Goal: Information Seeking & Learning: Learn about a topic

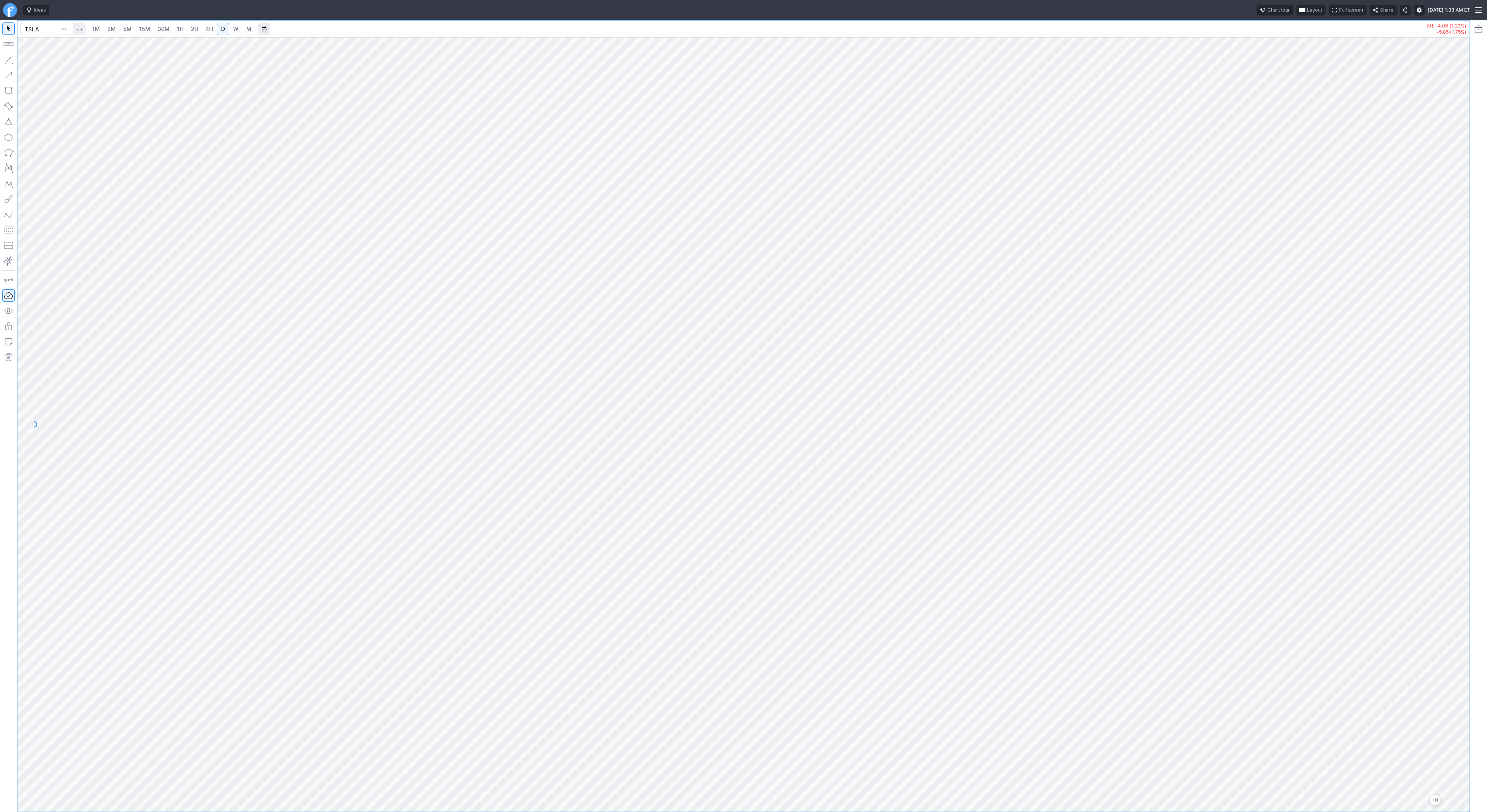
click at [0, 169] on html "Ideas Chart tour Layout Full screen Share [DATE] 1:33 AM ET 1M 3M 5M 15M 30M 1H…" at bounding box center [744, 406] width 1487 height 812
click at [9, 62] on button "button" at bounding box center [8, 59] width 12 height 12
drag, startPoint x: 9, startPoint y: 57, endPoint x: 27, endPoint y: 86, distance: 34.1
click at [9, 58] on button "button" at bounding box center [8, 59] width 12 height 12
drag, startPoint x: 7, startPoint y: 58, endPoint x: 34, endPoint y: 87, distance: 39.6
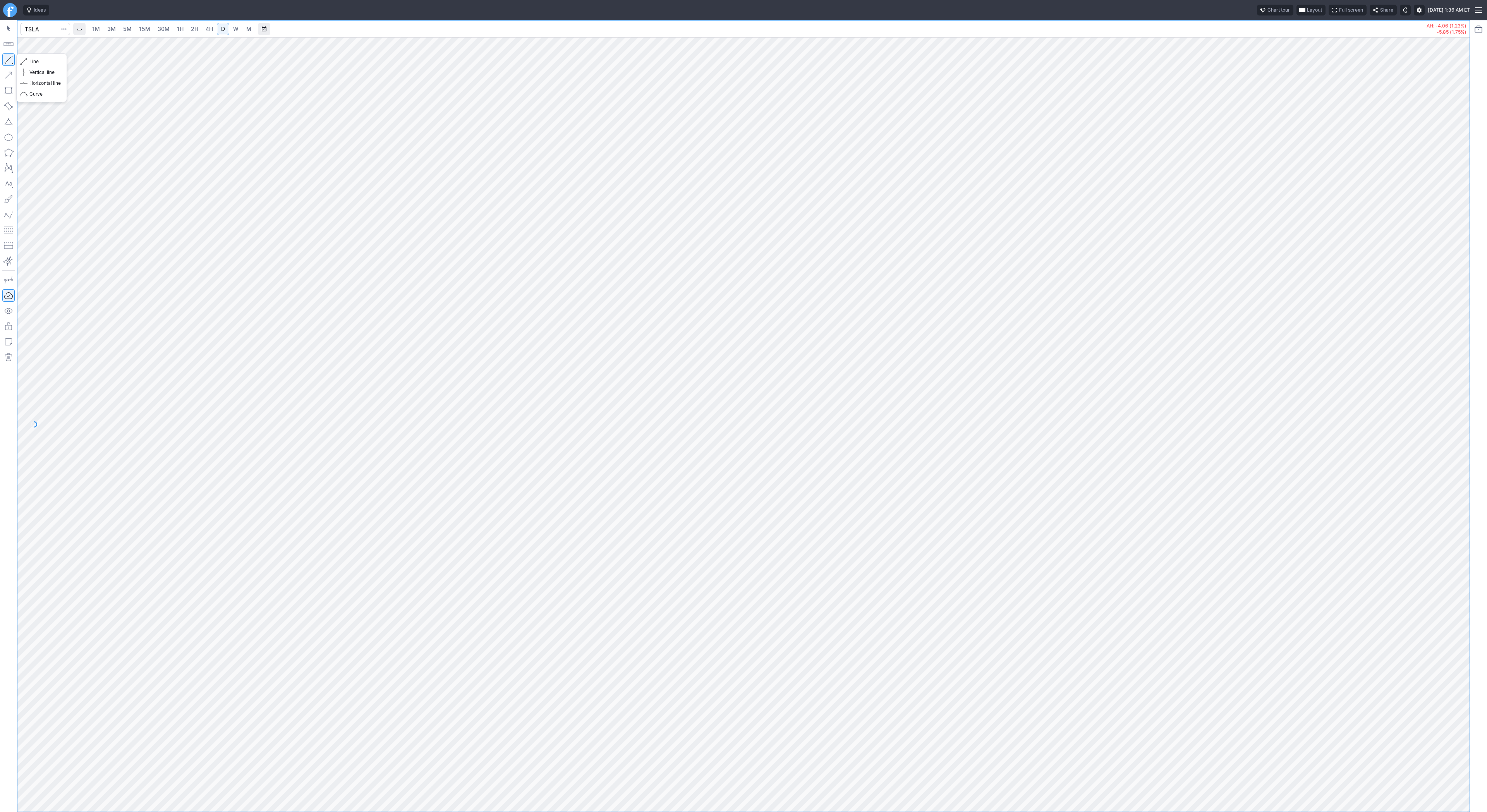
click at [7, 59] on button "button" at bounding box center [8, 59] width 12 height 12
click at [0, 163] on html "Ideas Chart tour Layout Full screen Share [DATE] 1:36 AM ET 1M 3M 5M 15M 30M 1H…" at bounding box center [744, 406] width 1487 height 812
click at [2, 533] on div "1M 3M 5M 15M 30M 1H 2H 4H D W M AH: -4.06 (1.23%) -5.85 (1.75%)" at bounding box center [735, 416] width 1470 height 792
click at [177, 31] on span "1H" at bounding box center [180, 28] width 6 height 6
click at [6, 59] on button "button" at bounding box center [8, 59] width 12 height 12
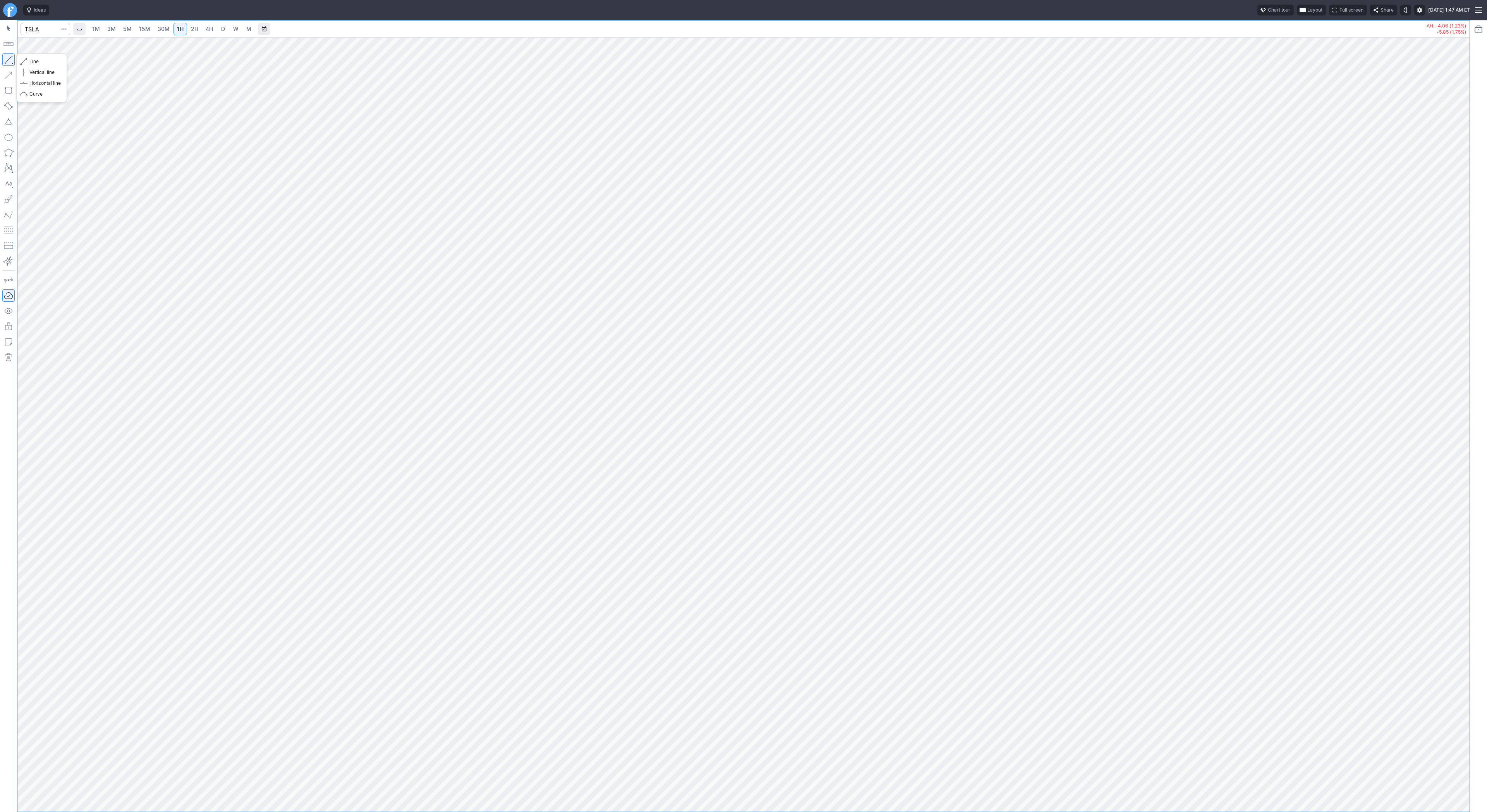
click at [12, 61] on button "button" at bounding box center [8, 59] width 12 height 12
click at [8, 61] on button "button" at bounding box center [8, 59] width 12 height 12
click at [36, 62] on span "Line" at bounding box center [45, 61] width 31 height 8
click at [41, 61] on span "Line" at bounding box center [45, 61] width 31 height 8
click at [5, 61] on button "button" at bounding box center [8, 59] width 12 height 12
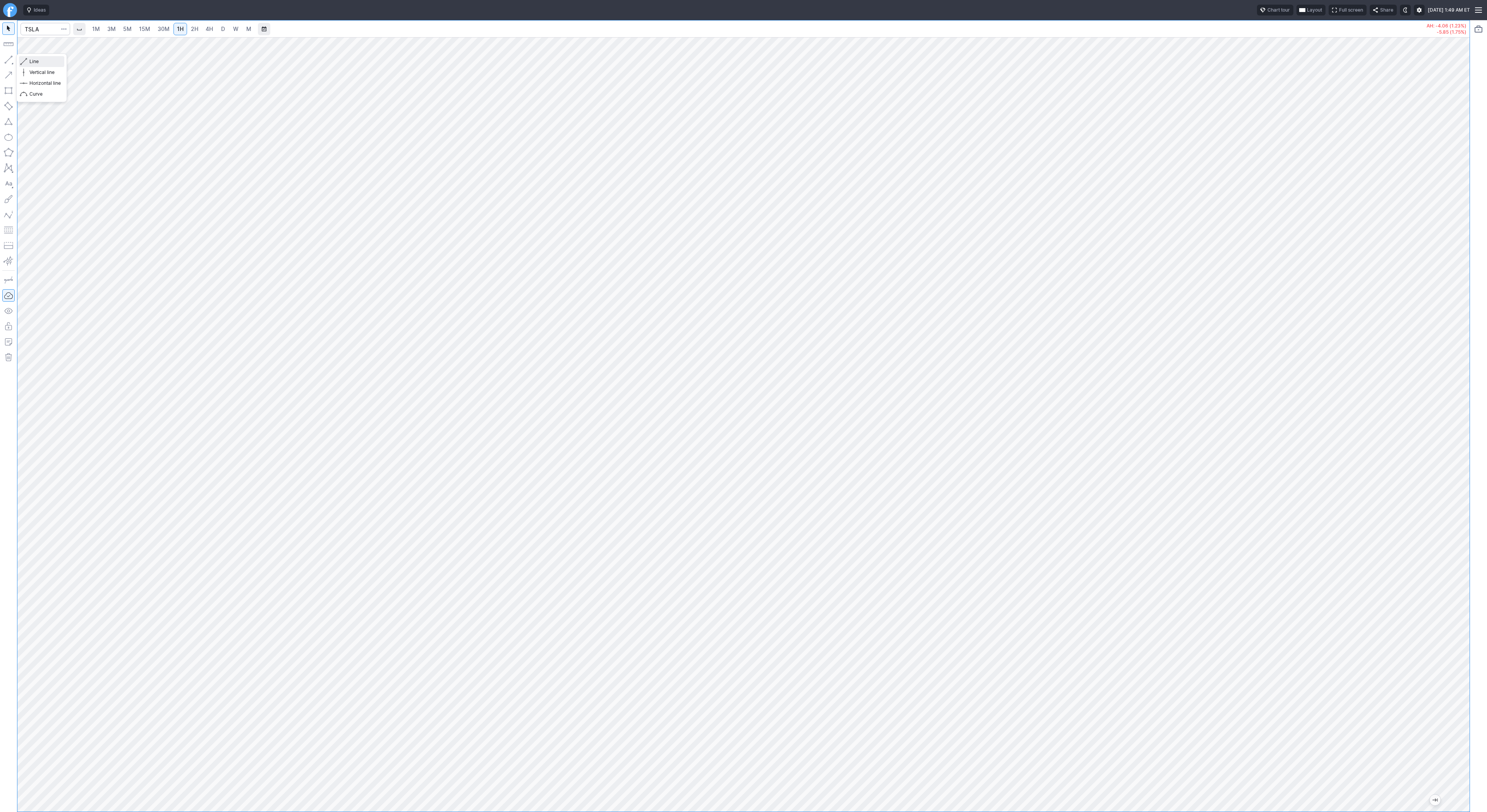
click at [32, 62] on span "Line" at bounding box center [45, 61] width 31 height 8
click at [10, 57] on button "button" at bounding box center [8, 59] width 12 height 12
click at [40, 28] on input "Search" at bounding box center [46, 29] width 50 height 12
type input "p"
type input "nvds"
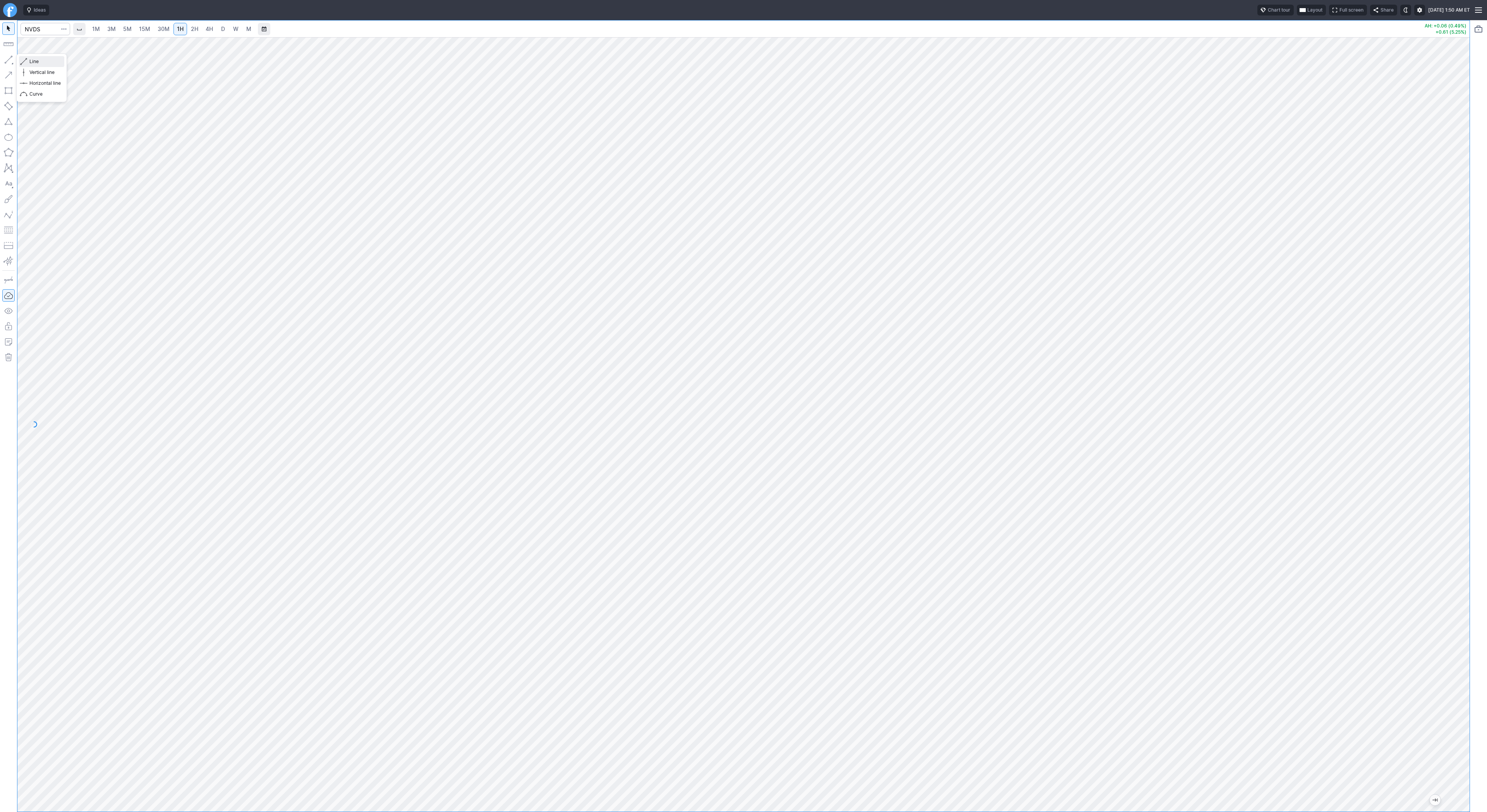
click at [30, 58] on span "Line" at bounding box center [45, 61] width 31 height 8
click at [9, 60] on button "button" at bounding box center [8, 59] width 12 height 12
click at [4, 62] on button "button" at bounding box center [8, 59] width 12 height 12
click at [31, 61] on span "Line" at bounding box center [45, 61] width 31 height 8
click at [41, 30] on input "Search" at bounding box center [46, 29] width 50 height 12
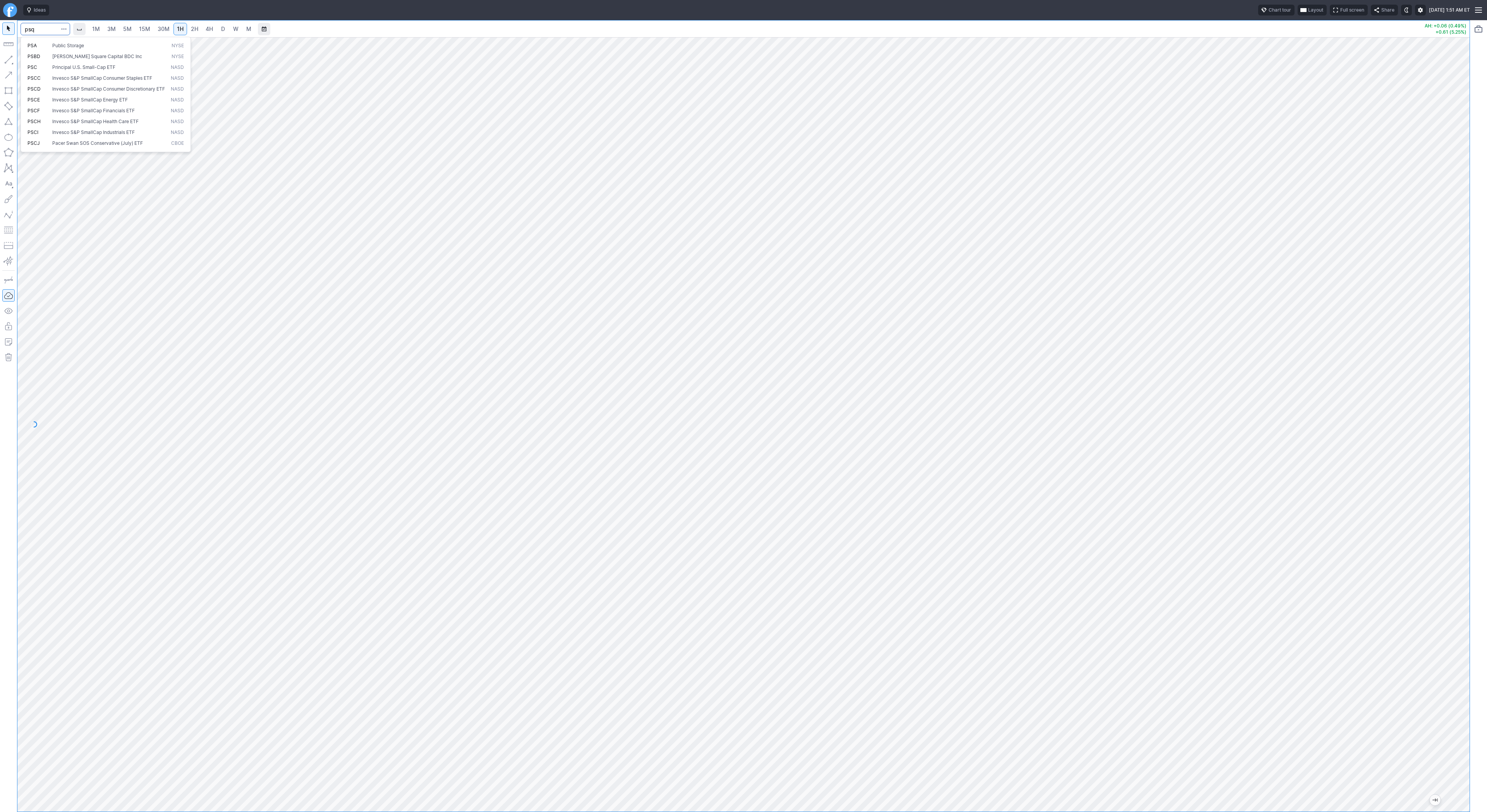
type input "psq"
click at [10, 59] on button "button" at bounding box center [8, 59] width 12 height 12
click at [8, 61] on button "button" at bounding box center [8, 59] width 12 height 12
click at [43, 25] on input "Search" at bounding box center [46, 29] width 50 height 12
type input "sh"
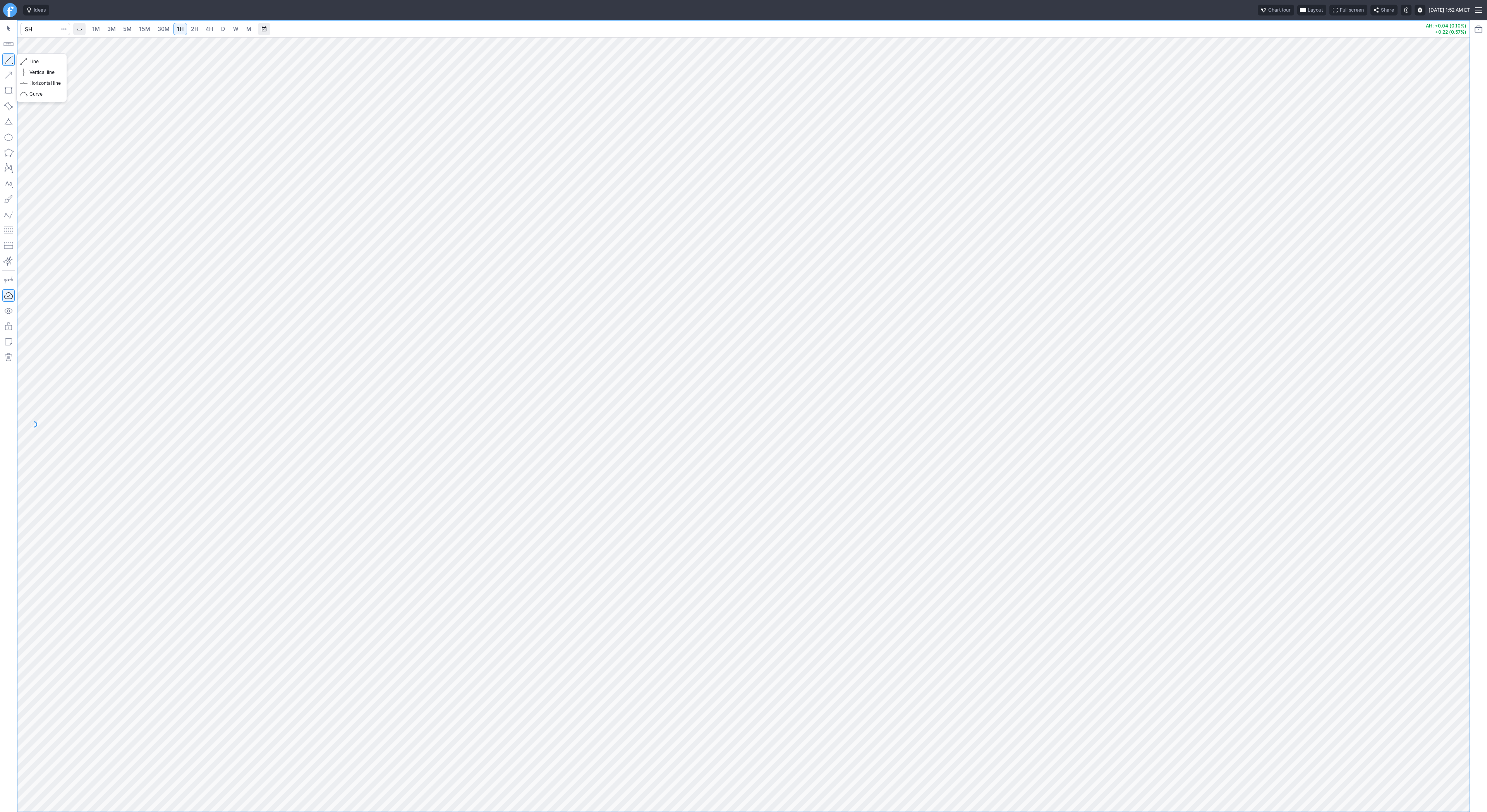
click at [9, 58] on button "button" at bounding box center [8, 59] width 12 height 12
click at [8, 60] on button "button" at bounding box center [8, 59] width 12 height 12
click at [5, 61] on button "button" at bounding box center [8, 59] width 12 height 12
click at [12, 59] on button "button" at bounding box center [8, 59] width 12 height 12
click at [31, 65] on span "Line" at bounding box center [45, 61] width 31 height 8
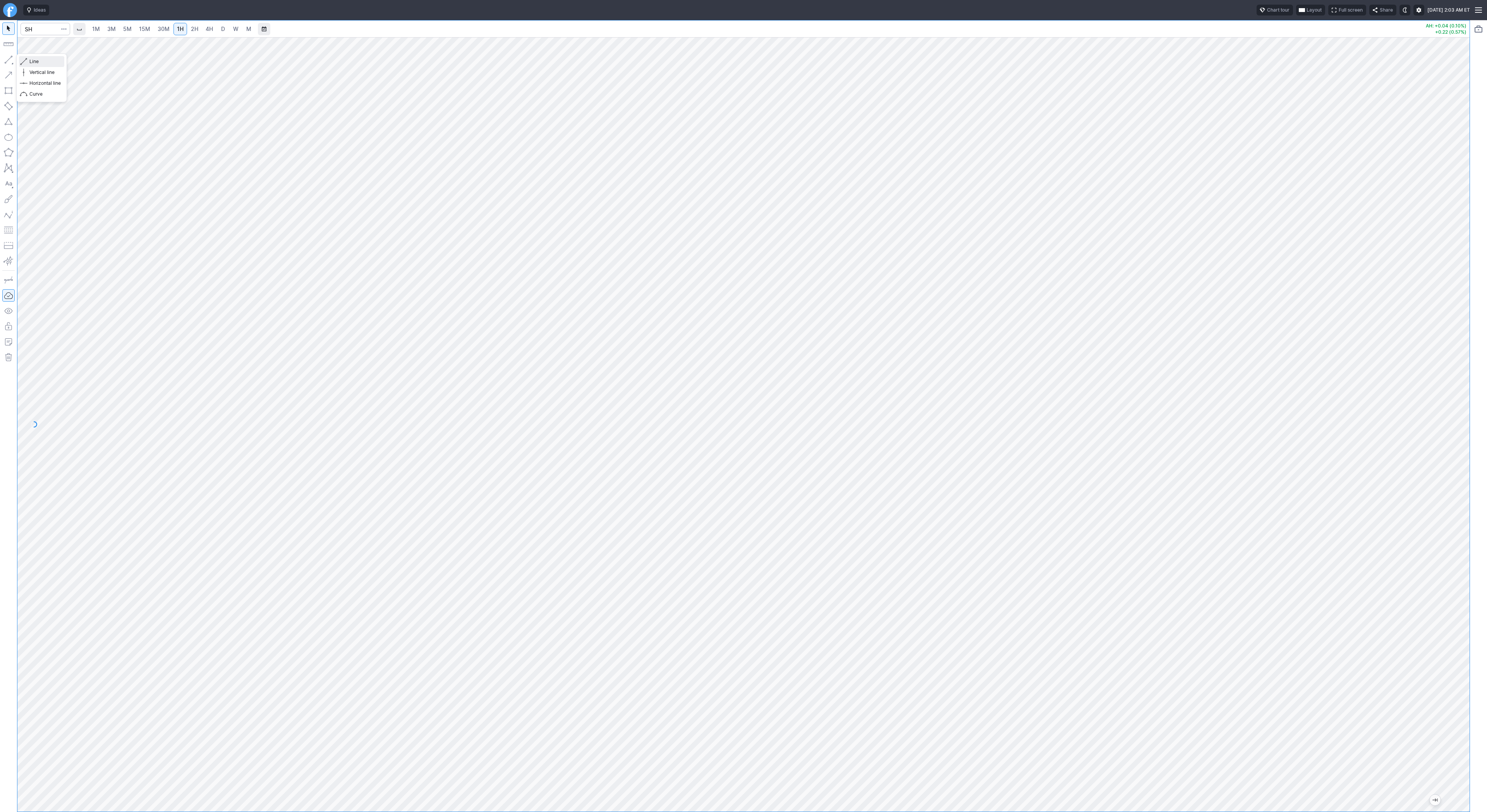
click at [39, 62] on span "Line" at bounding box center [45, 61] width 31 height 8
click at [48, 28] on input "Search" at bounding box center [46, 29] width 50 height 12
type input "psq"
click at [27, 61] on span "button" at bounding box center [25, 61] width 5 height 11
click at [37, 62] on span "Line" at bounding box center [45, 61] width 31 height 8
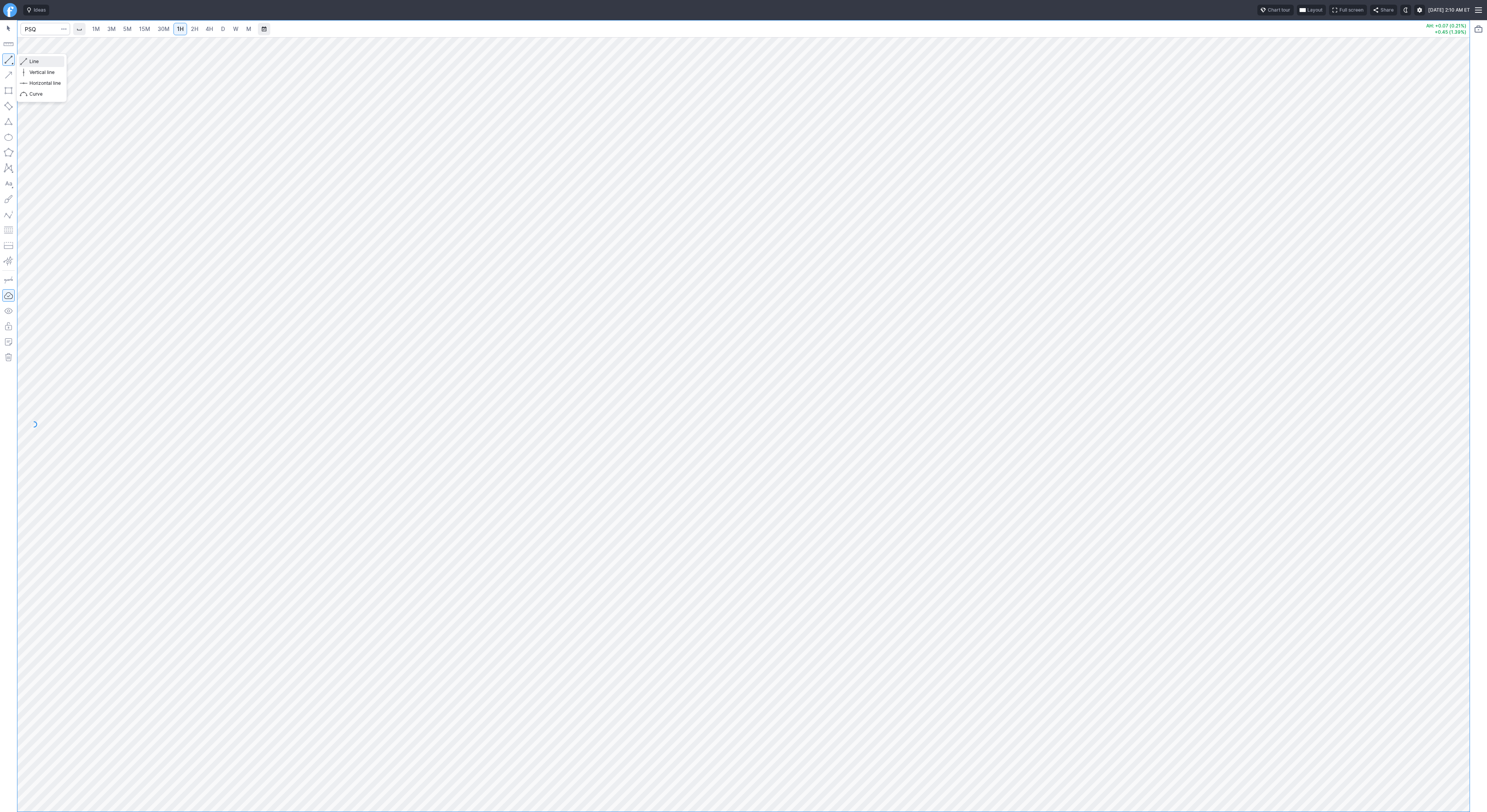
click at [29, 62] on span "Line" at bounding box center [45, 61] width 31 height 8
click at [40, 33] on input "Search" at bounding box center [46, 29] width 50 height 12
type input "tsls"
click at [1451, 678] on div at bounding box center [744, 424] width 1452 height 774
click at [36, 61] on span "Line" at bounding box center [45, 61] width 31 height 8
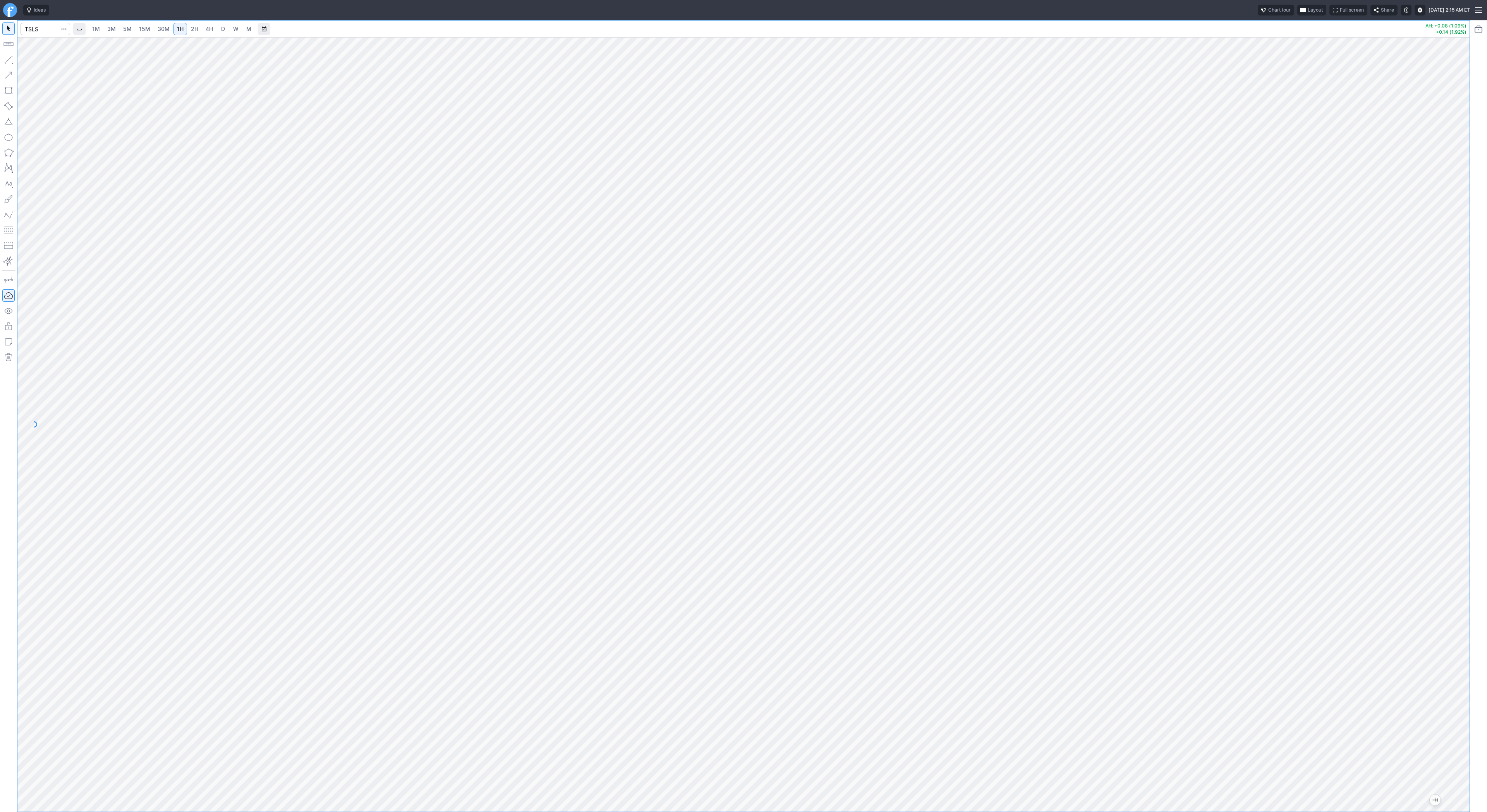
click at [1441, 517] on div at bounding box center [744, 424] width 1452 height 774
click at [209, 29] on span "4H" at bounding box center [209, 28] width 8 height 6
click at [43, 25] on input "Search" at bounding box center [46, 29] width 50 height 12
type input "tslq"
click at [29, 61] on button "Line" at bounding box center [42, 61] width 45 height 11
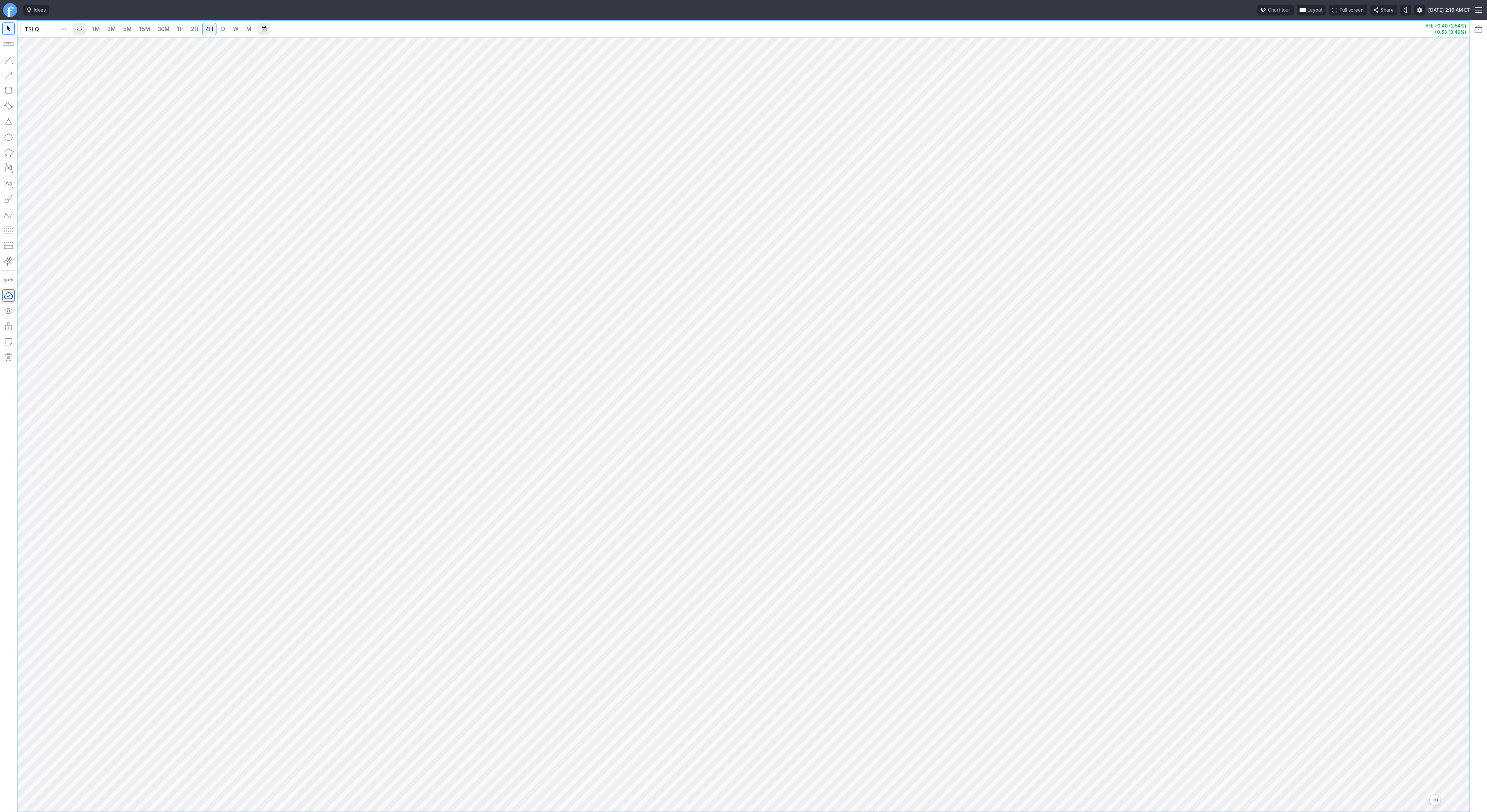
click at [122, 29] on link "5M" at bounding box center [127, 29] width 16 height 12
click at [182, 29] on link "1H" at bounding box center [180, 29] width 13 height 12
click at [222, 31] on span "D" at bounding box center [223, 28] width 4 height 6
click at [42, 28] on input "Search" at bounding box center [46, 29] width 50 height 12
type input "tsls"
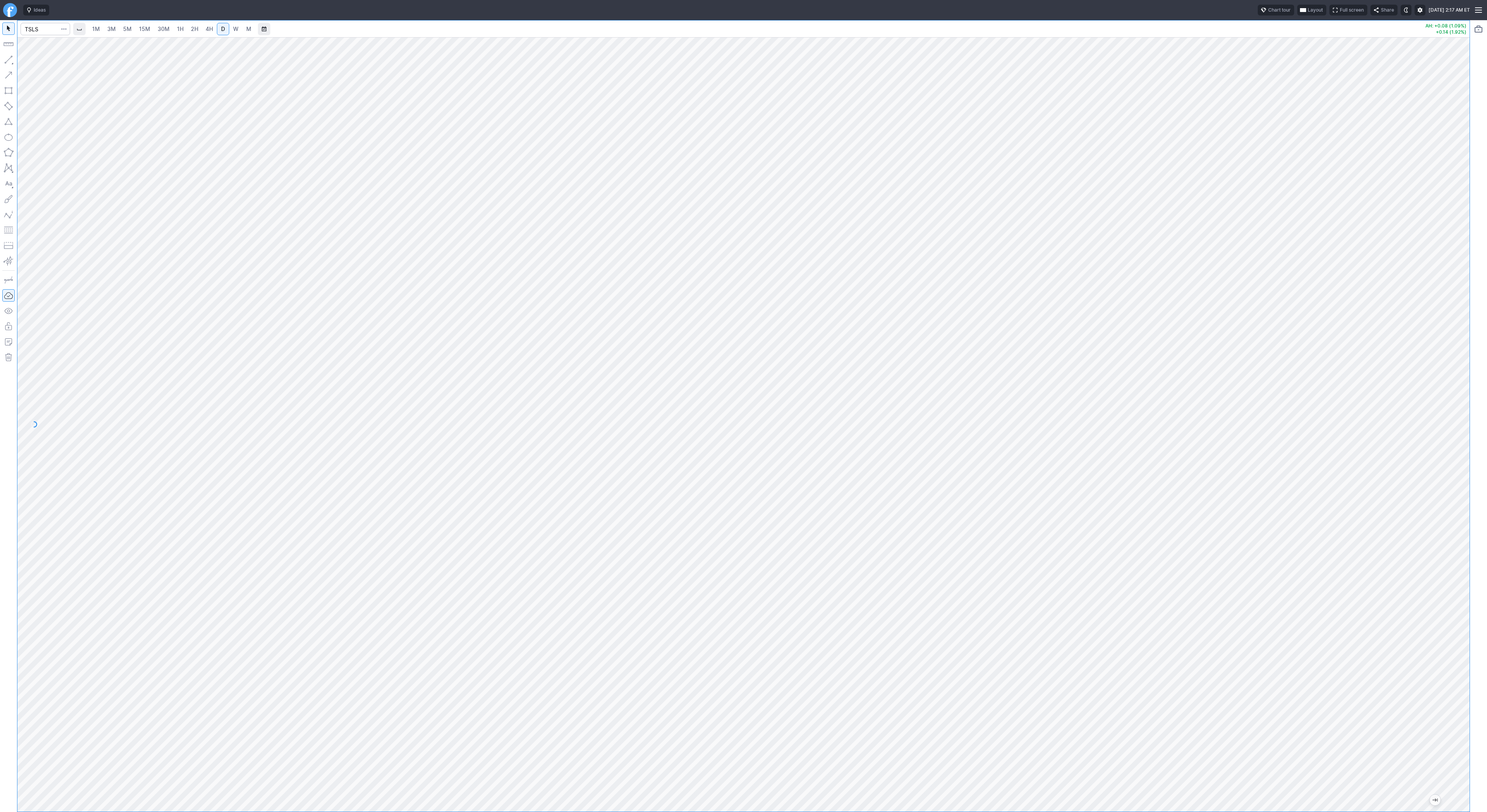
click at [182, 25] on span "1H" at bounding box center [180, 28] width 6 height 6
click at [1432, 541] on div at bounding box center [744, 424] width 1452 height 774
drag, startPoint x: 1466, startPoint y: 474, endPoint x: 1457, endPoint y: 624, distance: 150.3
click at [1460, 628] on div at bounding box center [1462, 422] width 16 height 755
drag, startPoint x: 9, startPoint y: 61, endPoint x: 17, endPoint y: 89, distance: 29.1
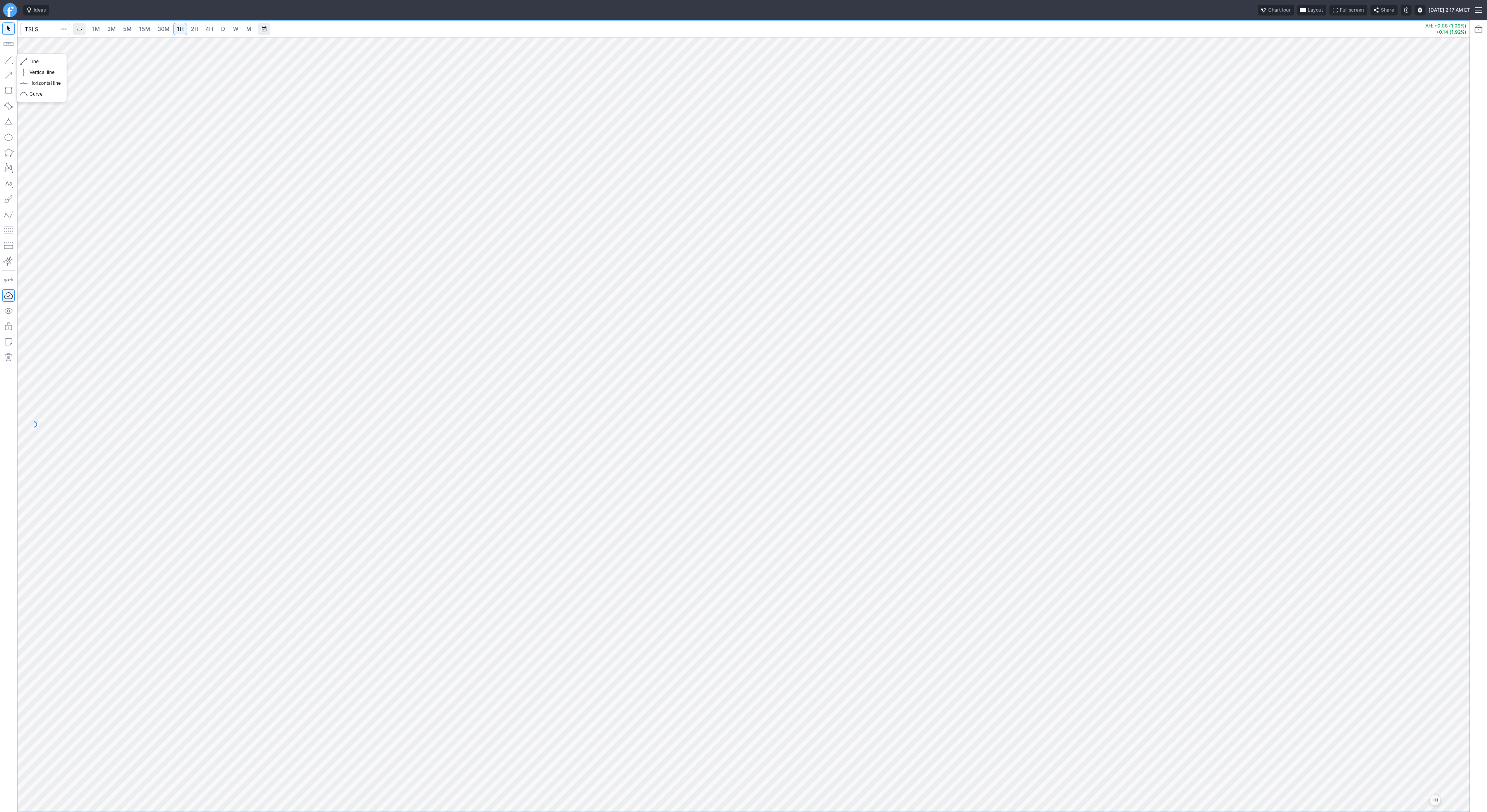
click at [9, 62] on button "button" at bounding box center [8, 59] width 12 height 12
click at [224, 25] on span "D" at bounding box center [223, 29] width 5 height 8
click at [183, 32] on link "1H" at bounding box center [180, 29] width 13 height 12
drag, startPoint x: 10, startPoint y: 58, endPoint x: 29, endPoint y: 88, distance: 35.5
click at [10, 59] on button "button" at bounding box center [8, 59] width 12 height 12
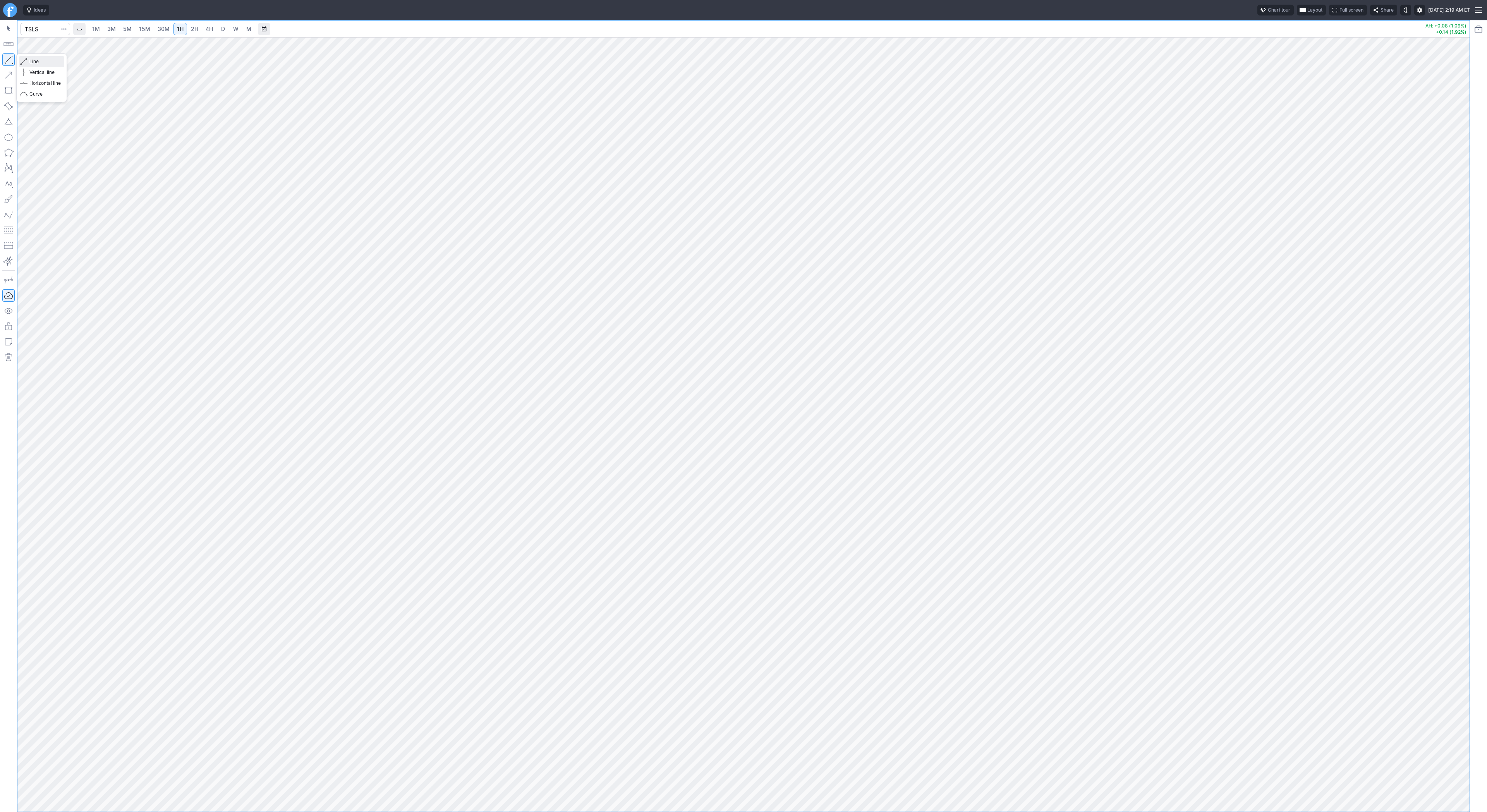
click at [28, 62] on button "Line" at bounding box center [42, 61] width 45 height 11
click at [33, 62] on span "Line" at bounding box center [45, 61] width 31 height 8
click at [1486, 306] on div "1M 3M 5M 15M 30M 1H 2H 4H D W M AH: +0.08 (1.09%) +0.14 (1.92%)" at bounding box center [744, 416] width 1487 height 792
click at [27, 62] on span "button" at bounding box center [25, 61] width 5 height 11
click at [38, 60] on span "Line" at bounding box center [45, 61] width 31 height 8
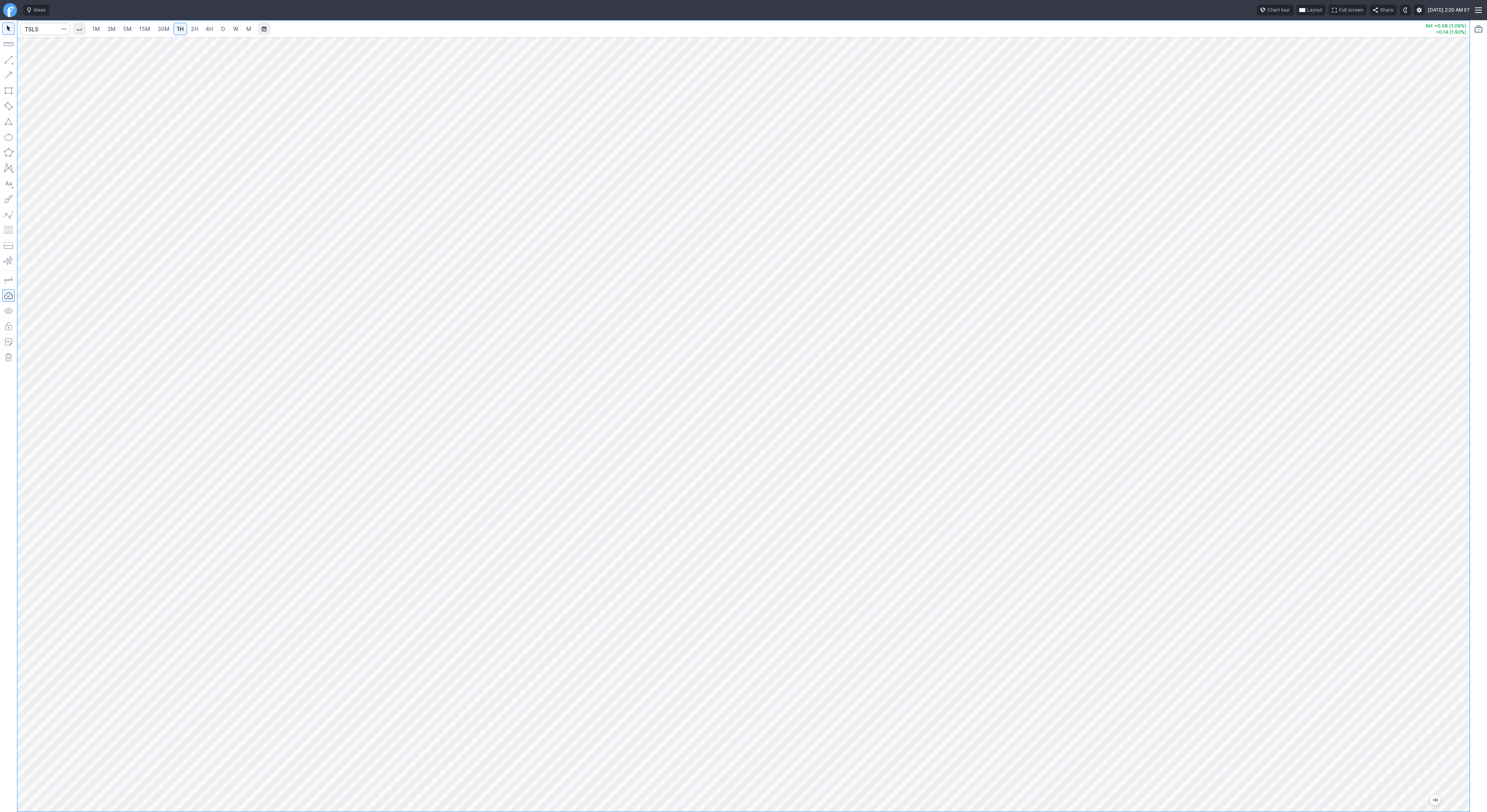
click at [0, 467] on div "1M 3M 5M 15M 30M 1H 2H 4H D W M AH: +0.08 (1.09%) +0.14 (1.92%)" at bounding box center [735, 416] width 1470 height 792
drag, startPoint x: 1464, startPoint y: 579, endPoint x: 1467, endPoint y: 675, distance: 96.0
click at [1467, 675] on div at bounding box center [1462, 422] width 16 height 755
drag, startPoint x: 13, startPoint y: 60, endPoint x: 14, endPoint y: 68, distance: 8.1
click at [12, 61] on button "button" at bounding box center [8, 59] width 12 height 12
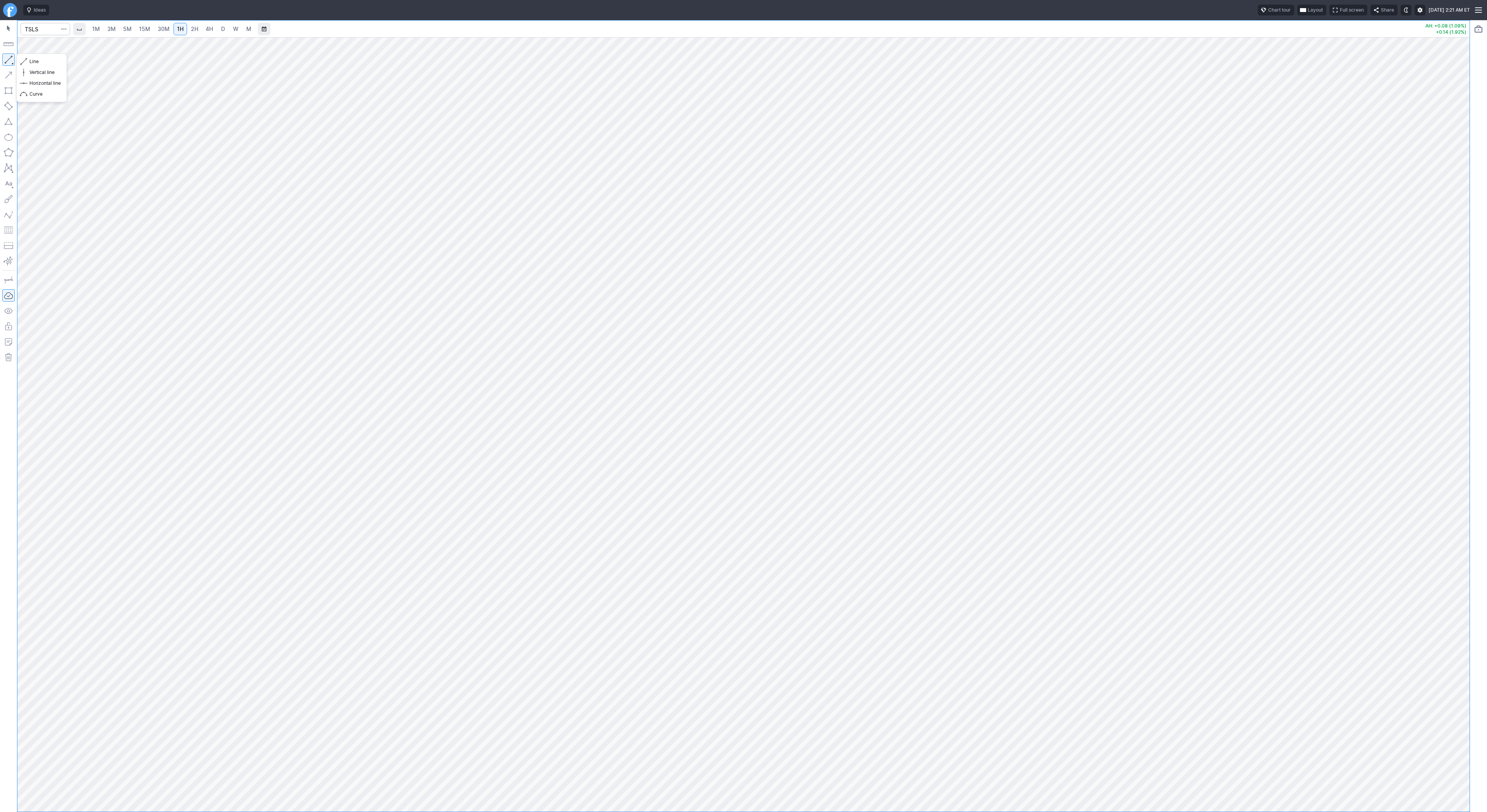
drag, startPoint x: 8, startPoint y: 59, endPoint x: 14, endPoint y: 76, distance: 18.0
click at [10, 65] on button "button" at bounding box center [8, 59] width 12 height 12
drag, startPoint x: 6, startPoint y: 57, endPoint x: 35, endPoint y: 93, distance: 46.2
click at [6, 58] on button "button" at bounding box center [8, 59] width 12 height 12
click at [1486, 403] on div "1M 3M 5M 15M 30M 1H 2H 4H D W M AH: +0.08 (1.09%) +0.14 (1.92%)" at bounding box center [744, 416] width 1487 height 792
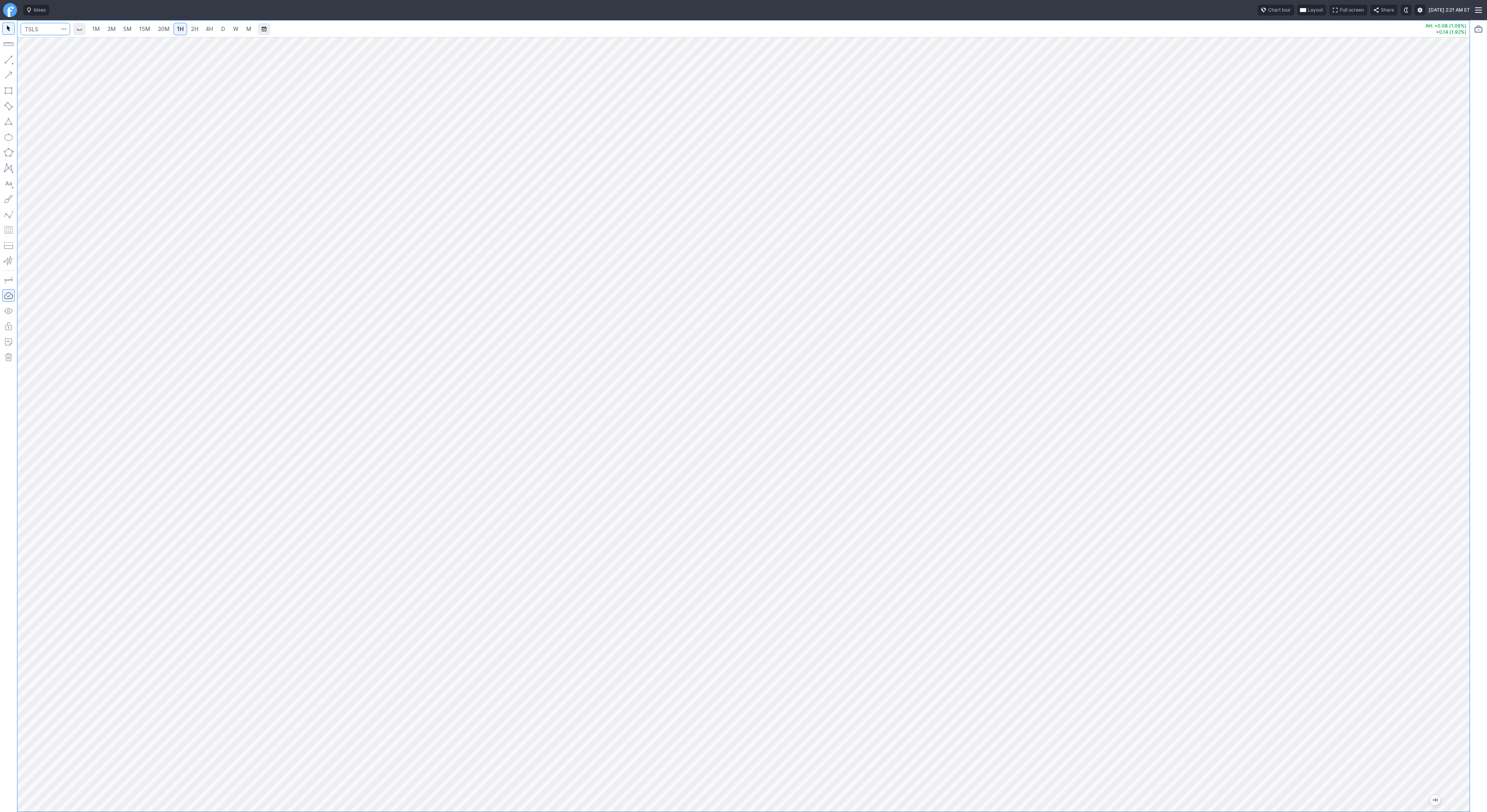
click at [42, 31] on input "Search" at bounding box center [46, 29] width 50 height 12
type input "tsla"
click at [222, 28] on span "D" at bounding box center [223, 28] width 4 height 6
click at [5, 61] on button "button" at bounding box center [8, 59] width 12 height 12
click at [31, 62] on span "Line" at bounding box center [45, 61] width 31 height 8
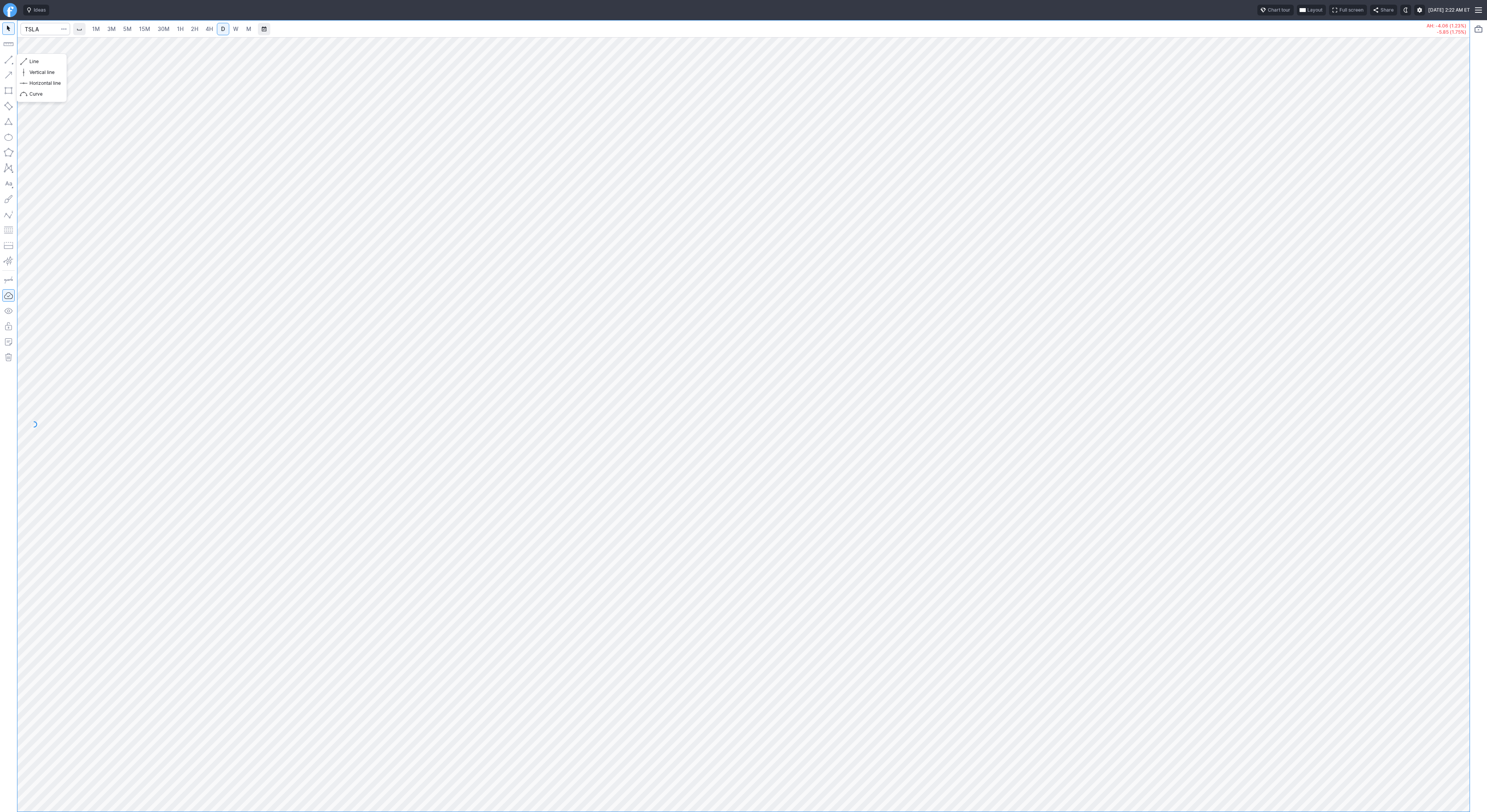
click at [10, 62] on button "button" at bounding box center [8, 59] width 12 height 12
drag, startPoint x: 8, startPoint y: 58, endPoint x: 17, endPoint y: 78, distance: 21.9
click at [8, 61] on button "button" at bounding box center [8, 59] width 12 height 12
drag, startPoint x: 10, startPoint y: 59, endPoint x: 12, endPoint y: 66, distance: 7.3
click at [10, 60] on button "button" at bounding box center [8, 59] width 12 height 12
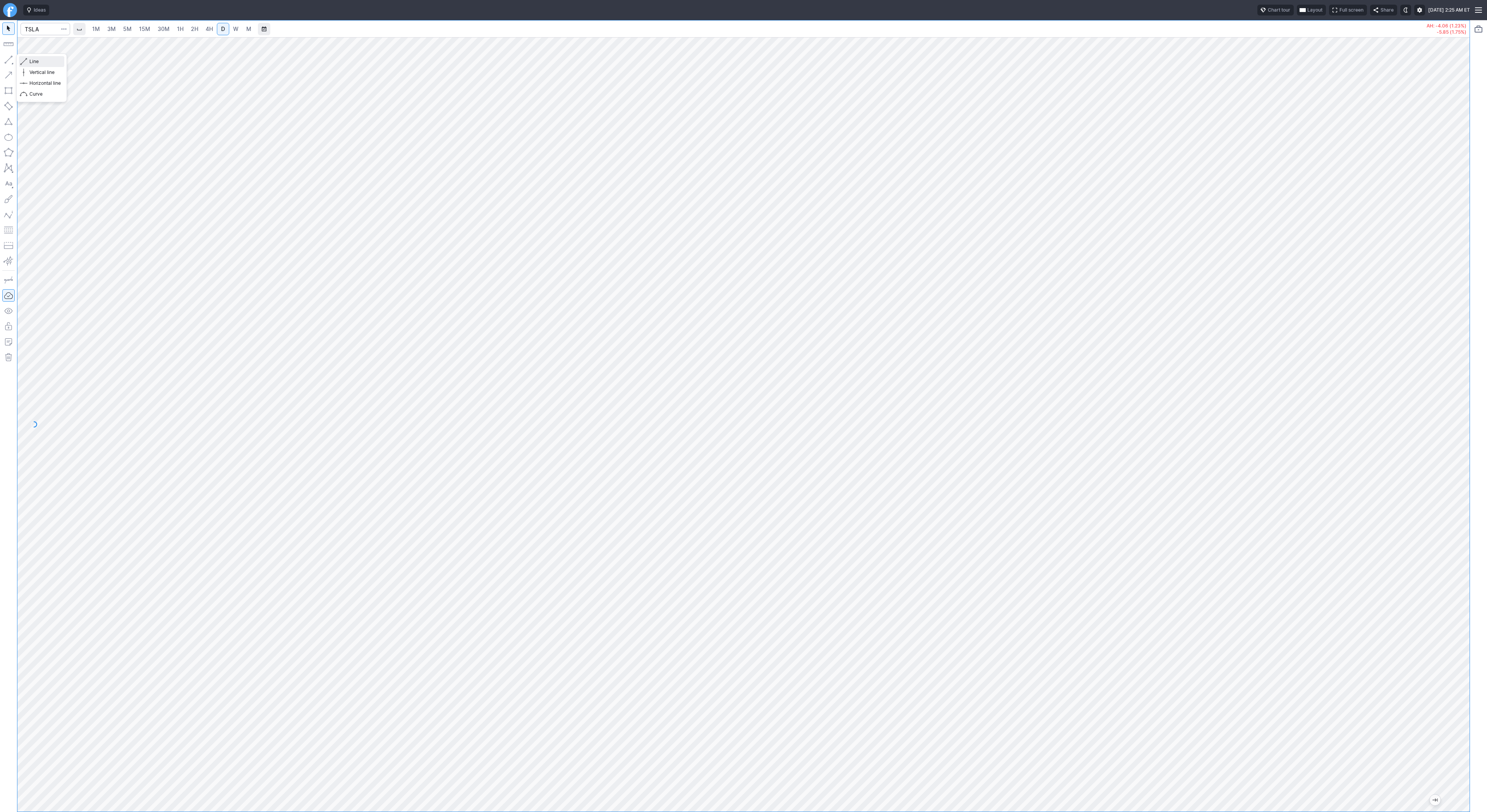
click at [28, 61] on button "Line" at bounding box center [42, 61] width 45 height 11
click at [6, 63] on button "button" at bounding box center [8, 59] width 12 height 12
drag, startPoint x: 49, startPoint y: 62, endPoint x: 58, endPoint y: 73, distance: 14.2
click at [49, 62] on span "Line" at bounding box center [45, 61] width 31 height 8
click at [46, 30] on input "Search" at bounding box center [46, 29] width 50 height 12
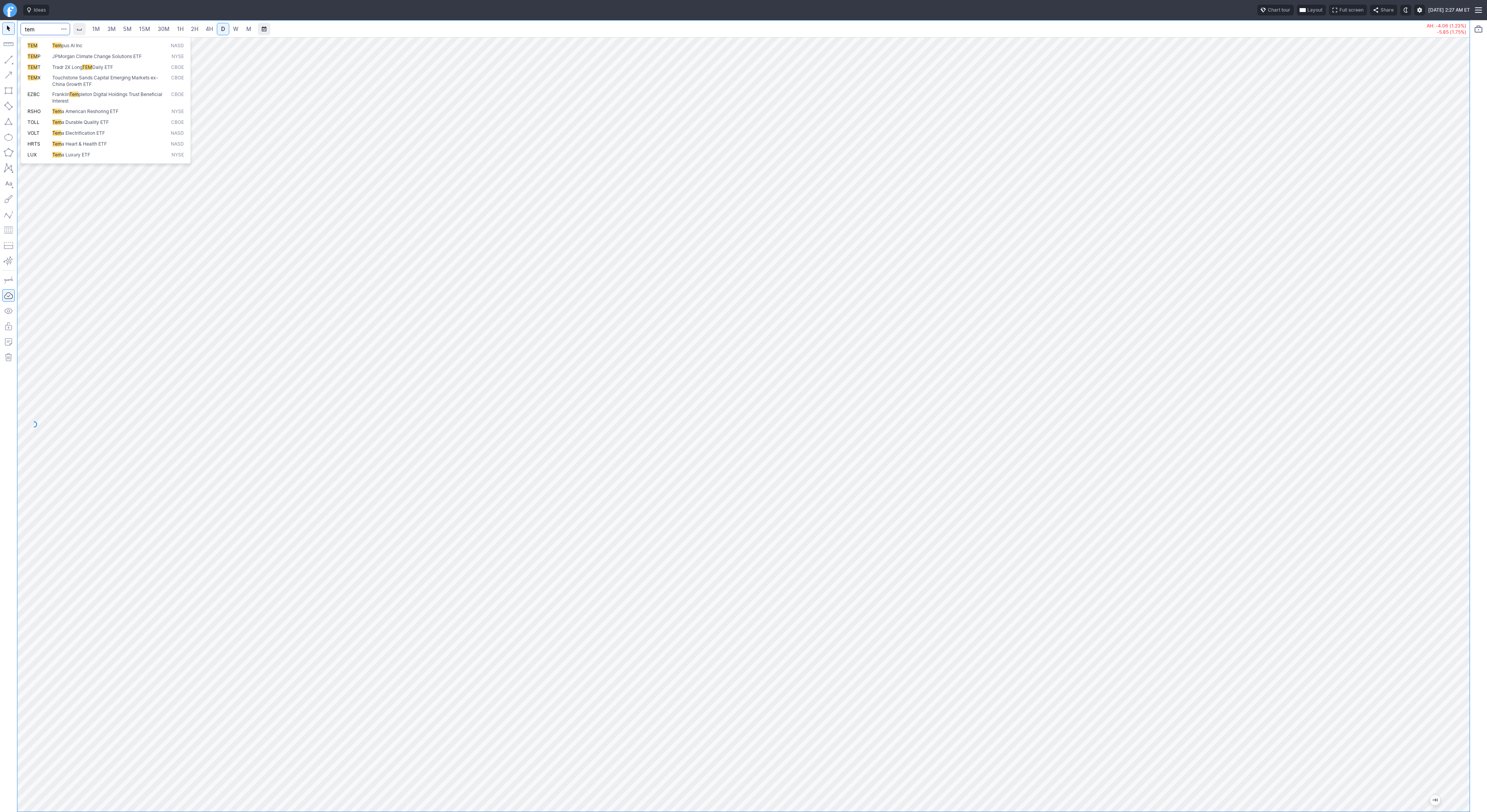
type input "tem"
click at [50, 46] on span "TEM" at bounding box center [40, 46] width 25 height 6
click at [207, 32] on span "4H" at bounding box center [209, 28] width 8 height 6
drag, startPoint x: 1462, startPoint y: 293, endPoint x: 1459, endPoint y: 393, distance: 100.0
click at [1463, 401] on div at bounding box center [1462, 422] width 16 height 755
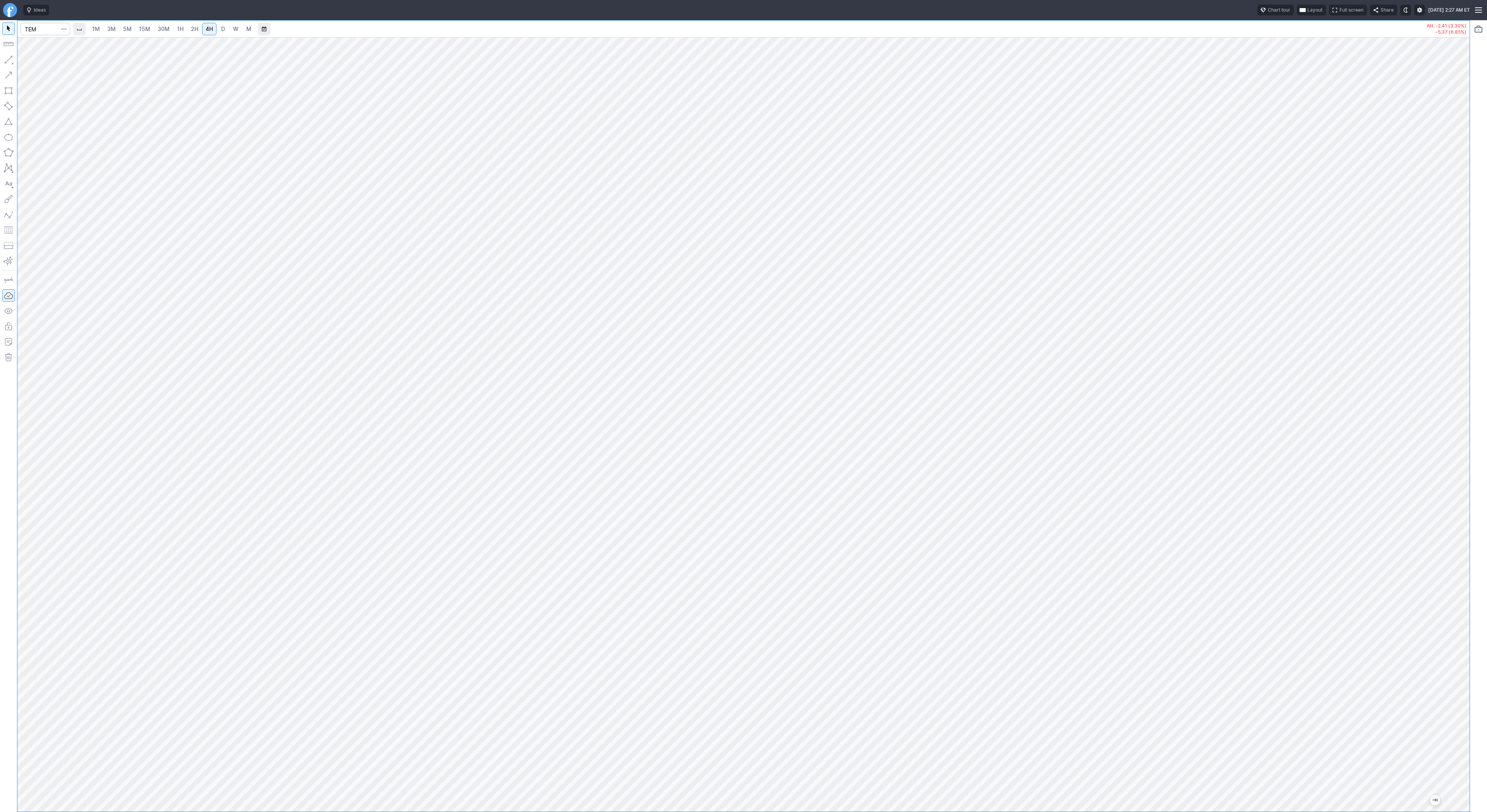
click at [188, 28] on link "2H" at bounding box center [195, 29] width 14 height 12
drag, startPoint x: 1462, startPoint y: 276, endPoint x: 1454, endPoint y: 427, distance: 151.2
click at [1458, 430] on div at bounding box center [1462, 422] width 16 height 755
click at [12, 61] on button "button" at bounding box center [8, 59] width 12 height 12
click at [226, 31] on link "D" at bounding box center [223, 29] width 12 height 12
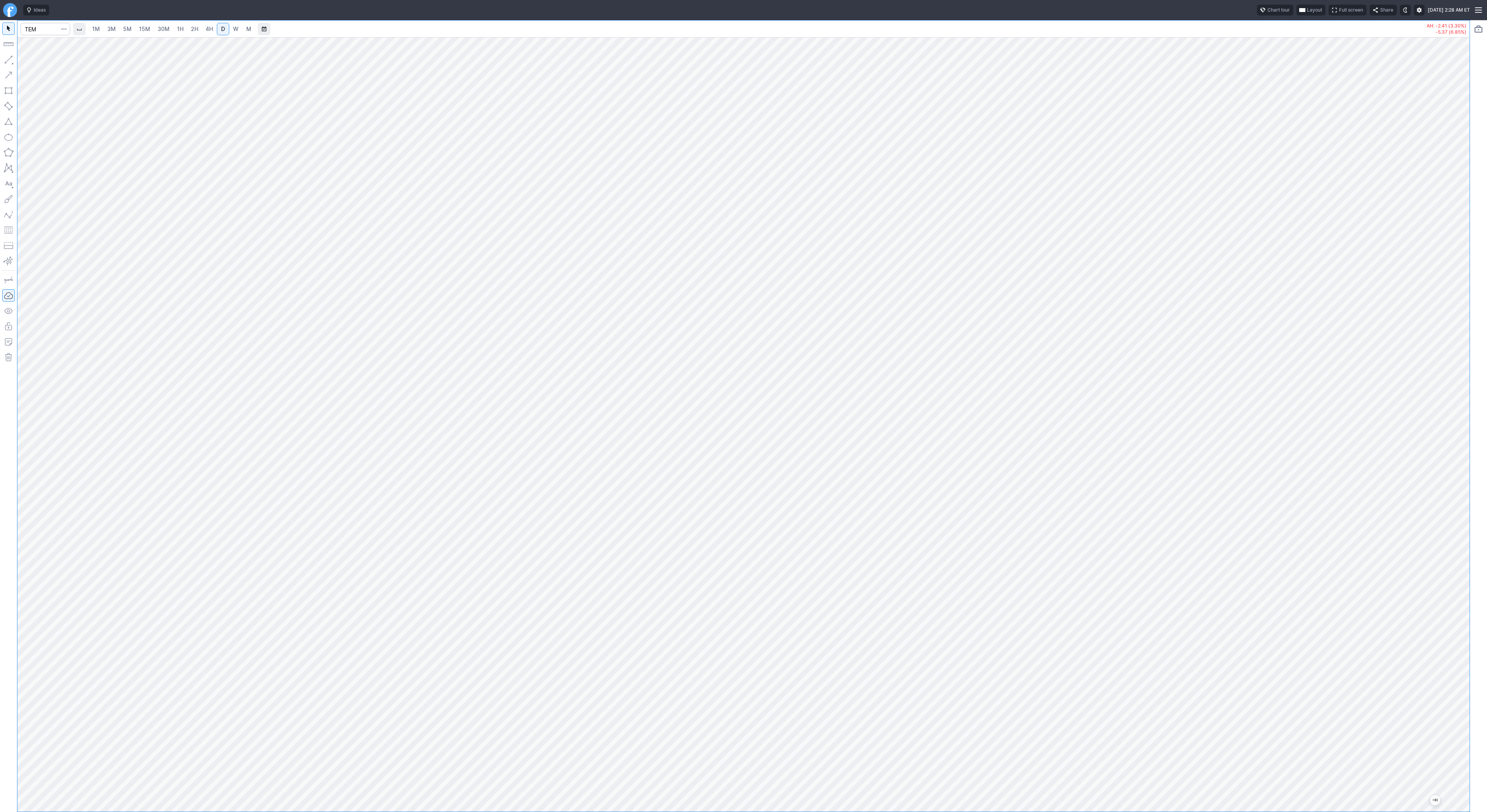
drag, startPoint x: 1458, startPoint y: 342, endPoint x: 1473, endPoint y: 524, distance: 182.6
click at [1473, 524] on div "1M 3M 5M 15M 30M 1H 2H 4H D W M AH: -2.41 (3.30%) -5.37 (6.85%)" at bounding box center [744, 416] width 1487 height 792
drag, startPoint x: 8, startPoint y: 58, endPoint x: 16, endPoint y: 83, distance: 26.2
click at [8, 59] on button "button" at bounding box center [8, 59] width 12 height 12
click at [197, 32] on link "2H" at bounding box center [195, 29] width 14 height 12
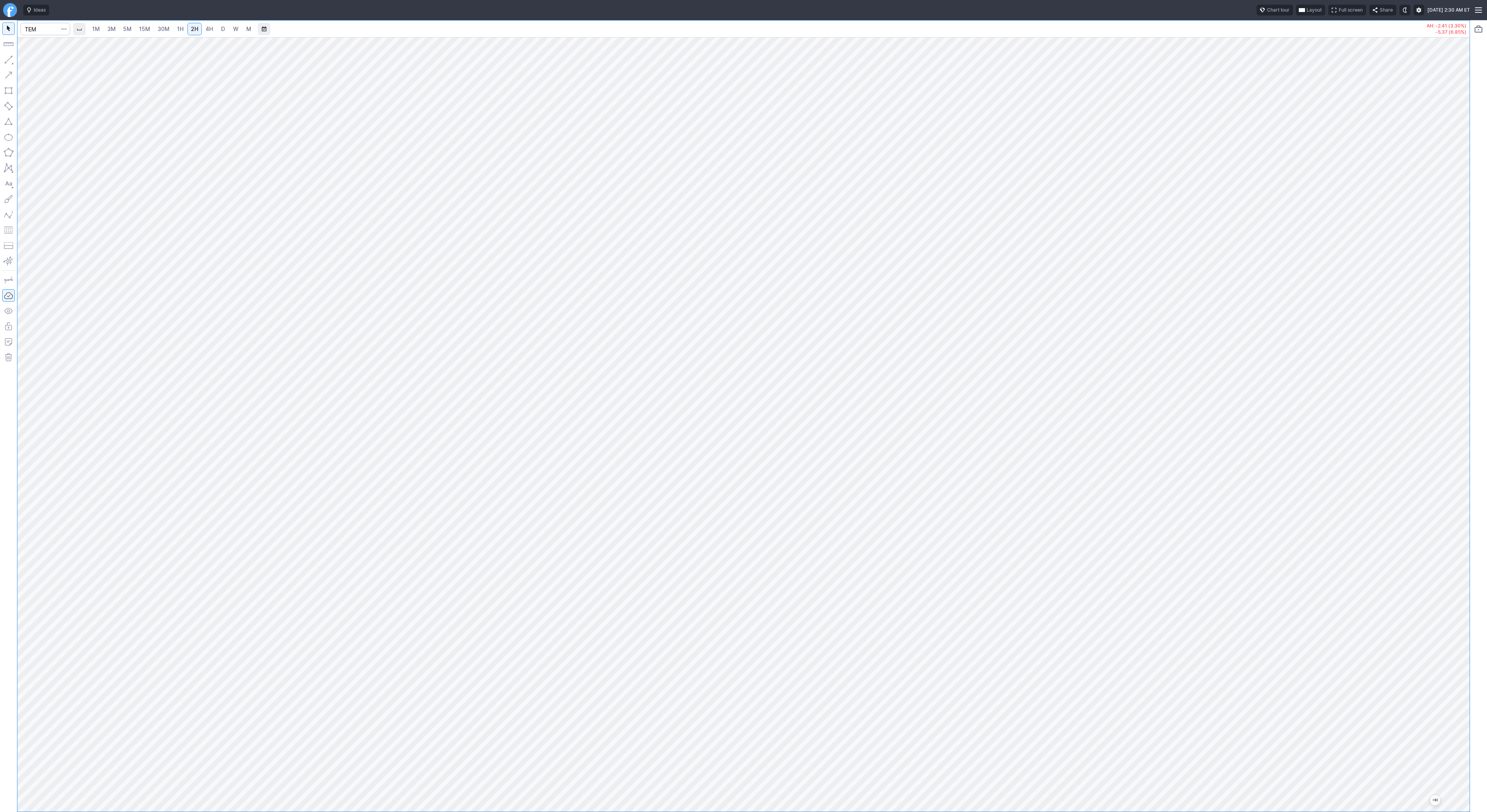
drag, startPoint x: 1471, startPoint y: 405, endPoint x: 1477, endPoint y: 476, distance: 71.3
click at [1477, 476] on div "1M 3M 5M 15M 30M 1H 2H 4H D W M AH: -2.41 (3.30%) -5.37 (6.85%)" at bounding box center [744, 416] width 1487 height 792
drag, startPoint x: 1474, startPoint y: 365, endPoint x: 1475, endPoint y: 373, distance: 8.1
click at [1475, 378] on div "1M 3M 5M 15M 30M 1H 2H 4H D W M AH: -2.41 (3.30%) -5.37 (6.85%)" at bounding box center [744, 416] width 1487 height 792
click at [215, 31] on link "4H" at bounding box center [209, 29] width 14 height 12
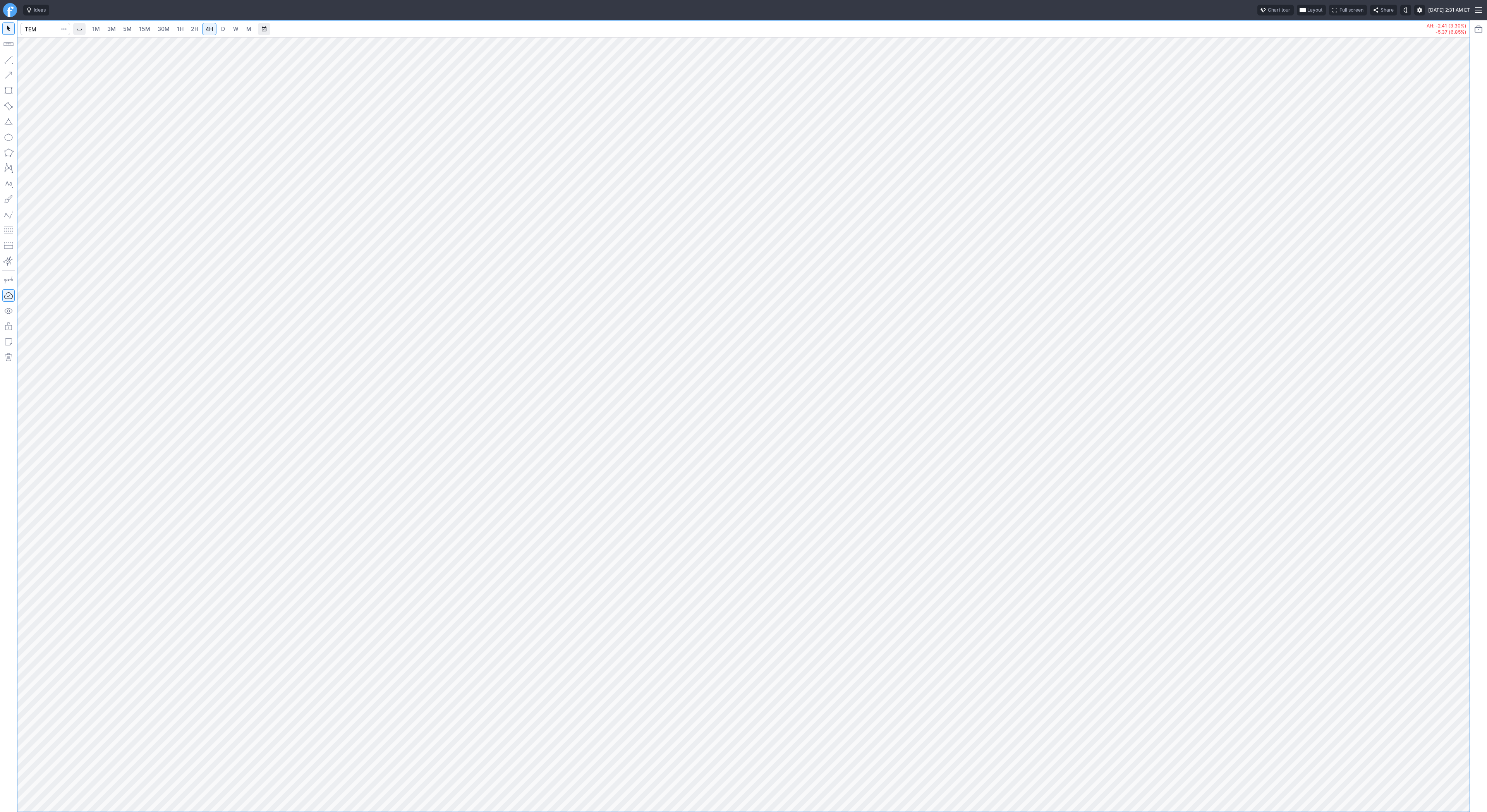
click at [222, 30] on span "D" at bounding box center [223, 28] width 4 height 6
click at [191, 27] on span "2H" at bounding box center [195, 28] width 8 height 6
drag, startPoint x: 1468, startPoint y: 300, endPoint x: 1485, endPoint y: 445, distance: 146.0
click at [1486, 446] on div "1M 3M 5M 15M 30M 1H 2H 4H D W M AH: -2.41 (3.30%) -5.37 (6.85%)" at bounding box center [744, 416] width 1487 height 792
click at [39, 63] on span "Line" at bounding box center [45, 61] width 31 height 8
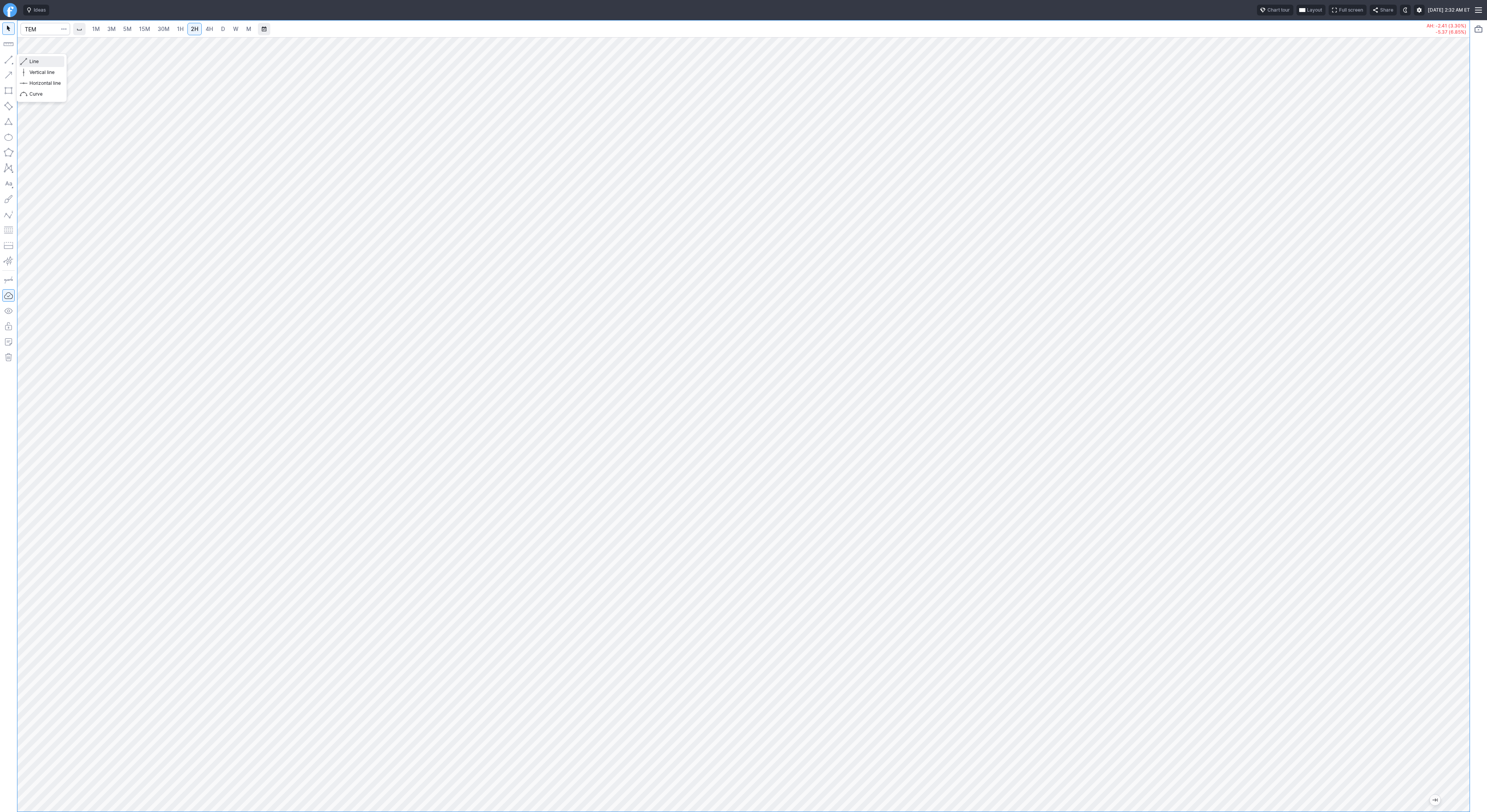
click at [46, 61] on span "Line" at bounding box center [45, 61] width 31 height 8
drag, startPoint x: 1464, startPoint y: 284, endPoint x: 1482, endPoint y: 407, distance: 124.3
click at [1482, 407] on div "1M 3M 5M 15M 30M 1H 2H 4H D W M AH: -2.41 (3.30%) -5.37 (6.85%)" at bounding box center [744, 416] width 1487 height 792
click at [44, 31] on input "Search" at bounding box center [46, 29] width 50 height 12
type input "labd"
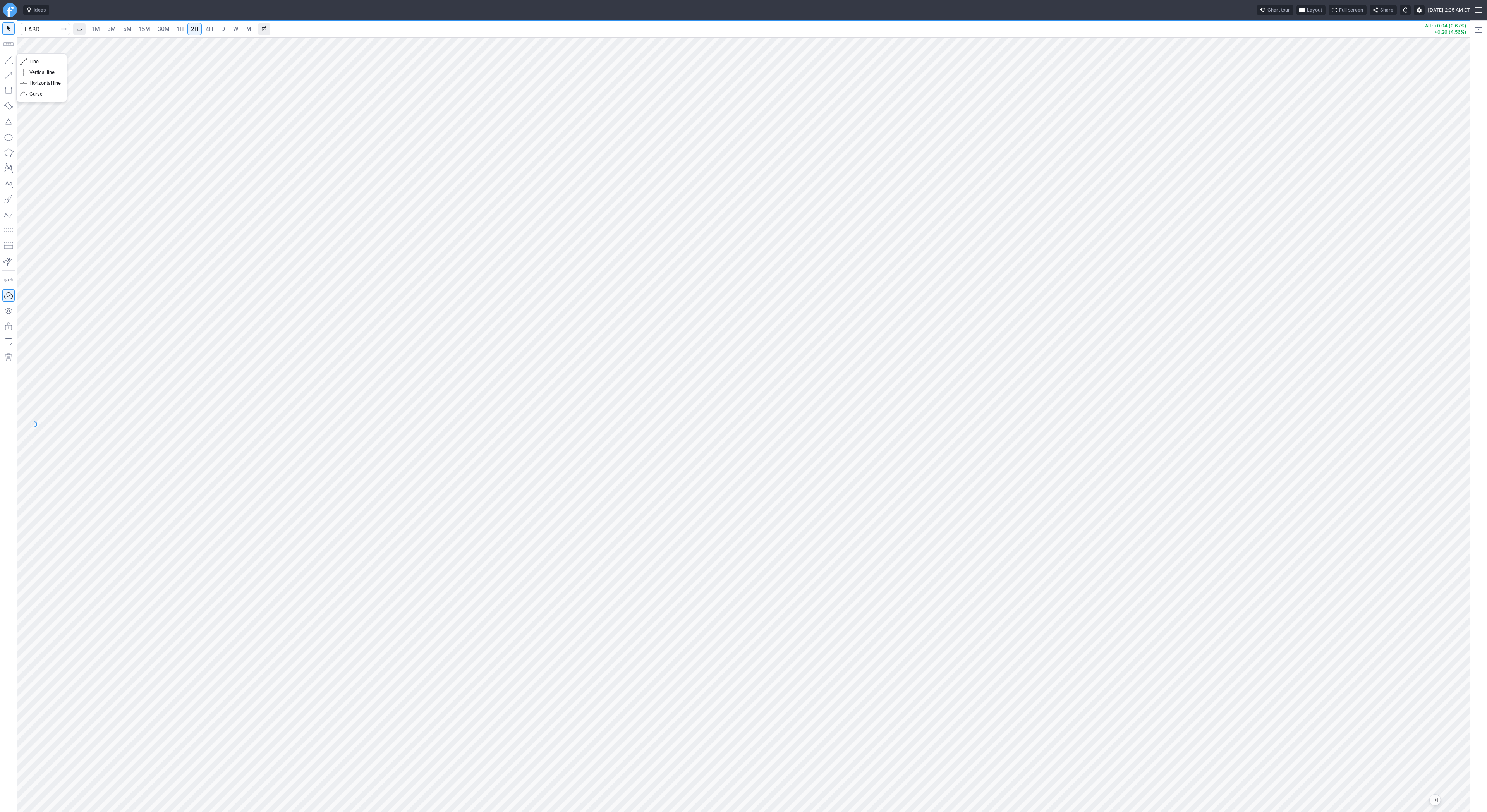
drag, startPoint x: 11, startPoint y: 55, endPoint x: 33, endPoint y: 84, distance: 36.4
click at [11, 55] on button "button" at bounding box center [8, 59] width 12 height 12
click at [50, 27] on input "Search" at bounding box center [46, 29] width 50 height 12
type input "coni"
click at [177, 30] on span "1H" at bounding box center [180, 28] width 6 height 6
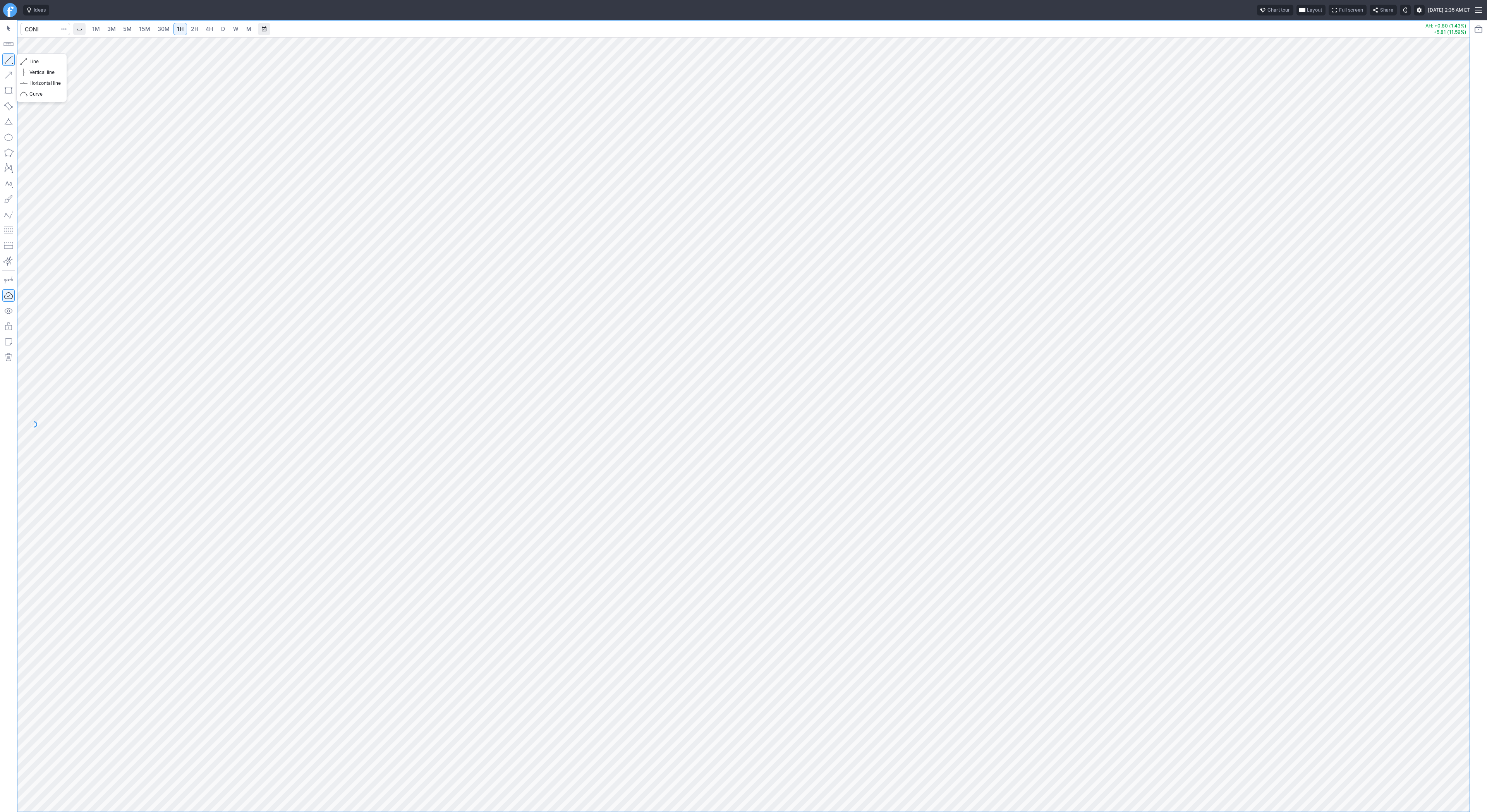
click at [6, 60] on button "button" at bounding box center [8, 59] width 12 height 12
drag, startPoint x: 29, startPoint y: 61, endPoint x: 38, endPoint y: 75, distance: 16.6
click at [29, 61] on span "Line" at bounding box center [45, 61] width 31 height 8
click at [44, 62] on span "Line" at bounding box center [45, 61] width 31 height 8
click at [12, 59] on button "button" at bounding box center [8, 59] width 12 height 12
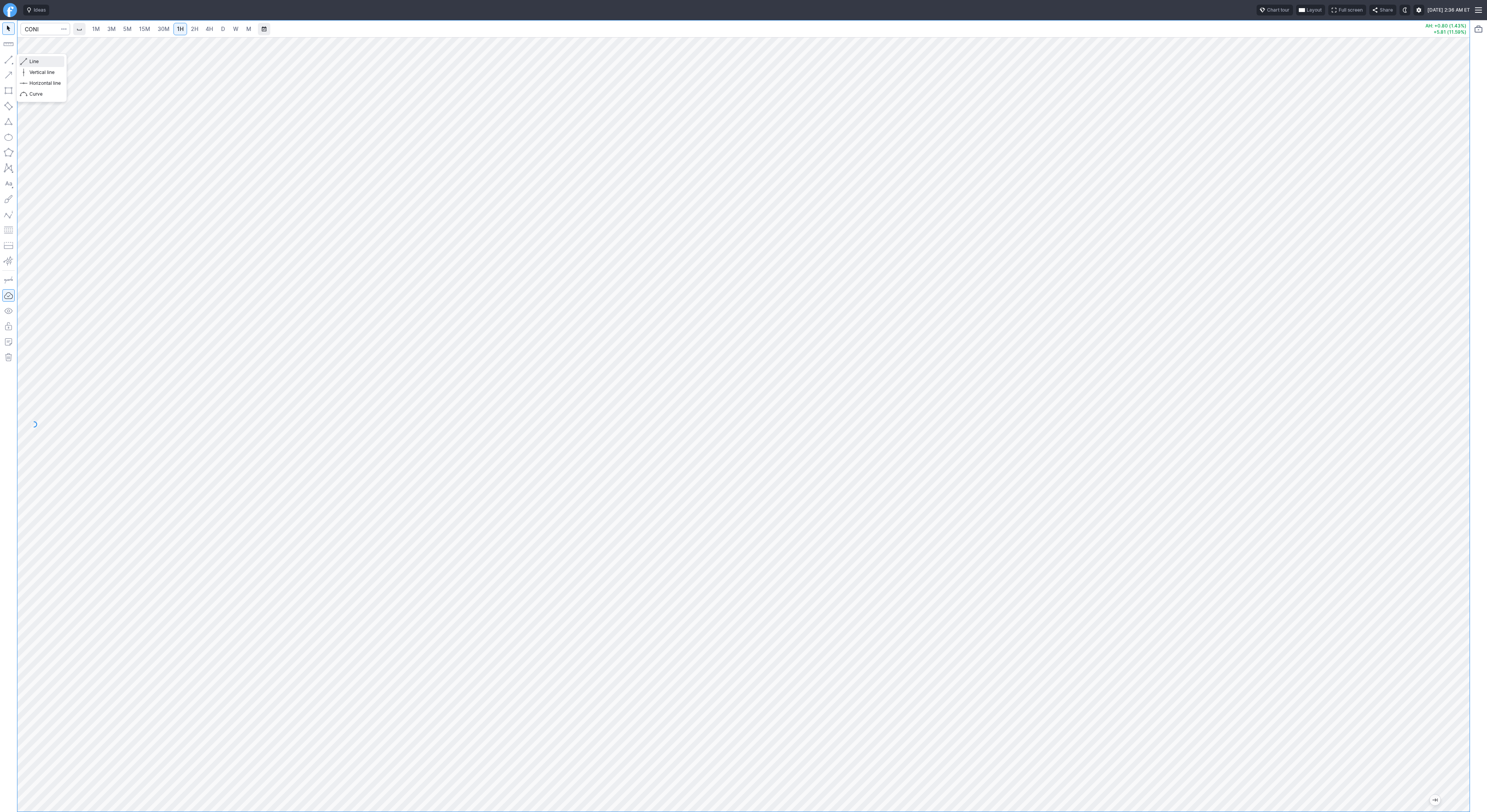
click at [31, 61] on span "Line" at bounding box center [45, 61] width 31 height 8
drag, startPoint x: 37, startPoint y: 61, endPoint x: 63, endPoint y: 86, distance: 36.1
click at [37, 62] on span "Line" at bounding box center [45, 61] width 31 height 8
click at [46, 31] on input "Search" at bounding box center [46, 29] width 50 height 12
type input "mstz"
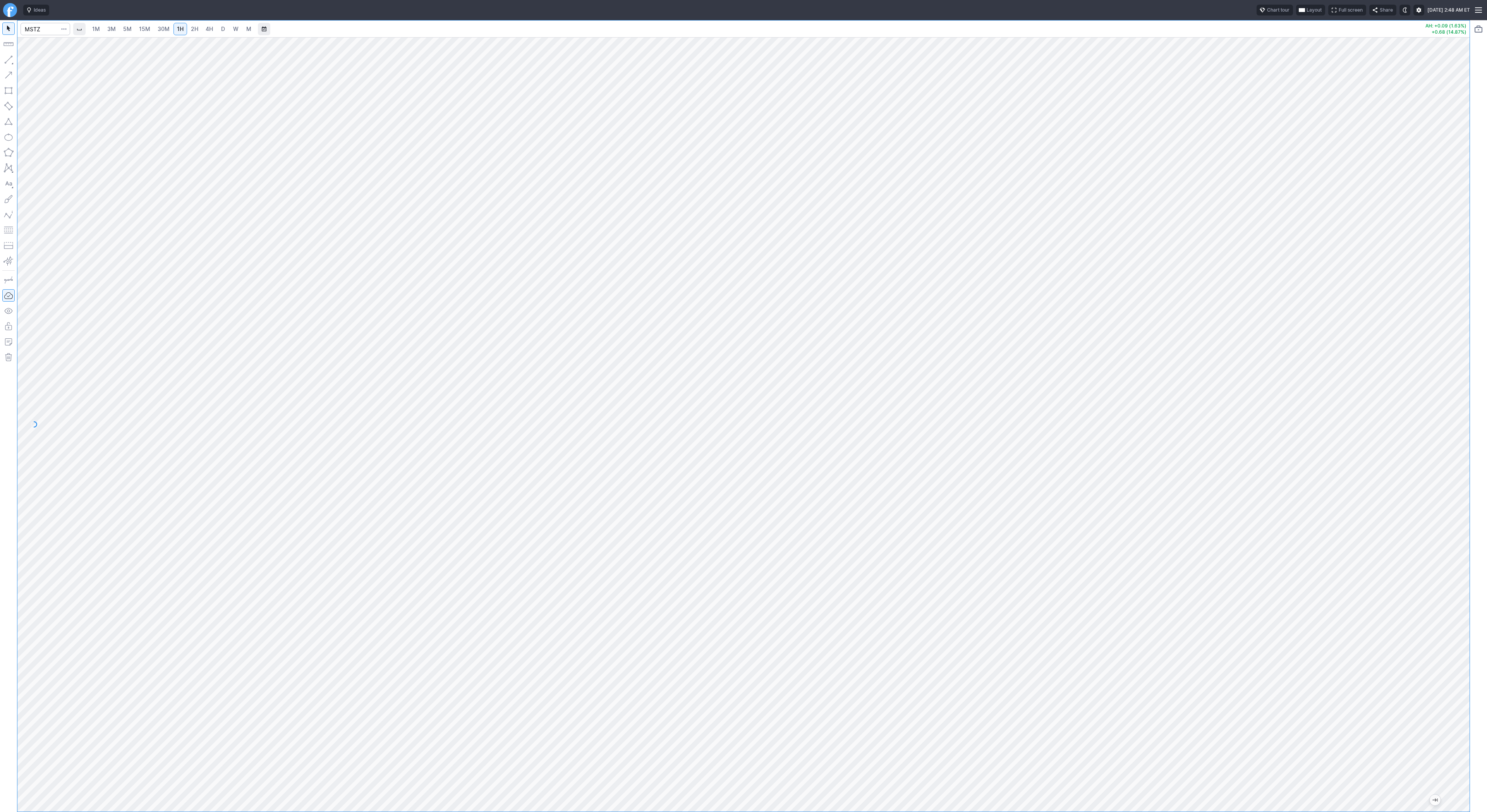
drag, startPoint x: 1458, startPoint y: 551, endPoint x: 1455, endPoint y: 585, distance: 34.1
click at [1462, 588] on div at bounding box center [1462, 422] width 16 height 755
click at [9, 59] on button "button" at bounding box center [8, 59] width 12 height 12
click at [6, 59] on button "button" at bounding box center [8, 59] width 12 height 12
drag, startPoint x: 10, startPoint y: 58, endPoint x: 12, endPoint y: 63, distance: 5.4
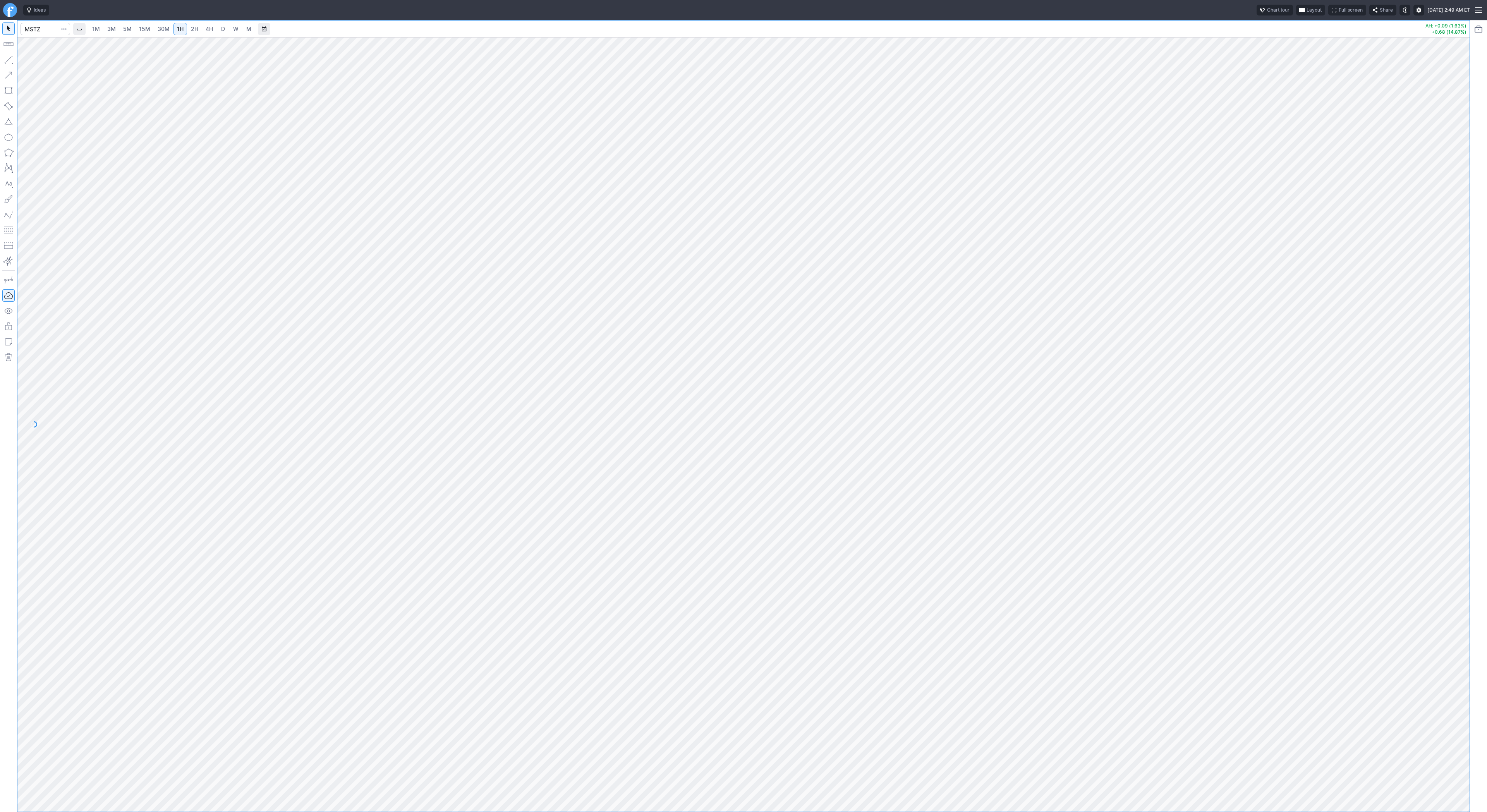
click at [10, 59] on button "button" at bounding box center [8, 59] width 12 height 12
click at [11, 58] on button "button" at bounding box center [8, 59] width 12 height 12
click at [7, 58] on button "button" at bounding box center [8, 59] width 12 height 12
click at [50, 28] on input "Search" at bounding box center [46, 29] width 50 height 12
type input "mstr"
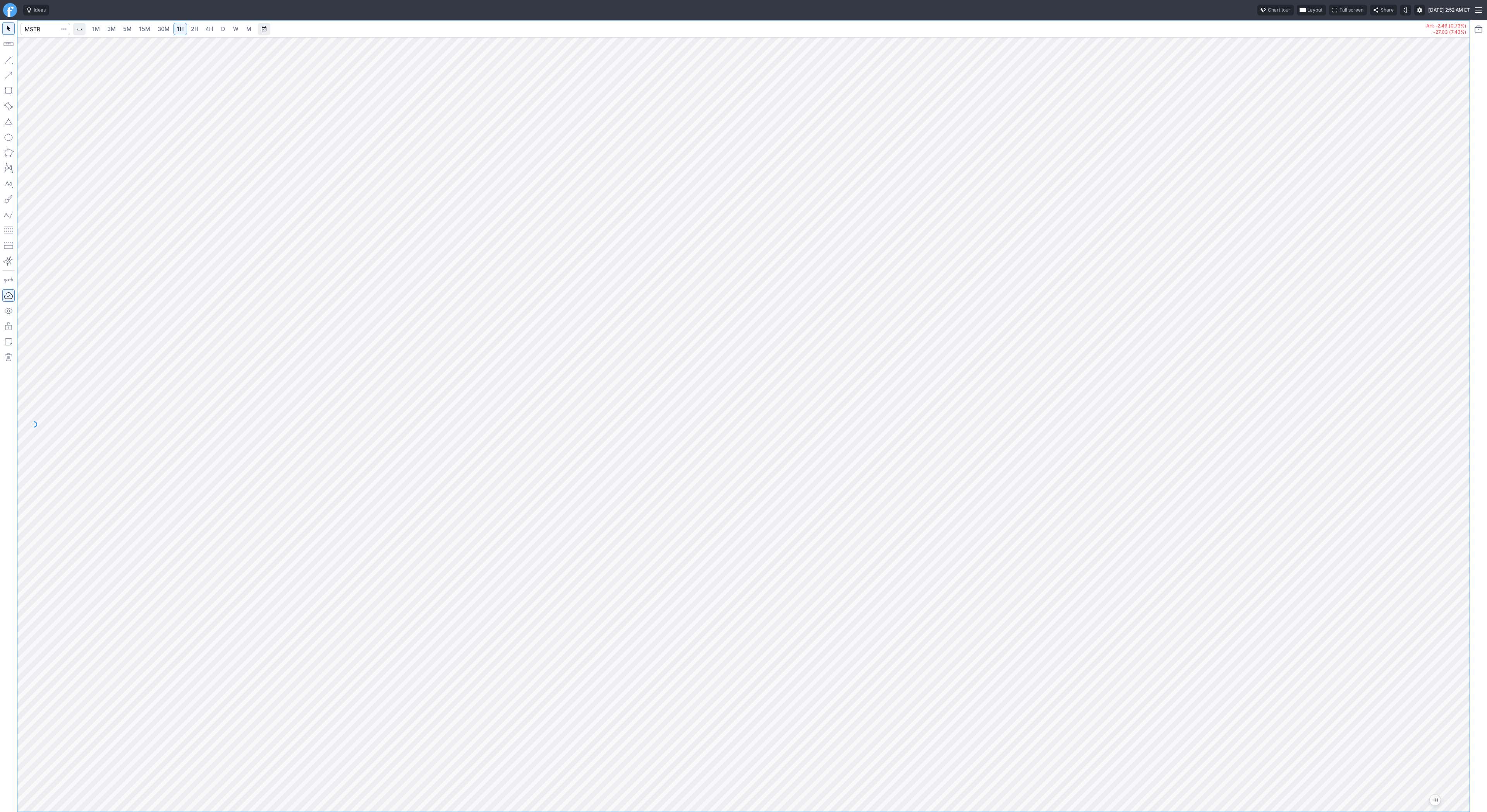
click at [221, 28] on span "D" at bounding box center [223, 28] width 4 height 6
click at [44, 61] on span "Line" at bounding box center [45, 61] width 31 height 8
click at [50, 28] on input "Search" at bounding box center [46, 29] width 50 height 12
type input "tsla"
click at [49, 29] on input "Search" at bounding box center [46, 29] width 50 height 12
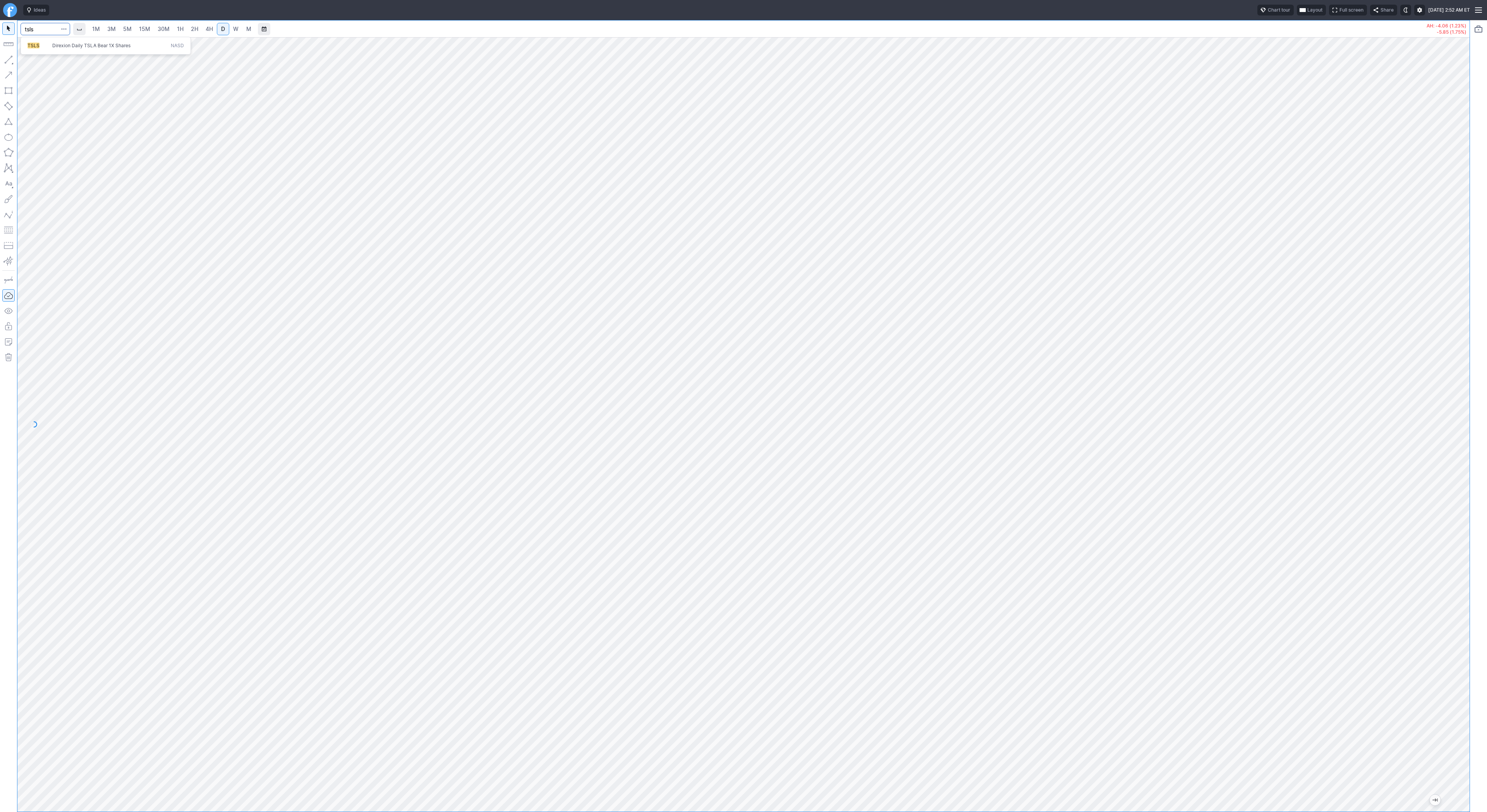
type input "tsls"
click at [181, 32] on span "1H" at bounding box center [180, 28] width 6 height 6
click at [35, 30] on input "Search" at bounding box center [46, 29] width 50 height 12
type input "pltd"
click at [56, 30] on input "Search" at bounding box center [46, 29] width 50 height 12
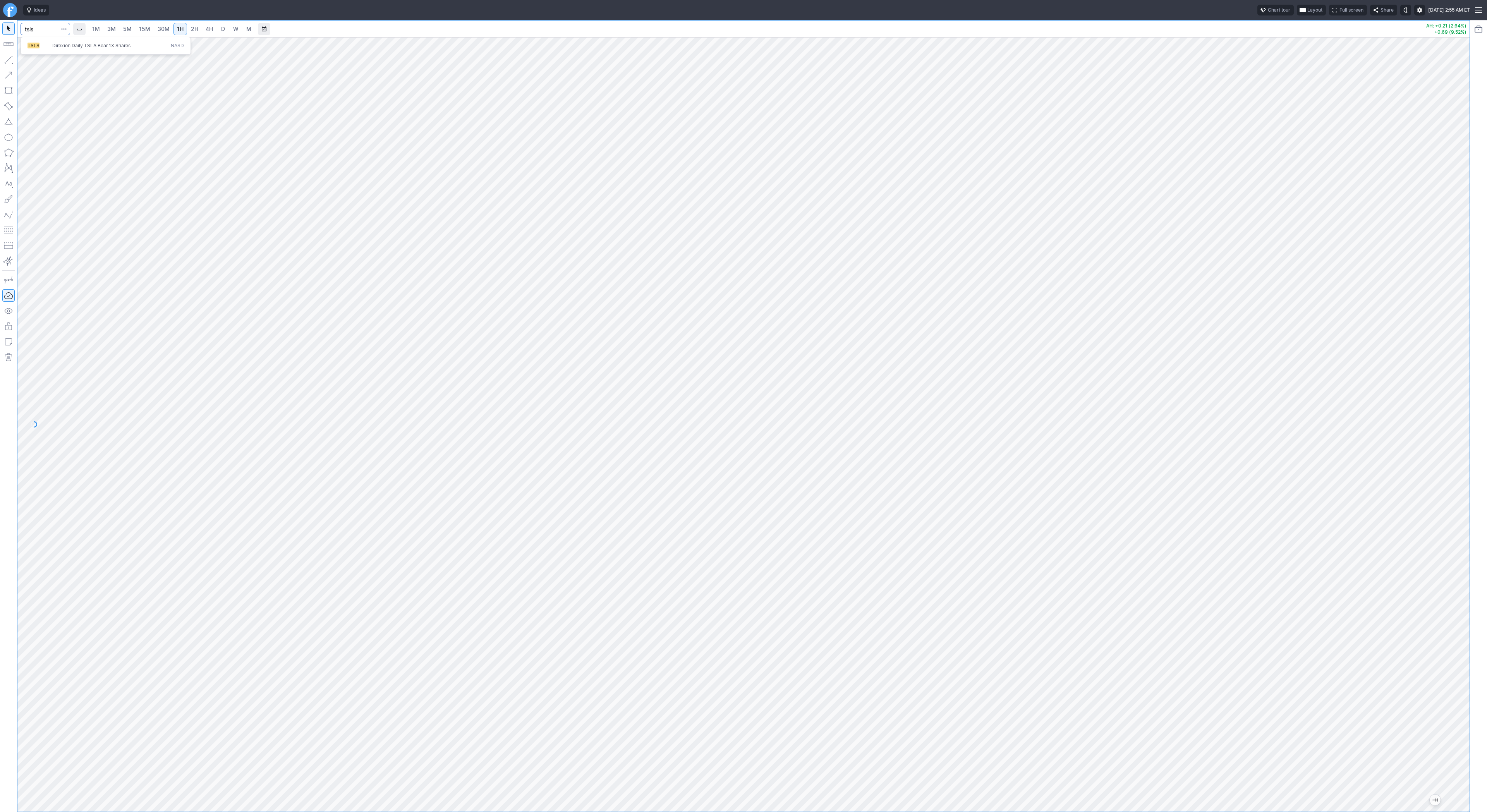
type input "tsls"
click at [1475, 28] on button "Portfolio watchlist" at bounding box center [1478, 29] width 12 height 12
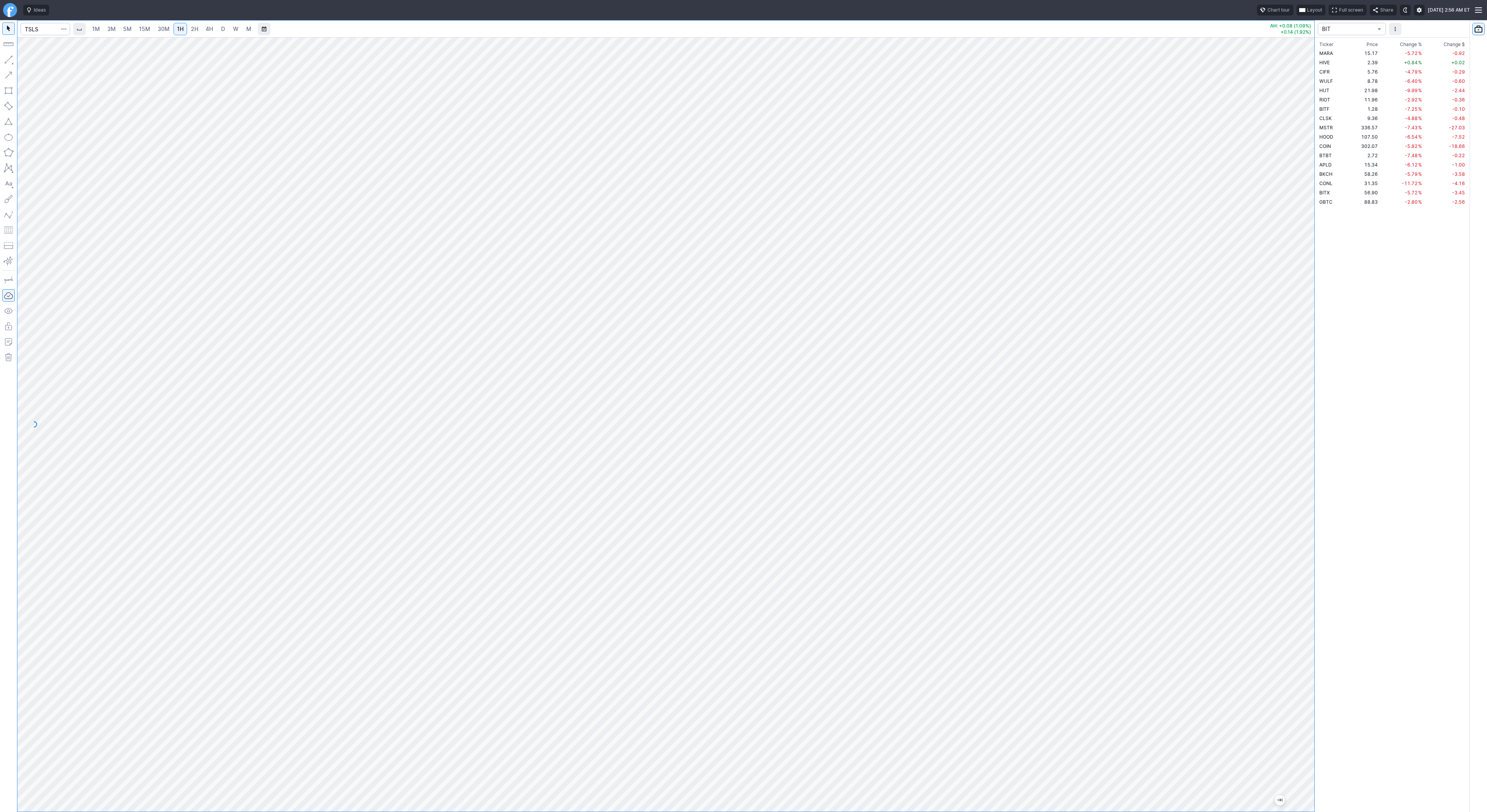
click at [1370, 29] on span "BIT" at bounding box center [1348, 29] width 52 height 8
click at [1346, 113] on span "S_ETF" at bounding box center [1352, 114] width 56 height 8
click at [1413, 40] on span "Change %" at bounding box center [1410, 44] width 22 height 8
click at [1411, 44] on span "Change %" at bounding box center [1410, 44] width 22 height 8
click at [1361, 51] on td "38.23" at bounding box center [1364, 53] width 28 height 9
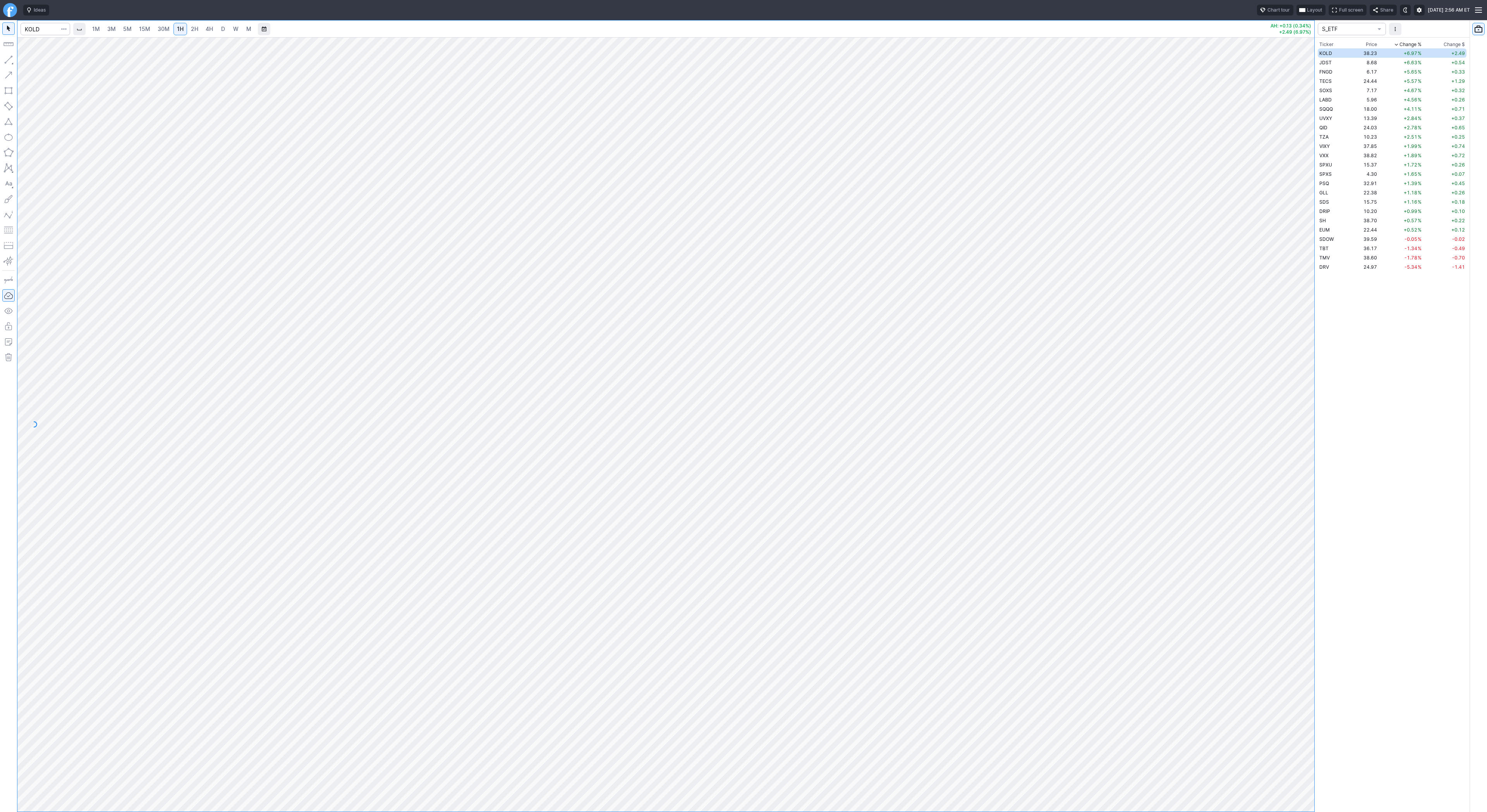
click at [218, 28] on link "D" at bounding box center [223, 29] width 12 height 12
click at [31, 61] on span "Line" at bounding box center [45, 61] width 31 height 8
click at [8, 59] on button "button" at bounding box center [8, 59] width 12 height 12
click at [14, 59] on button "button" at bounding box center [8, 59] width 12 height 12
click at [9, 62] on button "button" at bounding box center [8, 59] width 12 height 12
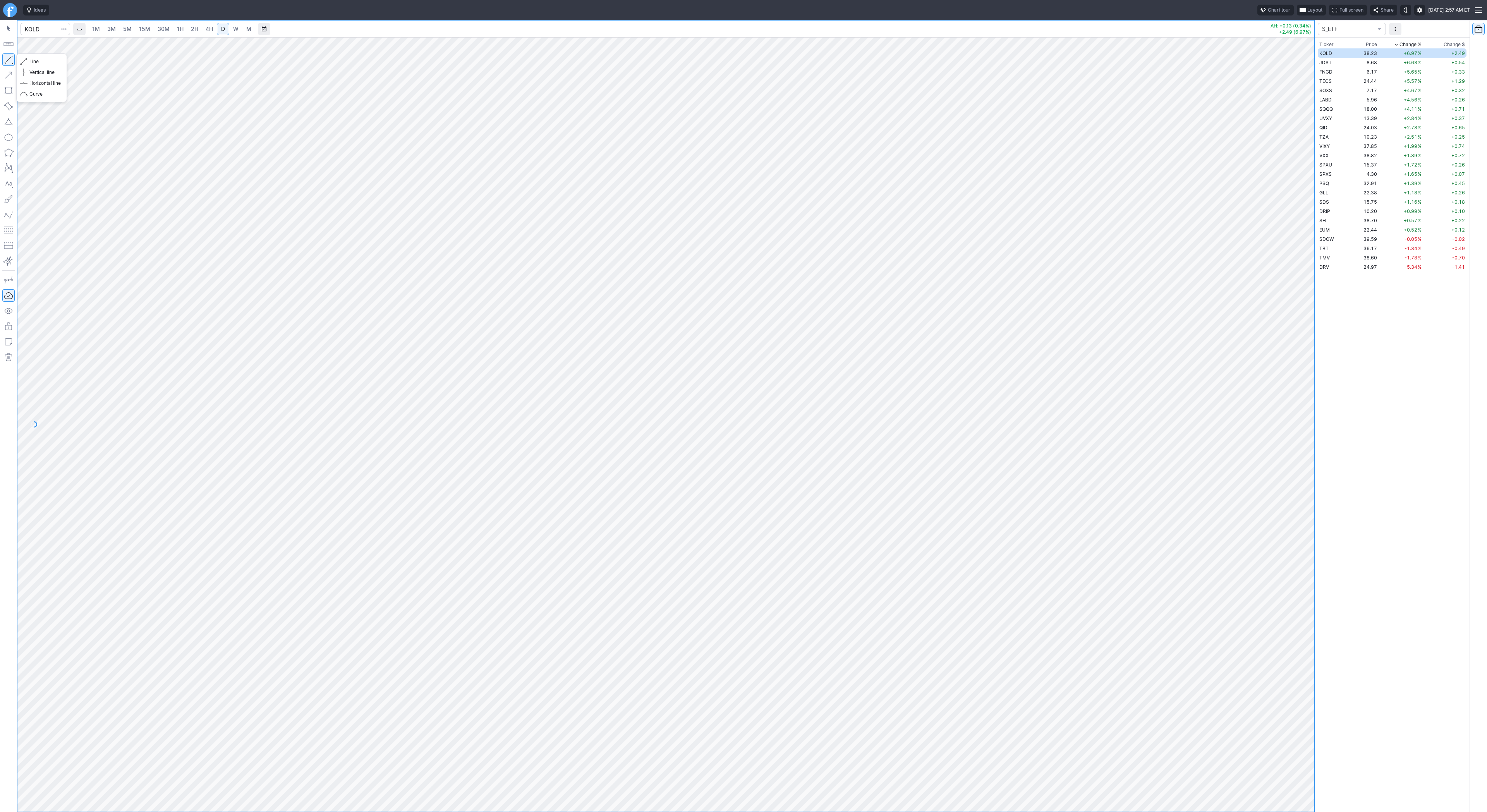
drag, startPoint x: 8, startPoint y: 61, endPoint x: 49, endPoint y: 89, distance: 49.6
click at [8, 62] on button "button" at bounding box center [8, 59] width 12 height 12
click at [9, 59] on button "button" at bounding box center [8, 59] width 12 height 12
drag, startPoint x: 8, startPoint y: 61, endPoint x: 10, endPoint y: 67, distance: 6.3
click at [9, 63] on button "button" at bounding box center [8, 59] width 12 height 12
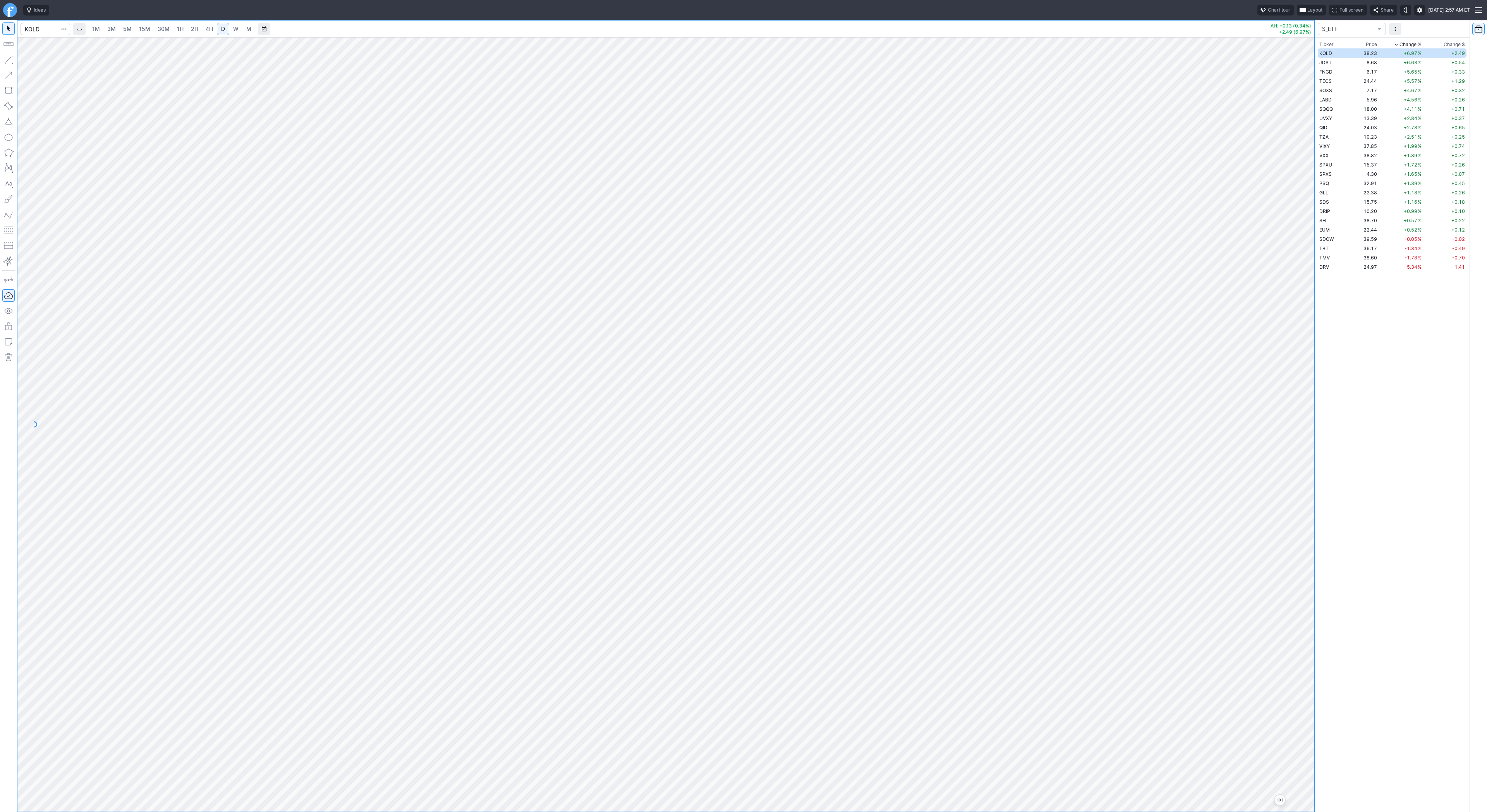
click at [6, 62] on button "button" at bounding box center [8, 59] width 12 height 12
click at [50, 64] on span "Line" at bounding box center [45, 61] width 31 height 8
click at [55, 32] on input "Search" at bounding box center [46, 29] width 50 height 12
click at [1328, 61] on span "JDST" at bounding box center [1325, 62] width 12 height 6
click at [1346, 70] on td "FNGD" at bounding box center [1334, 72] width 32 height 9
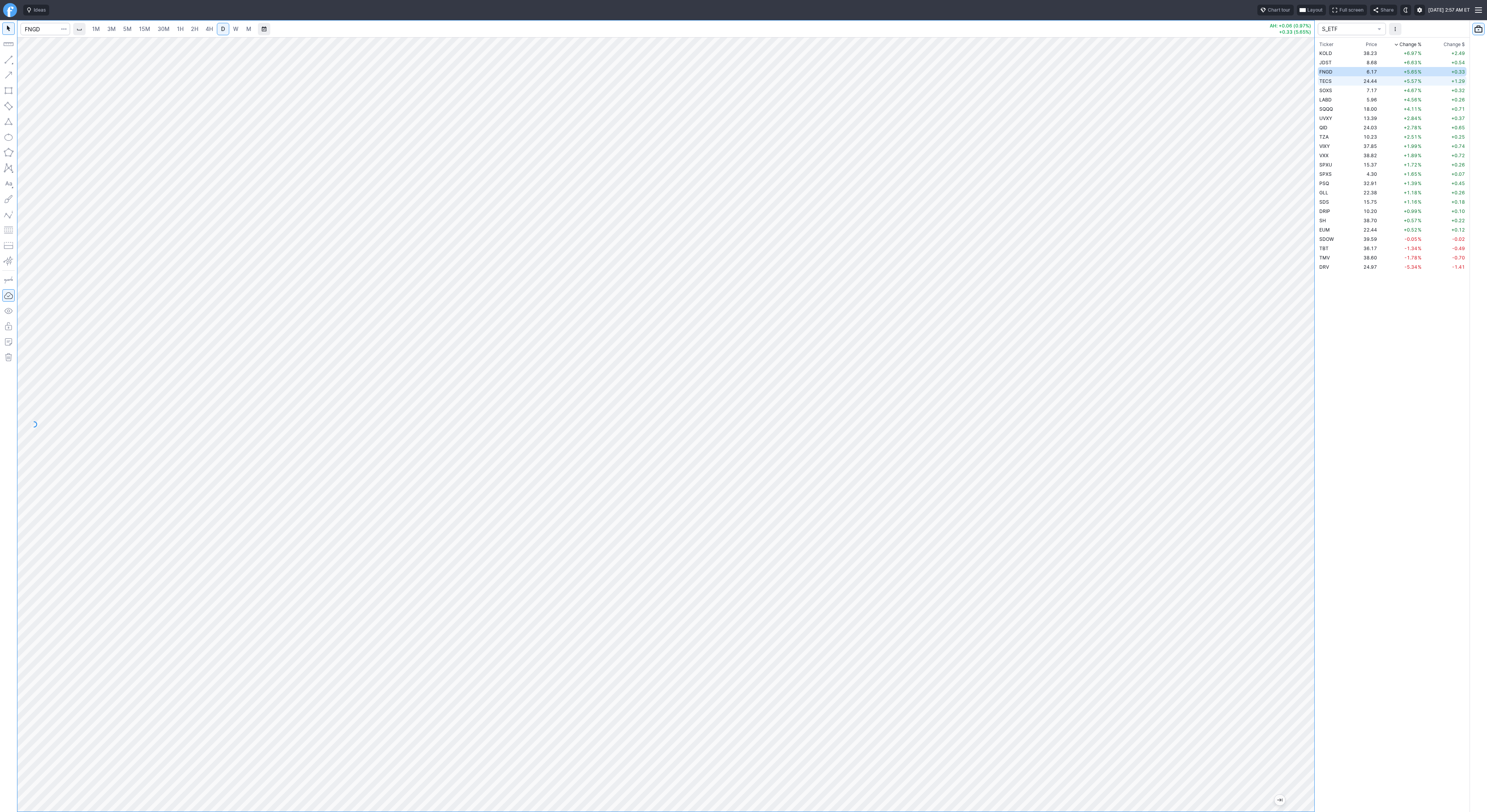
click at [1329, 80] on span "TECS" at bounding box center [1325, 81] width 12 height 6
click at [1324, 89] on span "SOXS" at bounding box center [1326, 91] width 13 height 6
click at [1341, 99] on td "LABD" at bounding box center [1334, 99] width 32 height 9
click at [44, 63] on span "Line" at bounding box center [45, 61] width 31 height 8
click at [11, 62] on button "button" at bounding box center [8, 59] width 12 height 12
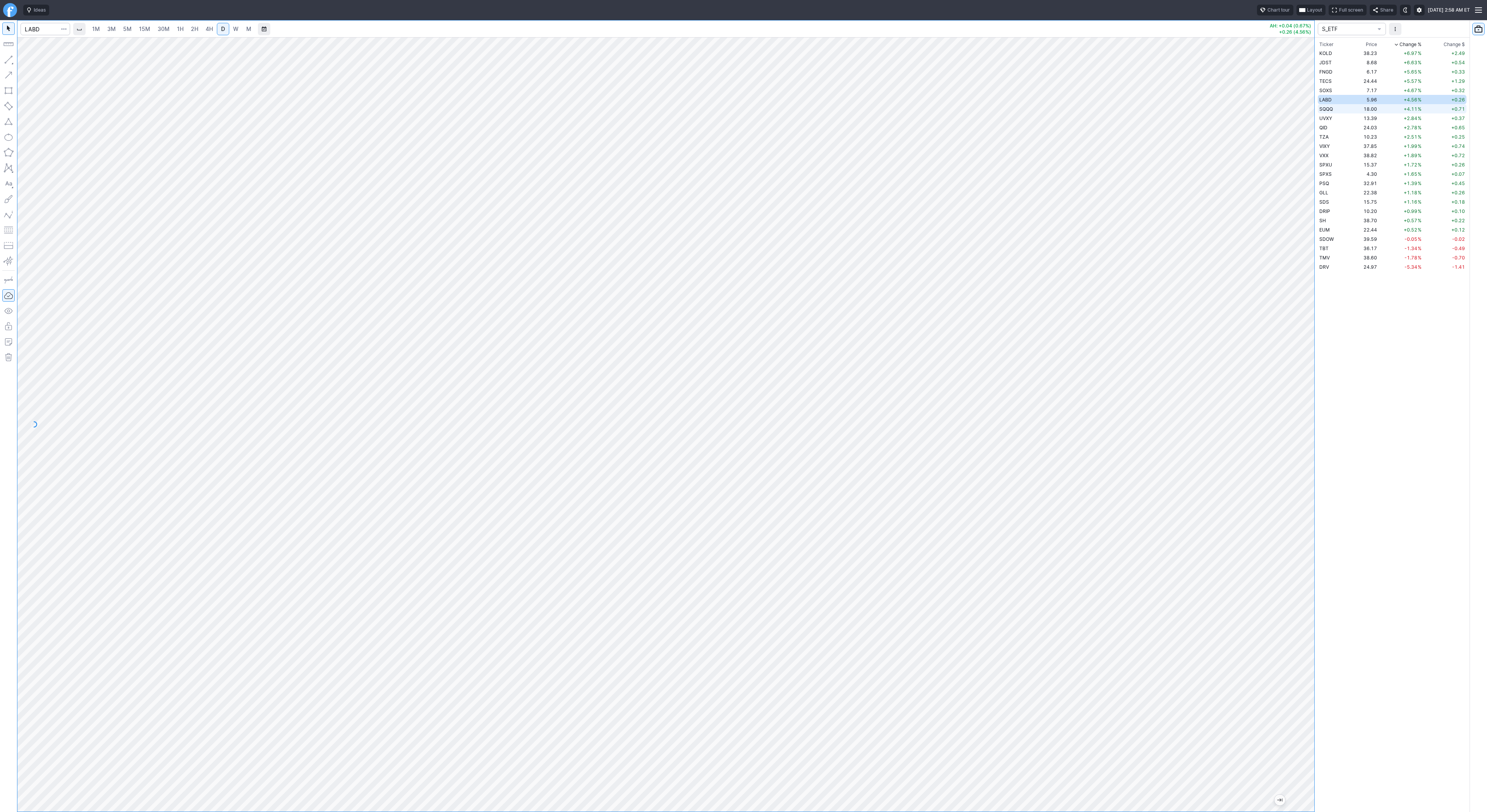
click at [1346, 109] on td "SQQQ" at bounding box center [1334, 108] width 32 height 9
click at [206, 30] on span "4H" at bounding box center [209, 28] width 8 height 6
click at [1332, 119] on td "UVXY" at bounding box center [1334, 118] width 32 height 9
click at [1340, 128] on td "QID" at bounding box center [1334, 128] width 32 height 9
click at [1341, 136] on td "TZA" at bounding box center [1334, 137] width 32 height 9
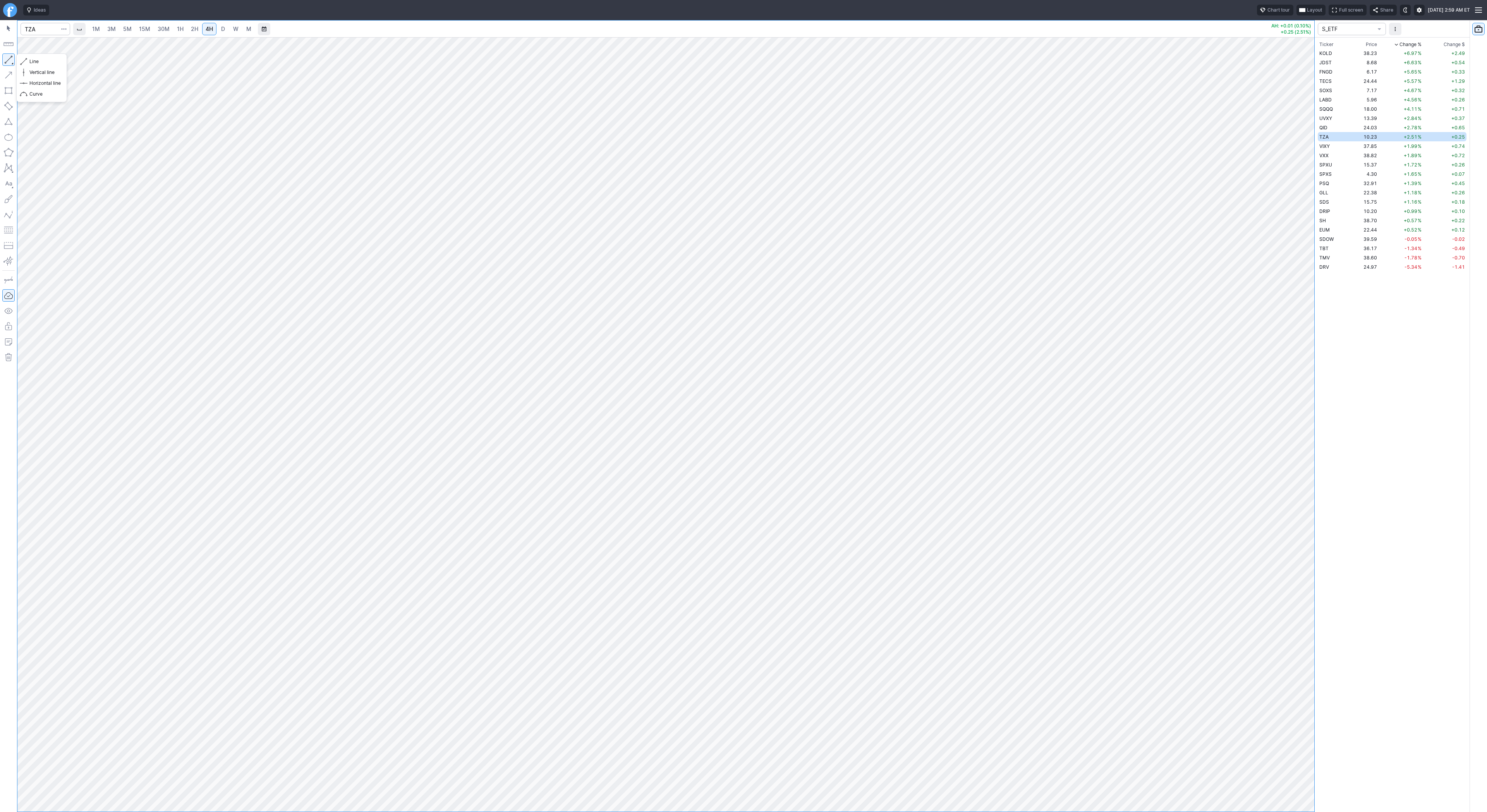
click at [10, 57] on button "button" at bounding box center [8, 59] width 12 height 12
drag, startPoint x: 9, startPoint y: 61, endPoint x: 16, endPoint y: 74, distance: 14.8
click at [9, 61] on button "button" at bounding box center [8, 59] width 12 height 12
click at [38, 65] on span "Line" at bounding box center [45, 61] width 31 height 8
click at [25, 62] on span "button" at bounding box center [25, 61] width 5 height 11
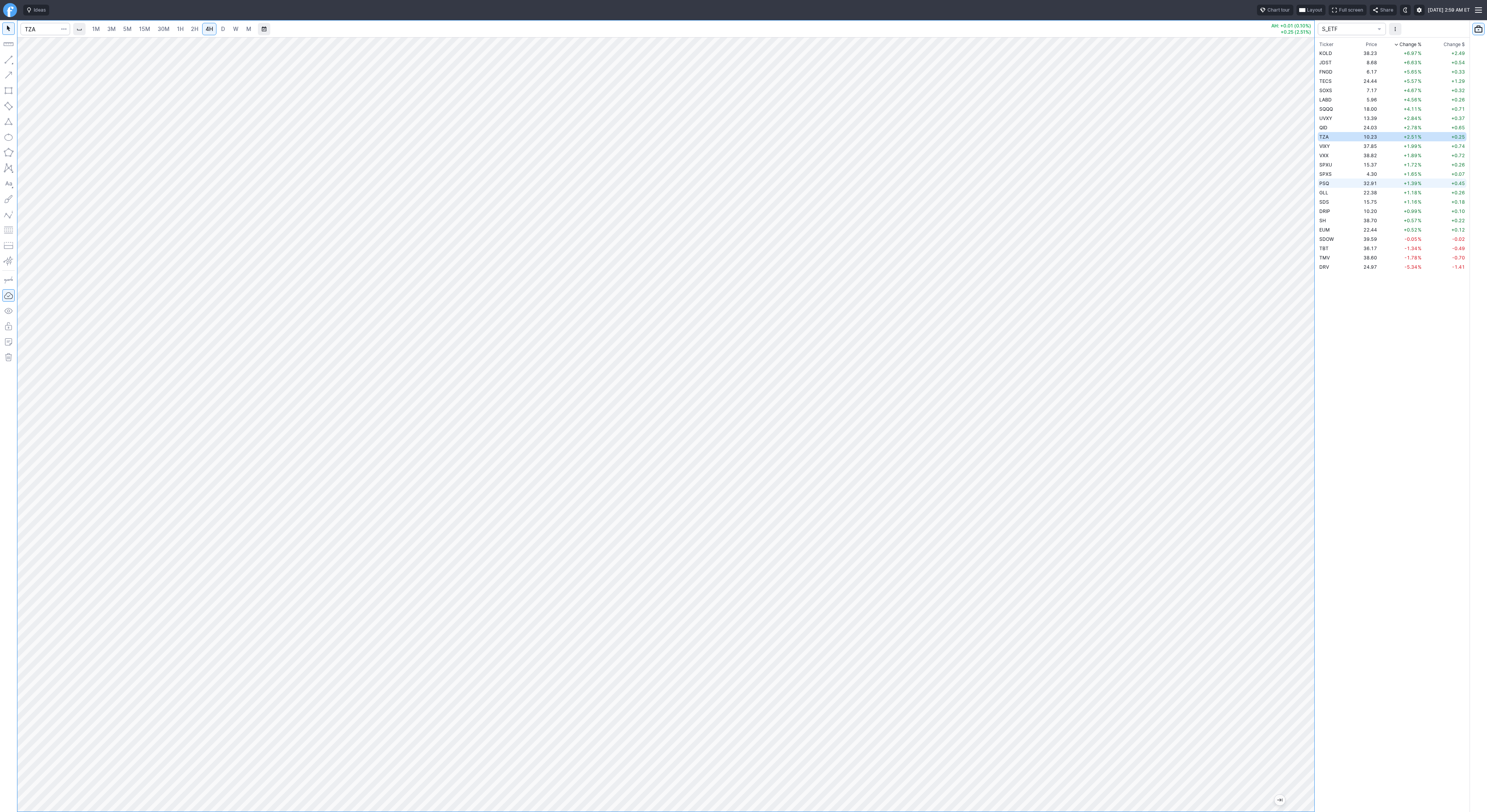
click at [1336, 183] on td "PSQ" at bounding box center [1334, 183] width 32 height 9
drag, startPoint x: 31, startPoint y: 61, endPoint x: 48, endPoint y: 76, distance: 22.7
click at [31, 62] on span "Line" at bounding box center [45, 61] width 31 height 8
click at [29, 59] on button "Line" at bounding box center [42, 61] width 45 height 11
click at [1345, 192] on td "GLL" at bounding box center [1334, 192] width 32 height 9
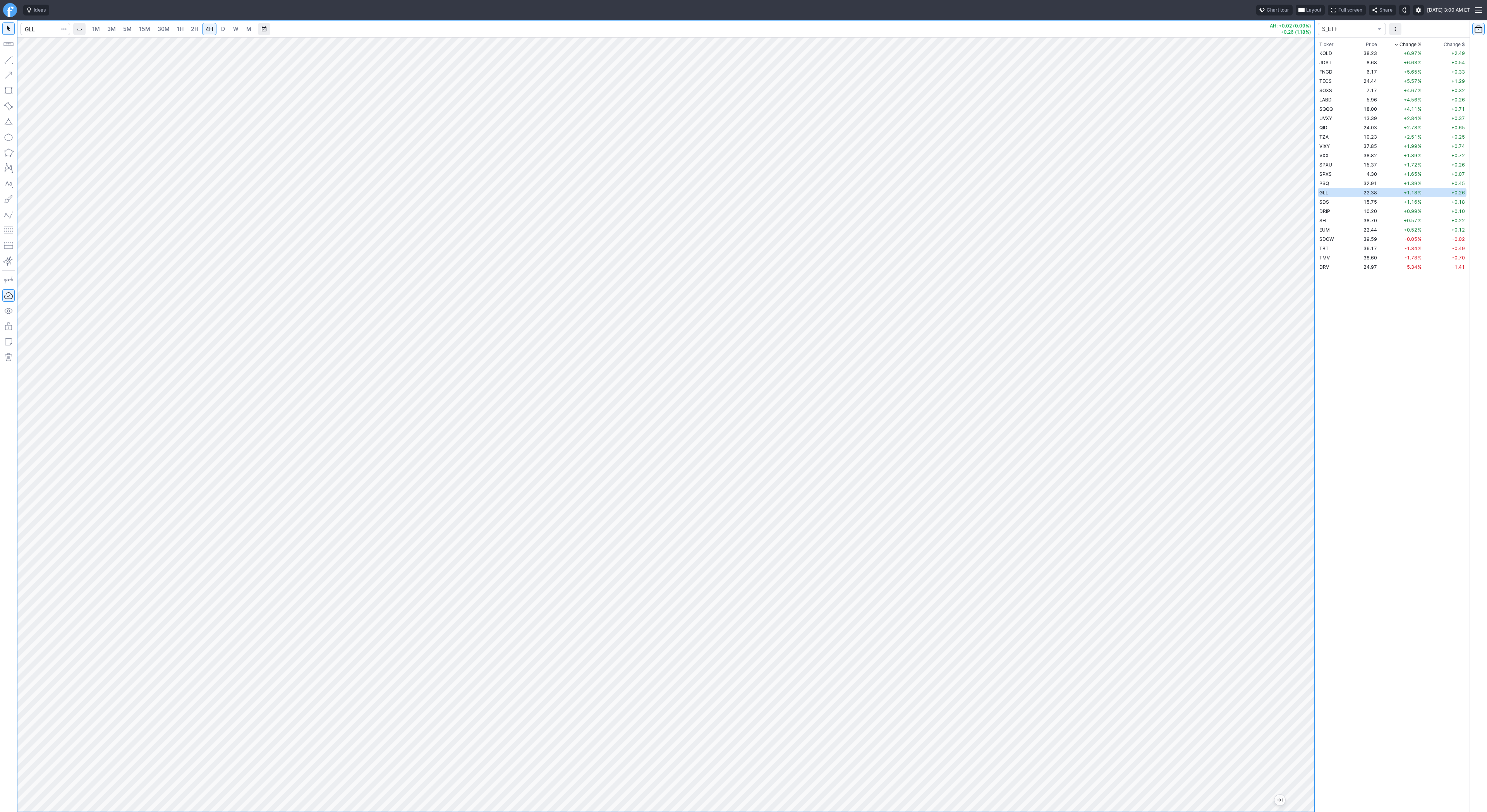
drag, startPoint x: 1309, startPoint y: 431, endPoint x: 1320, endPoint y: 583, distance: 152.4
click at [1320, 585] on div "1M 3M 5M 15M 30M 1H 2H 4H D W M AH: +0.02 (0.09%) +0.26 (1.18%) S_ETF Ticker Pr…" at bounding box center [744, 416] width 1487 height 792
click at [1349, 202] on td "SDS" at bounding box center [1334, 201] width 32 height 9
click at [43, 30] on input "Search" at bounding box center [46, 29] width 50 height 12
type input "gdxd"
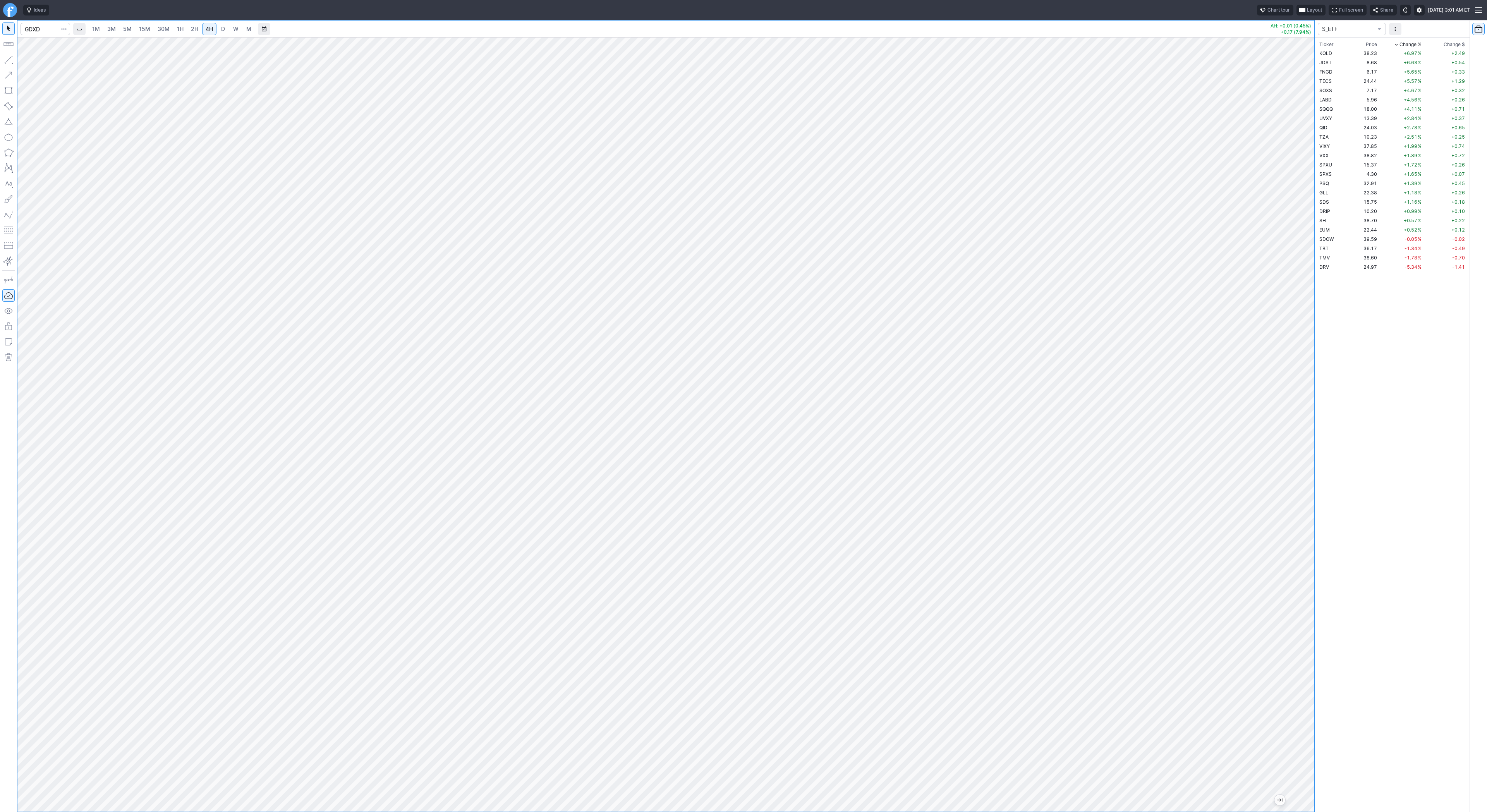
click at [177, 28] on span "1H" at bounding box center [180, 28] width 6 height 6
drag, startPoint x: 1312, startPoint y: 536, endPoint x: 1298, endPoint y: 582, distance: 48.1
click at [1303, 589] on div at bounding box center [1306, 422] width 16 height 755
click at [210, 29] on span "4H" at bounding box center [209, 28] width 8 height 6
click at [5, 61] on button "button" at bounding box center [8, 59] width 12 height 12
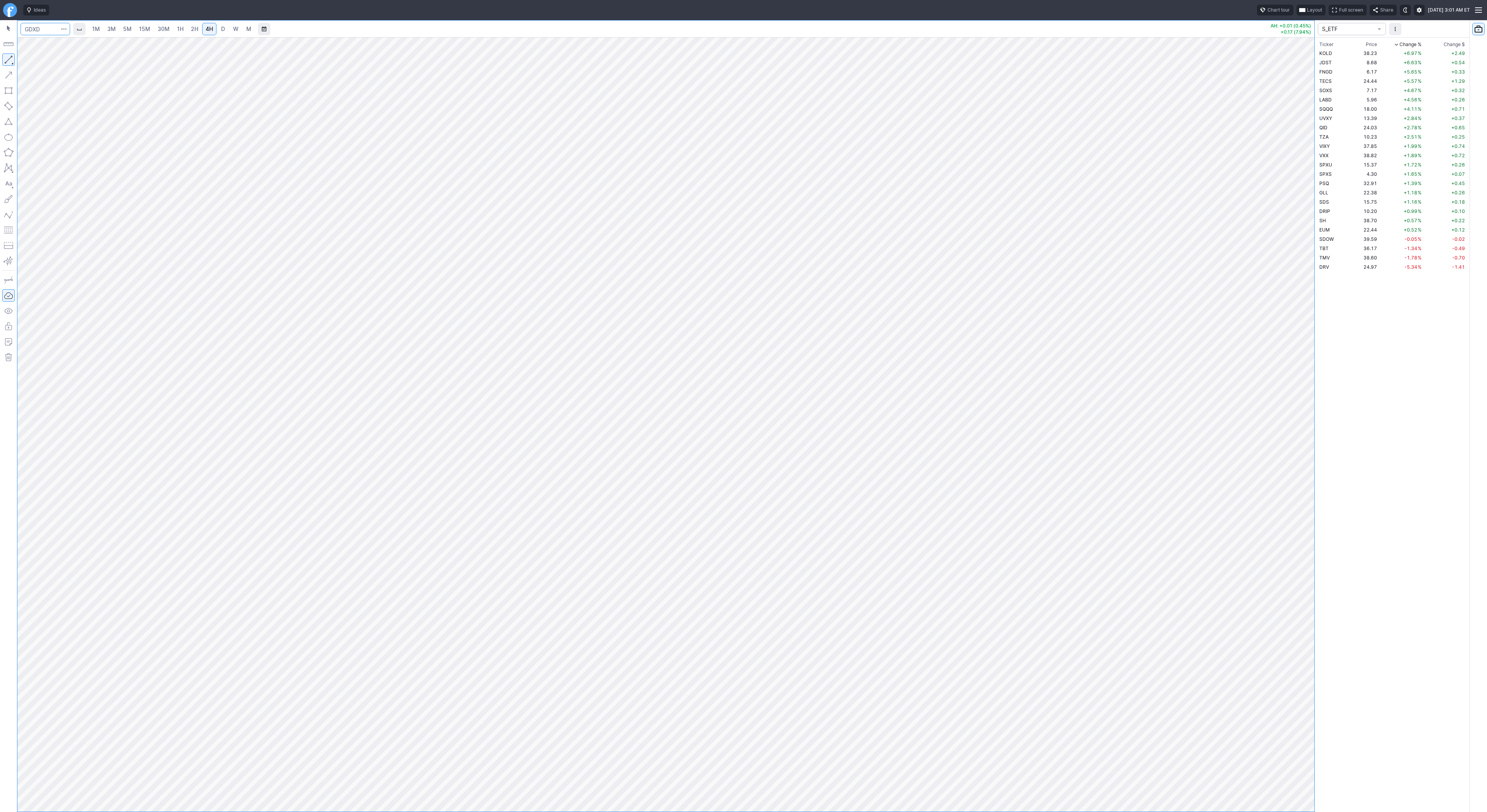
click at [50, 31] on input "Search" at bounding box center [46, 29] width 50 height 12
click at [1335, 223] on td "SH" at bounding box center [1334, 220] width 32 height 9
click at [1332, 241] on span "SDOW" at bounding box center [1327, 239] width 14 height 6
click at [1333, 270] on td "DRV" at bounding box center [1334, 267] width 32 height 9
click at [1334, 257] on td "TMV" at bounding box center [1334, 257] width 32 height 9
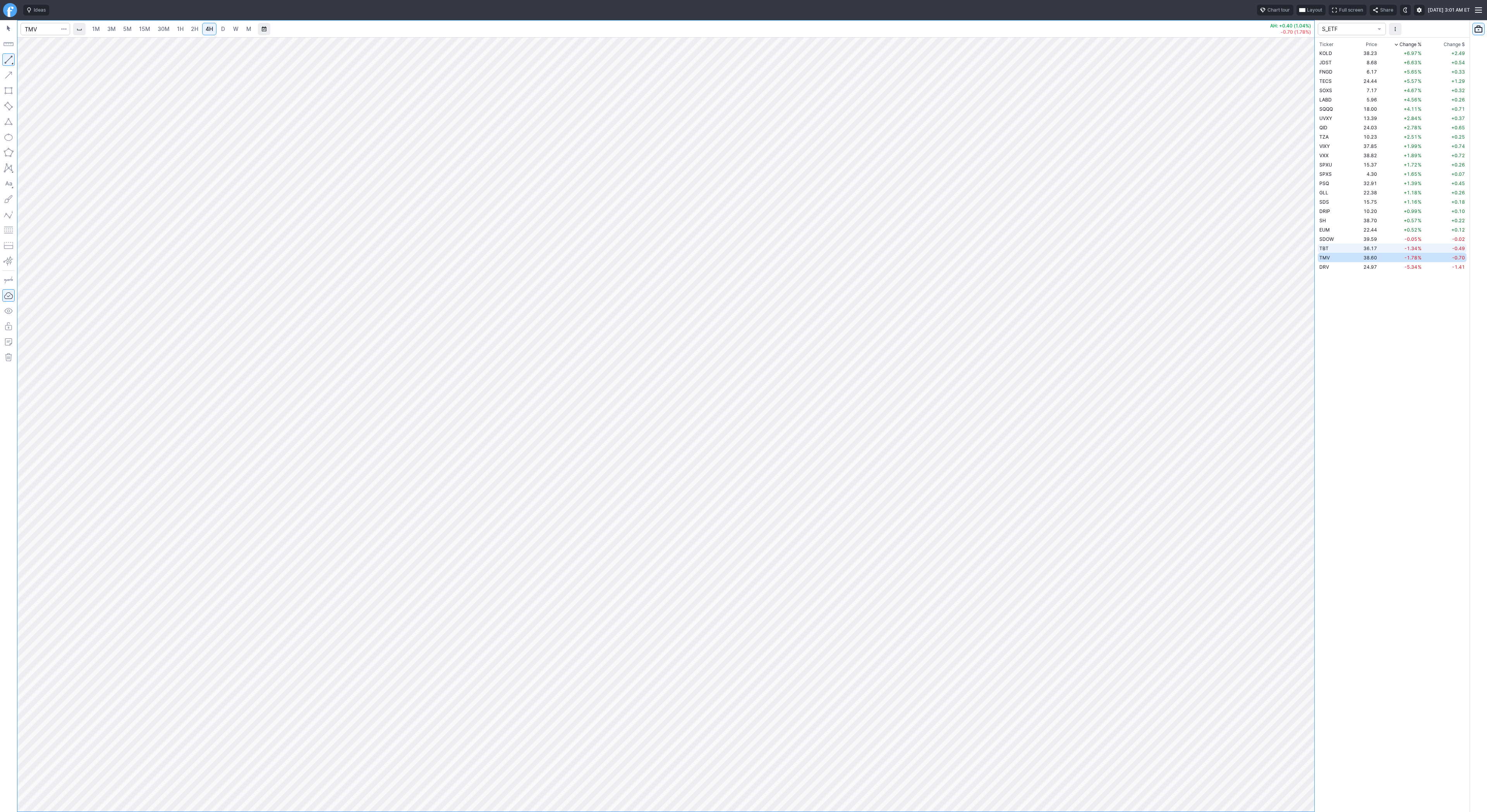
click at [1332, 250] on td "TBT" at bounding box center [1334, 248] width 32 height 9
click at [1342, 27] on span "S_ETF" at bounding box center [1348, 29] width 52 height 8
click at [1340, 102] on span "ETF" at bounding box center [1352, 103] width 56 height 8
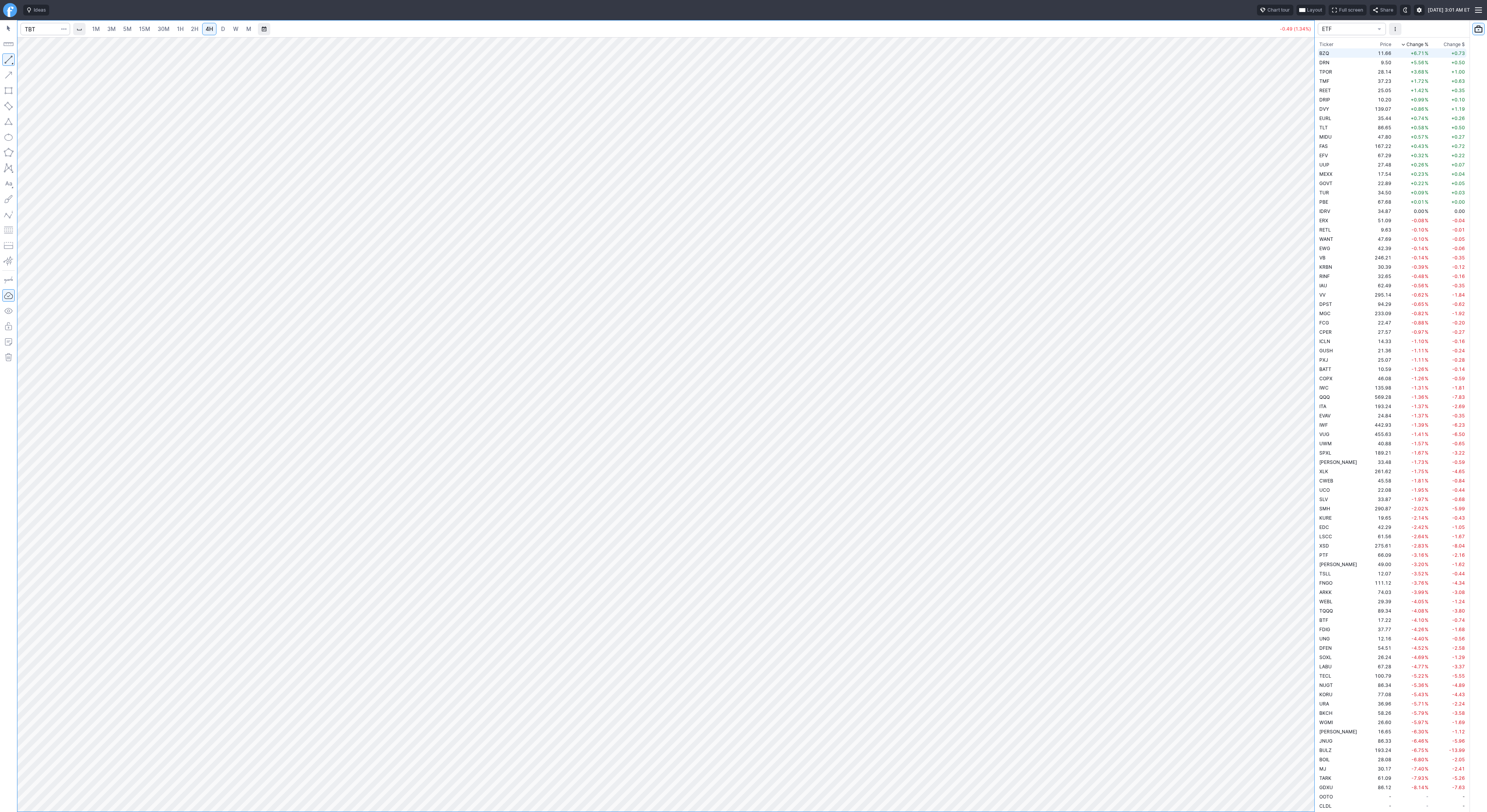
click at [1343, 55] on td "BZQ" at bounding box center [1343, 53] width 51 height 9
click at [1406, 43] on span "Change %" at bounding box center [1417, 44] width 22 height 8
click at [1393, 74] on td "-8.14 %" at bounding box center [1411, 72] width 37 height 9
click at [223, 28] on span "D" at bounding box center [223, 28] width 4 height 6
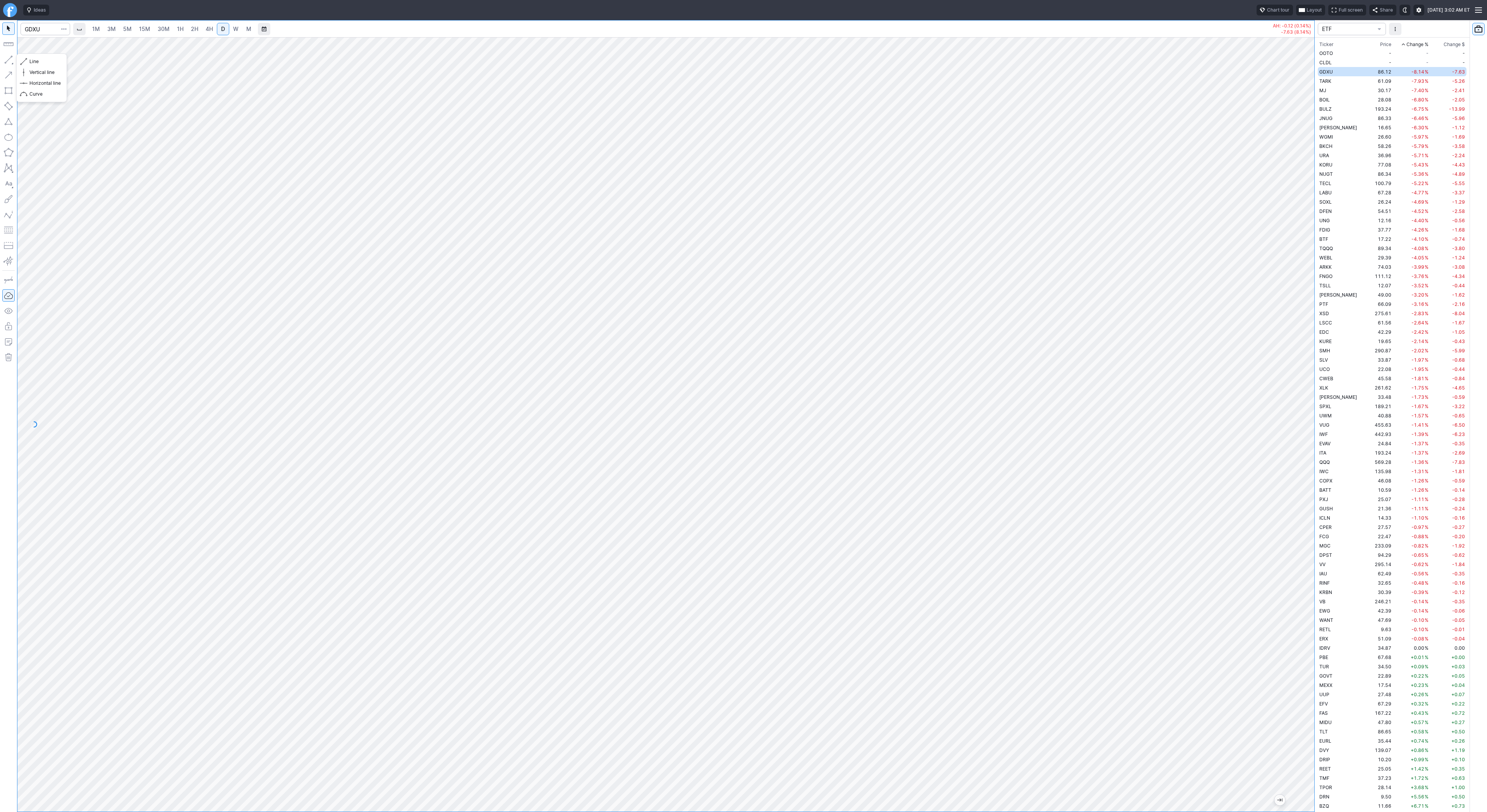
drag, startPoint x: 6, startPoint y: 61, endPoint x: 20, endPoint y: 80, distance: 23.6
click at [8, 62] on button "button" at bounding box center [8, 59] width 12 height 12
drag, startPoint x: 8, startPoint y: 62, endPoint x: 25, endPoint y: 97, distance: 38.9
click at [8, 62] on button "button" at bounding box center [8, 59] width 12 height 12
drag, startPoint x: 9, startPoint y: 56, endPoint x: 45, endPoint y: 101, distance: 57.6
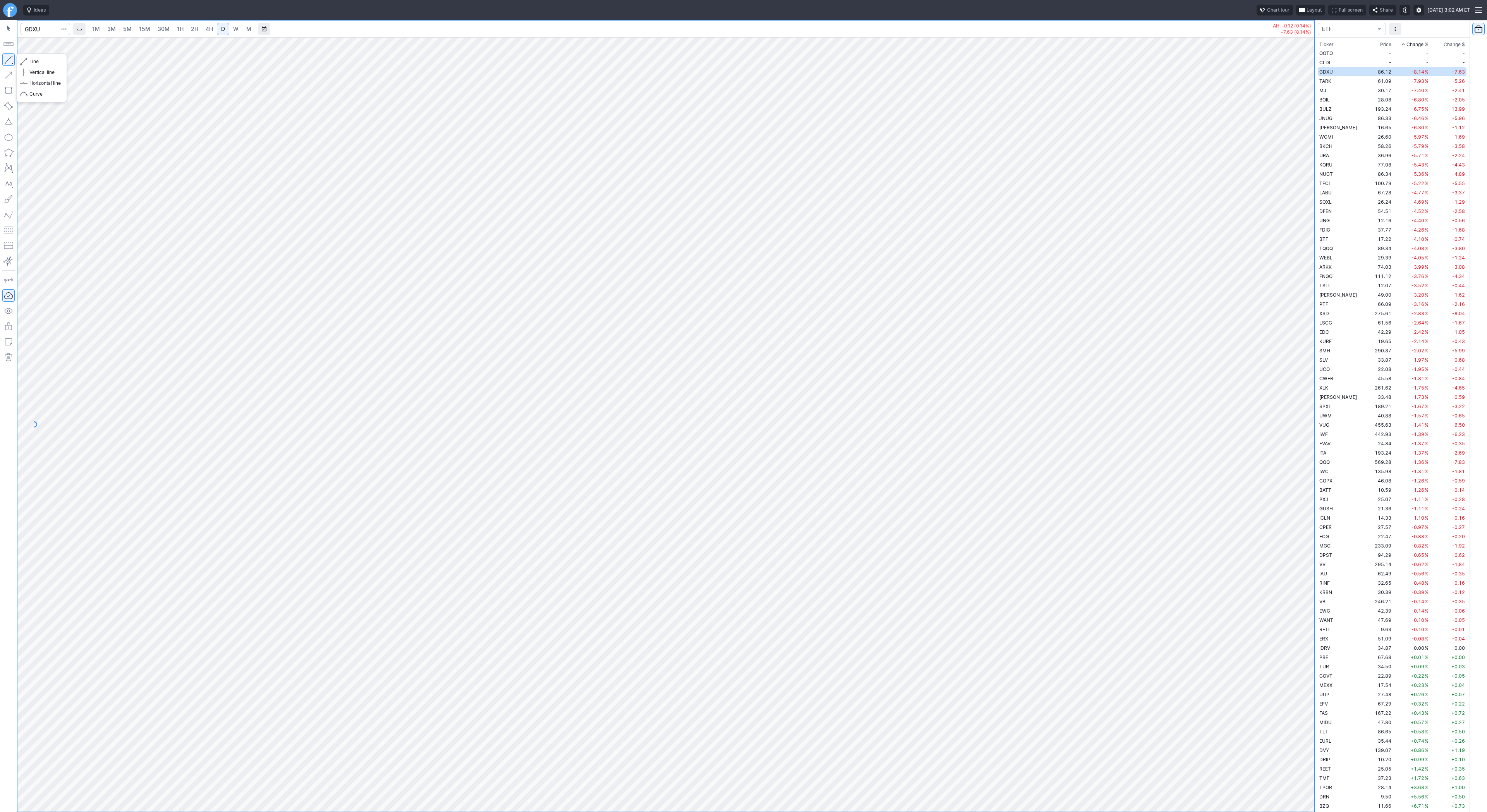
click at [9, 57] on button "button" at bounding box center [8, 59] width 12 height 12
drag, startPoint x: 6, startPoint y: 54, endPoint x: 16, endPoint y: 84, distance: 31.6
click at [6, 55] on button "button" at bounding box center [8, 59] width 12 height 12
click at [5, 63] on button "button" at bounding box center [8, 59] width 12 height 12
click at [54, 61] on span "Line" at bounding box center [45, 61] width 31 height 8
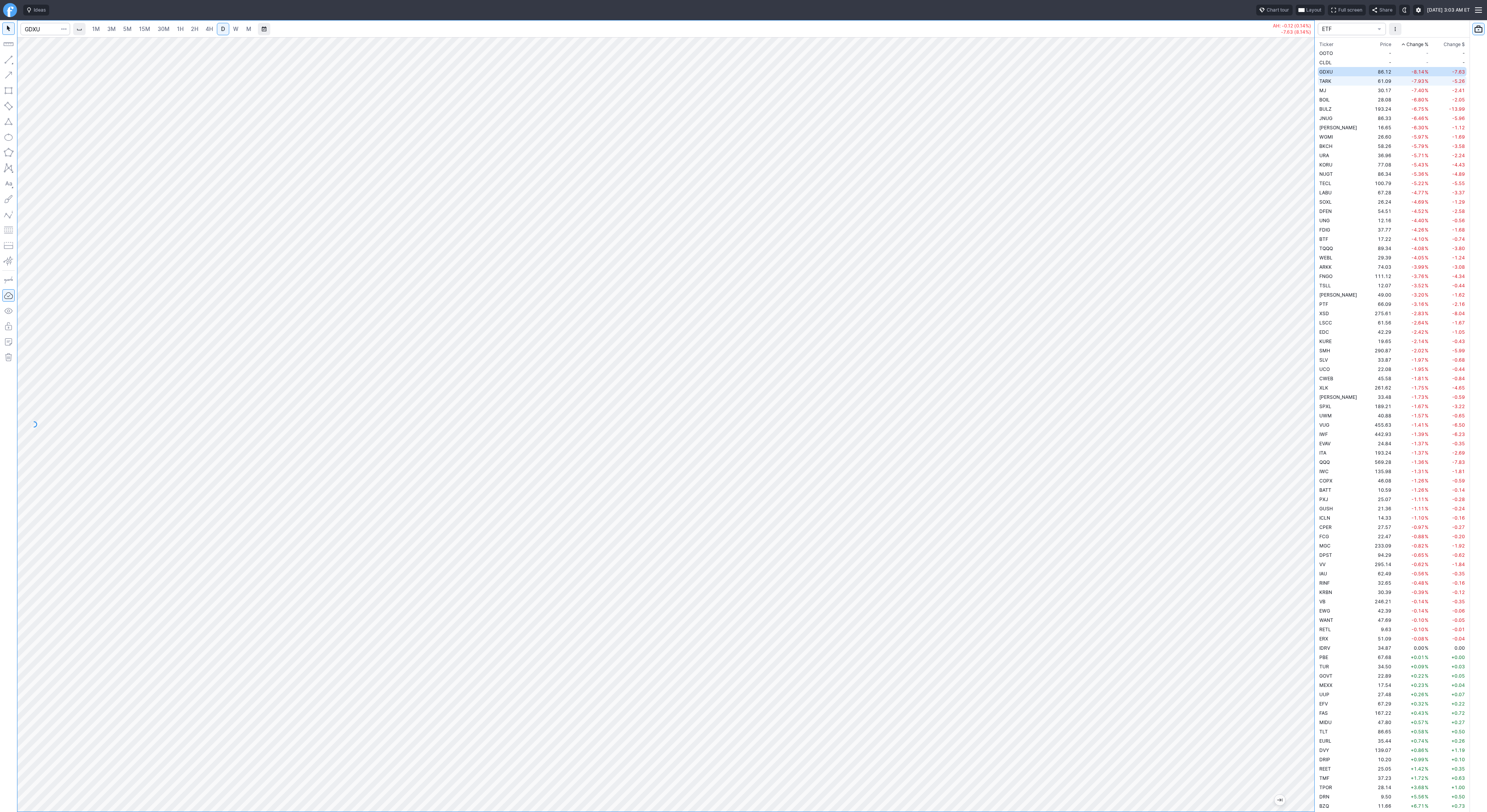
click at [1320, 80] on span "TARK" at bounding box center [1325, 81] width 12 height 6
click at [1323, 91] on span "MJ" at bounding box center [1323, 91] width 7 height 6
click at [1327, 98] on span "BOIL" at bounding box center [1325, 100] width 10 height 6
click at [1328, 107] on span "BULZ" at bounding box center [1325, 109] width 12 height 6
click at [33, 27] on input "Search" at bounding box center [46, 29] width 50 height 12
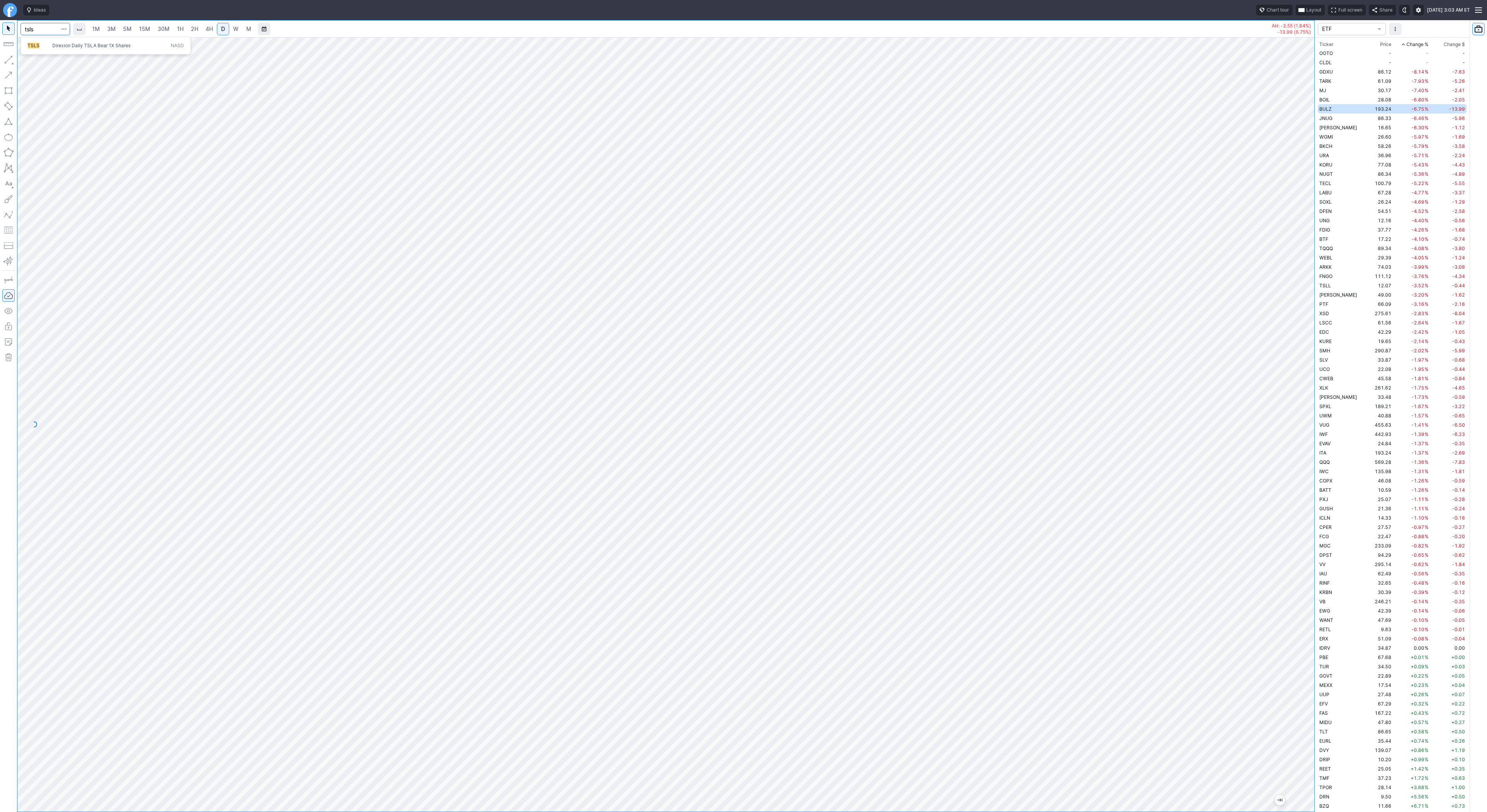
type input "tsls"
click at [234, 32] on span "W" at bounding box center [236, 28] width 5 height 6
click at [203, 30] on link "4H" at bounding box center [209, 29] width 14 height 12
click at [51, 31] on input "Search" at bounding box center [46, 29] width 50 height 12
click at [44, 63] on span "Line" at bounding box center [45, 61] width 31 height 8
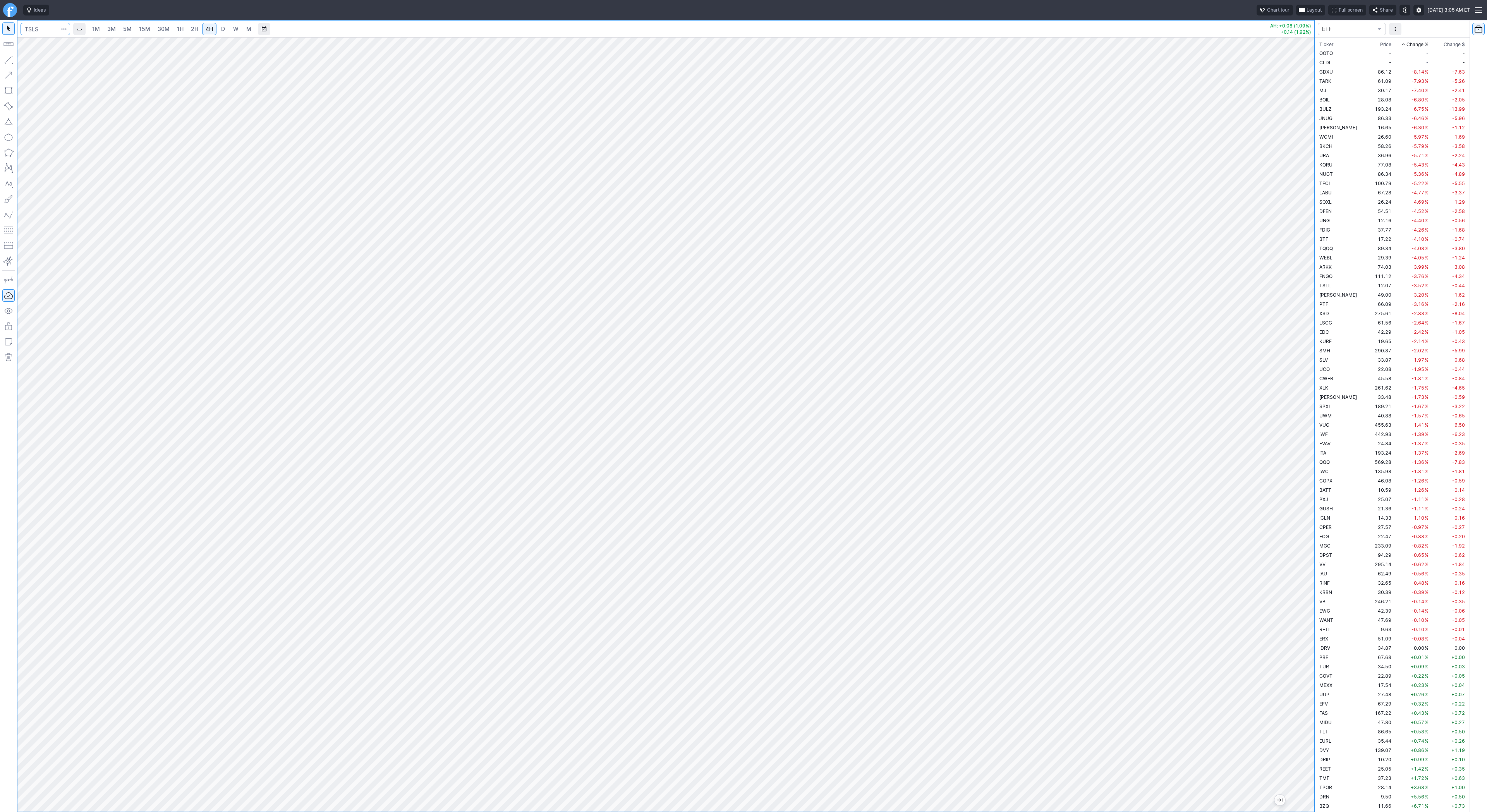
click at [46, 25] on input "Search" at bounding box center [46, 29] width 50 height 12
type input "coni"
click at [182, 32] on span "1H" at bounding box center [180, 29] width 6 height 8
drag, startPoint x: 9, startPoint y: 59, endPoint x: 24, endPoint y: 85, distance: 30.0
click at [9, 59] on button "button" at bounding box center [8, 59] width 12 height 12
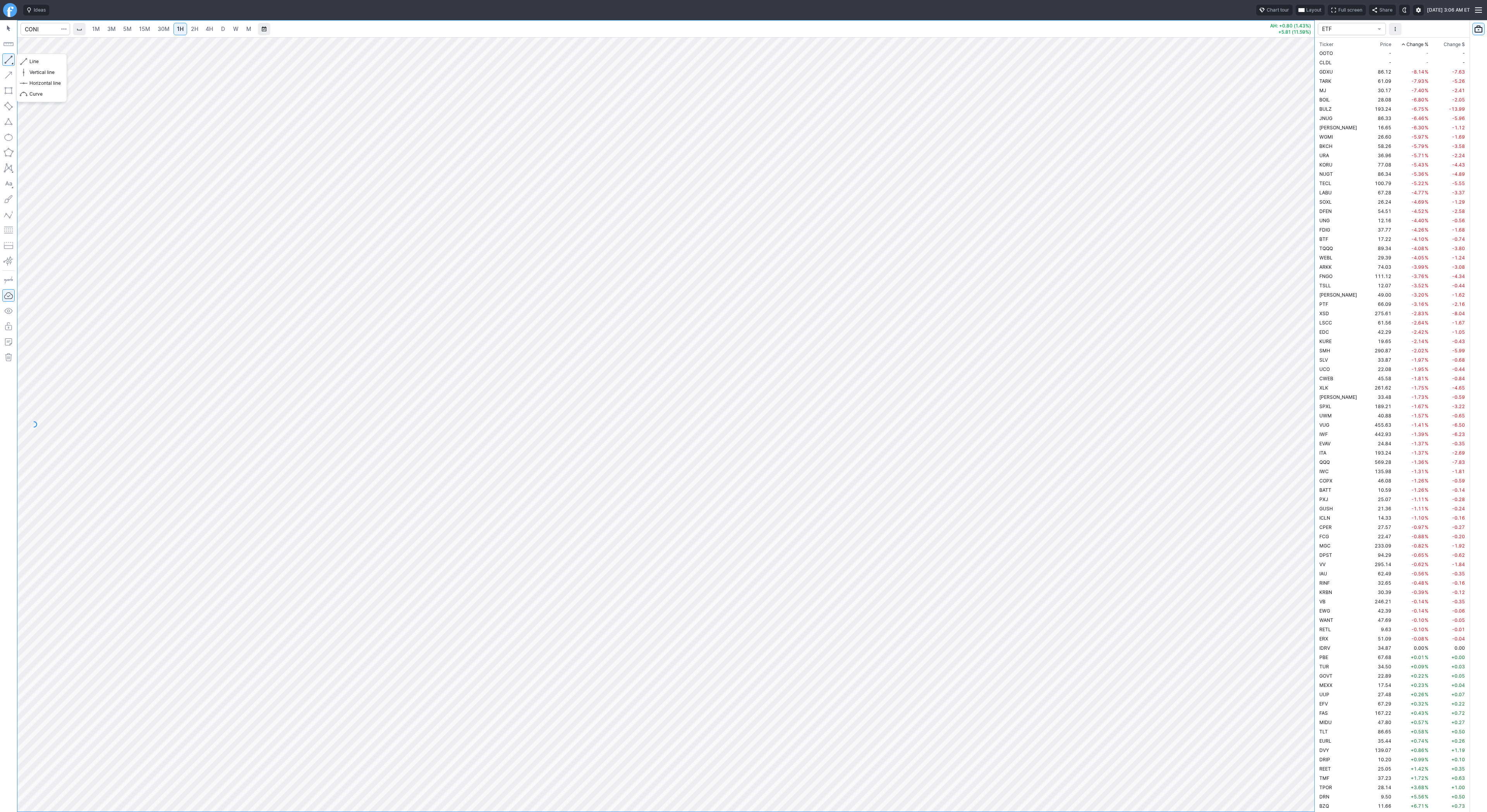
drag, startPoint x: 12, startPoint y: 60, endPoint x: 39, endPoint y: 87, distance: 38.2
click at [12, 61] on button "button" at bounding box center [8, 59] width 12 height 12
click at [141, 31] on span "15M" at bounding box center [144, 28] width 11 height 6
drag, startPoint x: 1309, startPoint y: 232, endPoint x: 1307, endPoint y: 372, distance: 140.0
click at [1309, 377] on div at bounding box center [1306, 422] width 16 height 755
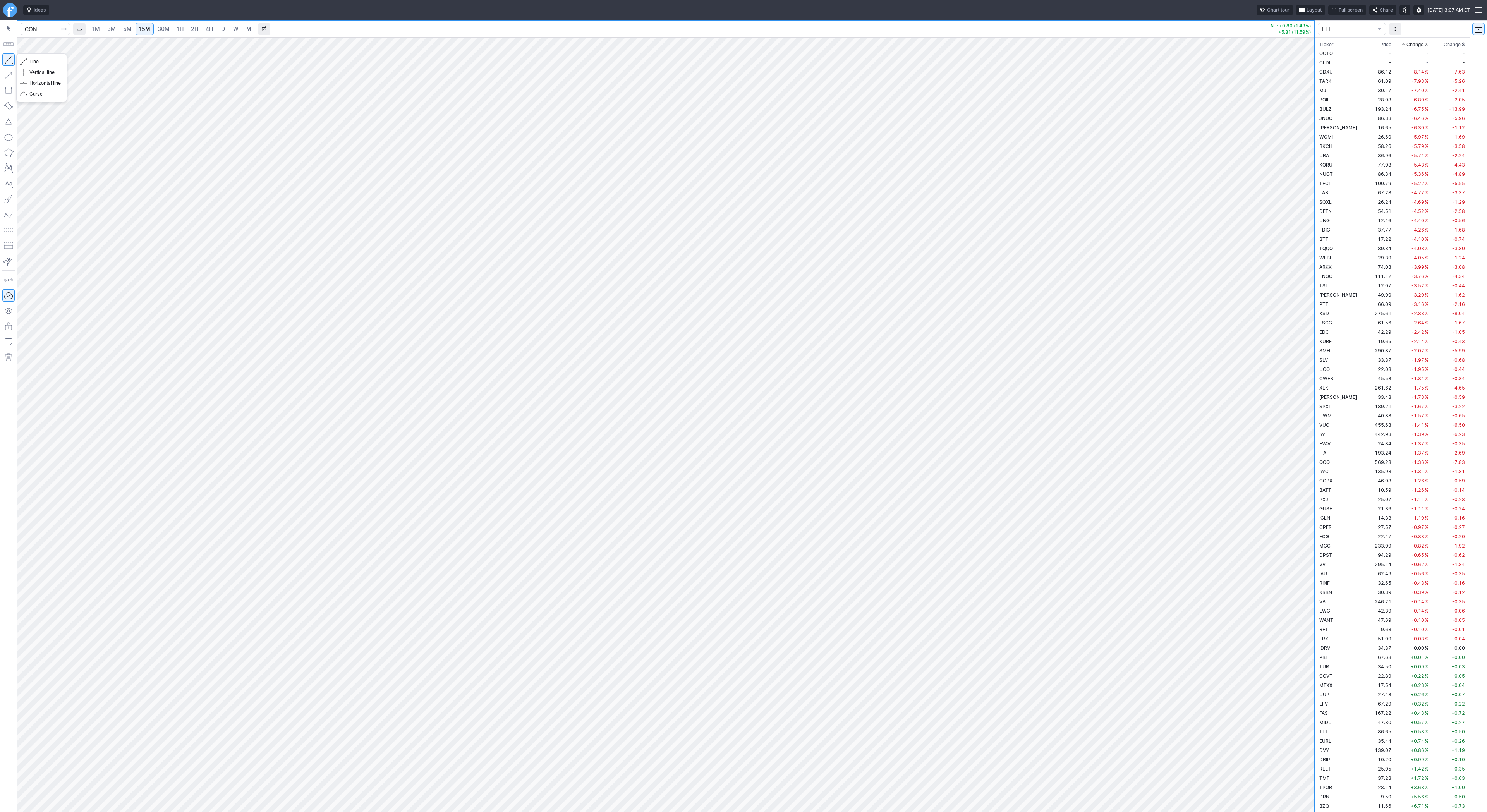
drag, startPoint x: 10, startPoint y: 61, endPoint x: 17, endPoint y: 82, distance: 22.1
click at [10, 61] on button "button" at bounding box center [8, 59] width 12 height 12
drag, startPoint x: 9, startPoint y: 55, endPoint x: 20, endPoint y: 87, distance: 33.8
click at [9, 56] on button "button" at bounding box center [8, 59] width 12 height 12
click at [177, 28] on span "1H" at bounding box center [180, 28] width 6 height 6
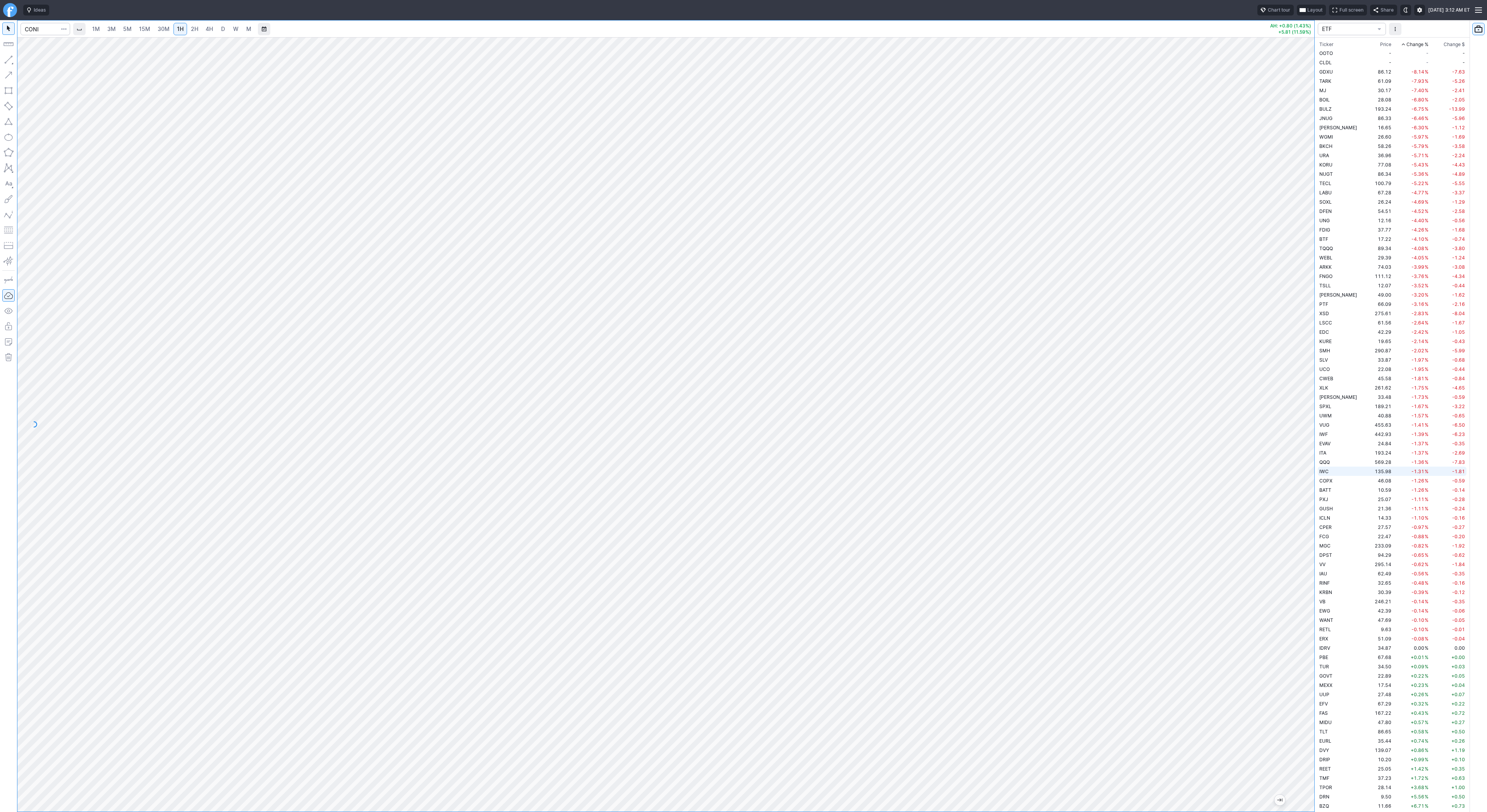
scroll to position [2, 0]
click at [1331, 795] on td "DRN" at bounding box center [1343, 795] width 51 height 9
click at [1334, 785] on td "TPOR" at bounding box center [1343, 785] width 51 height 9
click at [1333, 779] on td "TMF" at bounding box center [1343, 776] width 51 height 9
click at [195, 30] on span "2H" at bounding box center [195, 28] width 8 height 6
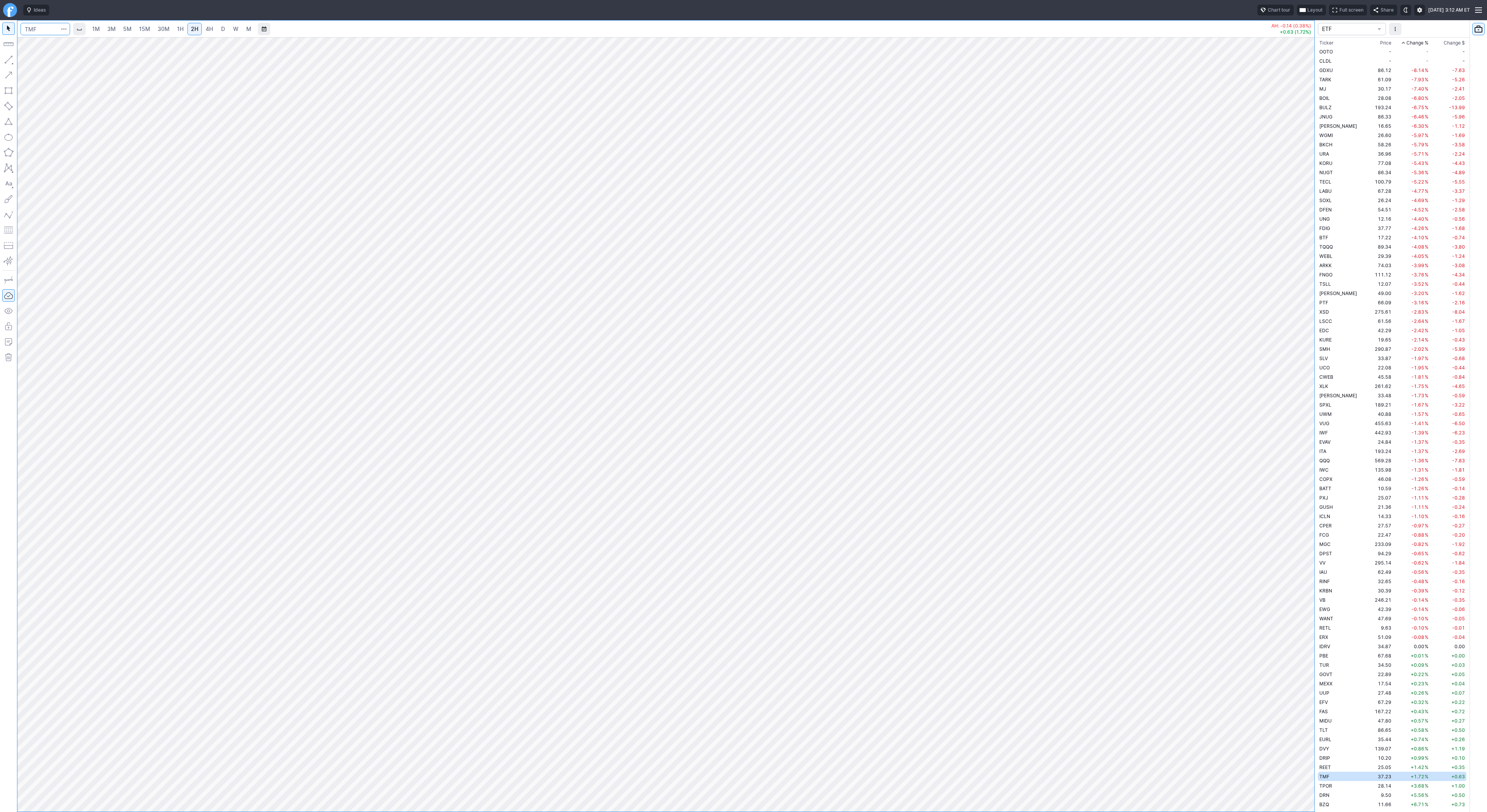
click at [33, 29] on input "Search" at bounding box center [46, 29] width 50 height 12
type input "tlt"
click at [214, 27] on link "4H" at bounding box center [209, 29] width 14 height 12
click at [221, 29] on span "D" at bounding box center [223, 28] width 4 height 6
click at [1288, 604] on div at bounding box center [666, 424] width 1297 height 774
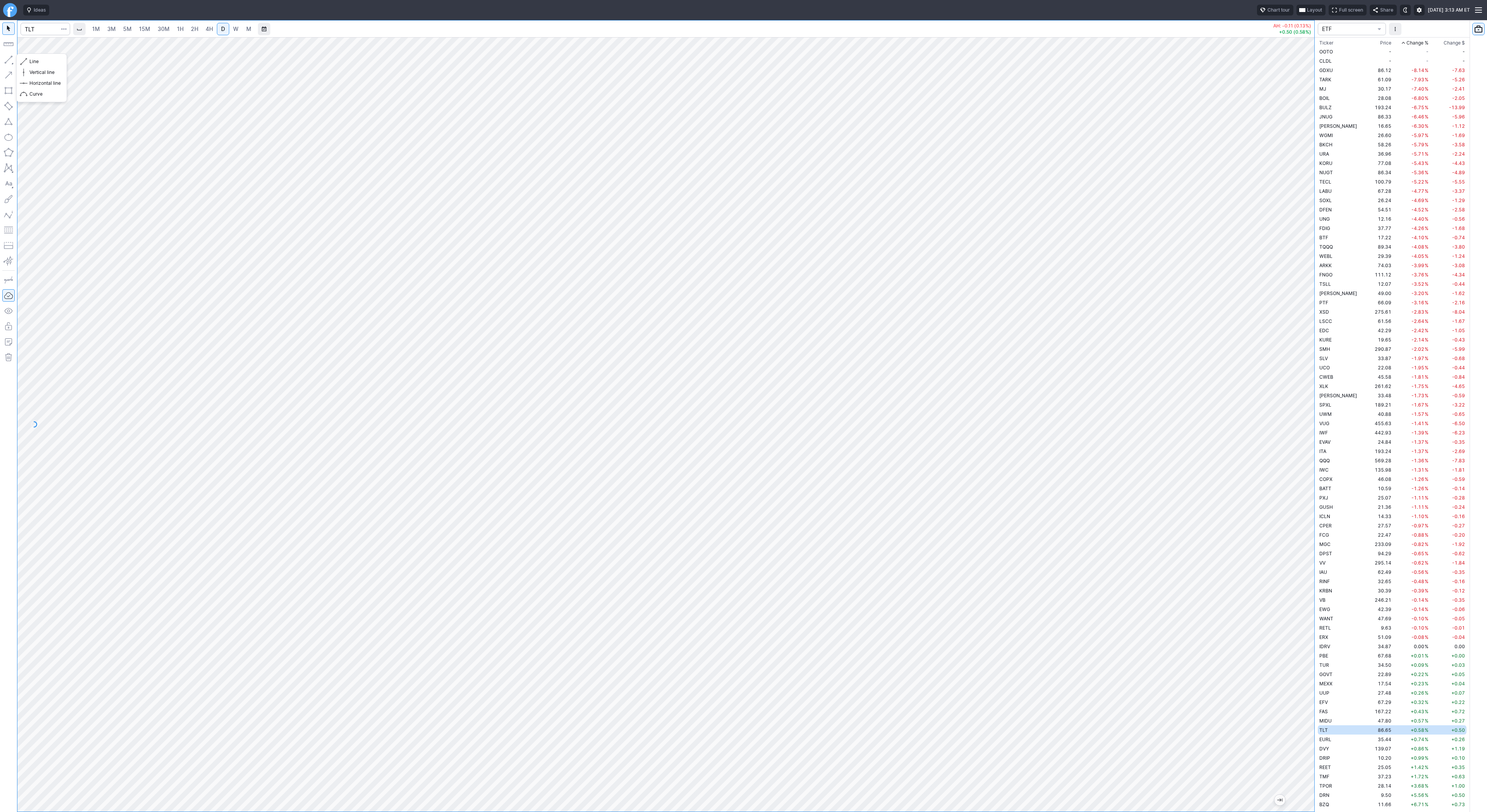
click at [3, 61] on button "button" at bounding box center [8, 59] width 12 height 12
click at [8, 62] on button "button" at bounding box center [8, 59] width 12 height 12
click at [37, 62] on span "Line" at bounding box center [45, 61] width 31 height 8
click at [48, 61] on span "Line" at bounding box center [45, 61] width 31 height 8
click at [8, 61] on button "button" at bounding box center [8, 59] width 12 height 12
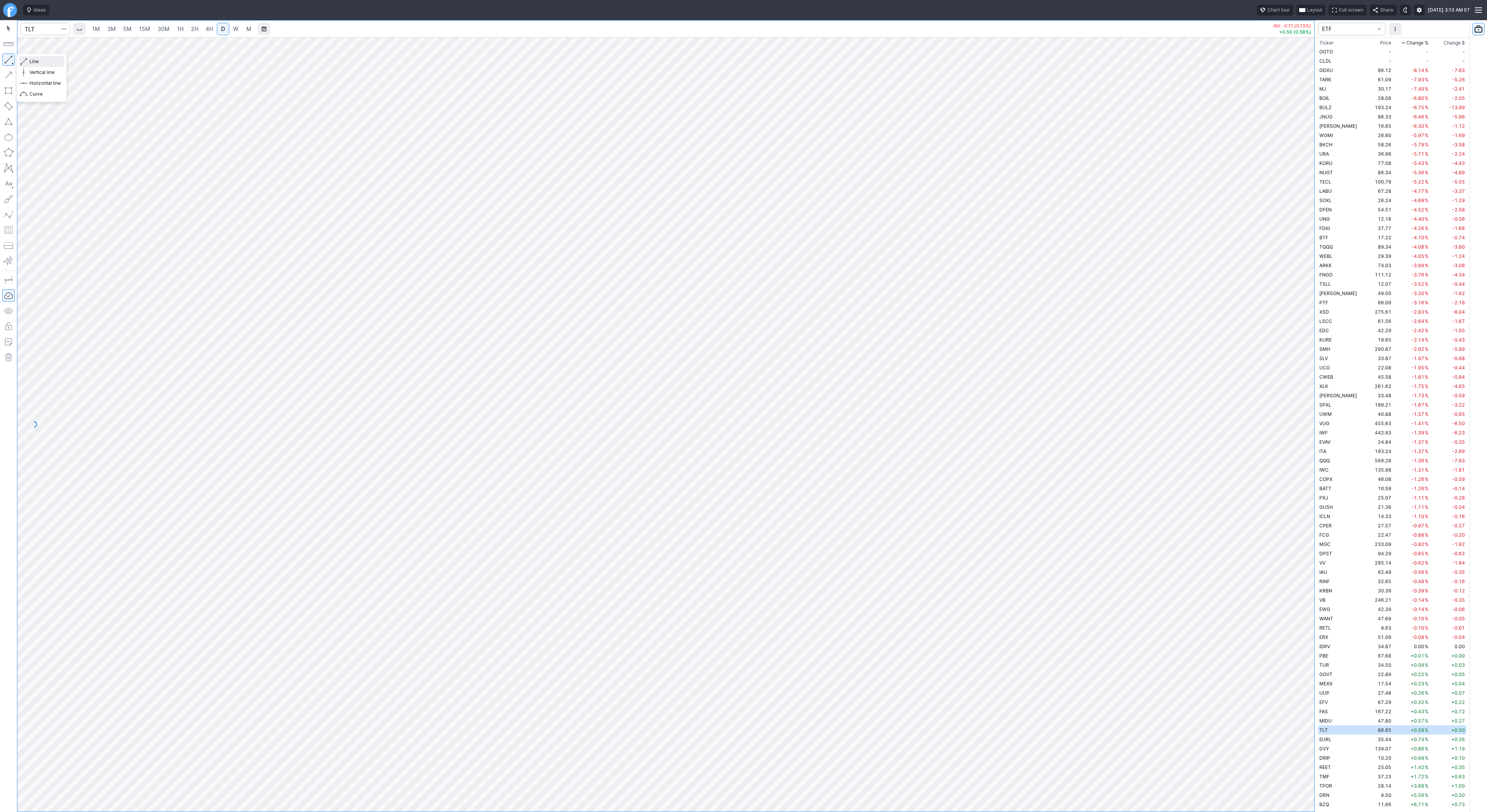
click at [30, 59] on span "Line" at bounding box center [45, 61] width 31 height 8
drag, startPoint x: 8, startPoint y: 57, endPoint x: 17, endPoint y: 82, distance: 26.6
click at [8, 57] on button "button" at bounding box center [8, 59] width 12 height 12
click at [42, 29] on input "Search" at bounding box center [46, 29] width 50 height 12
type input "tem"
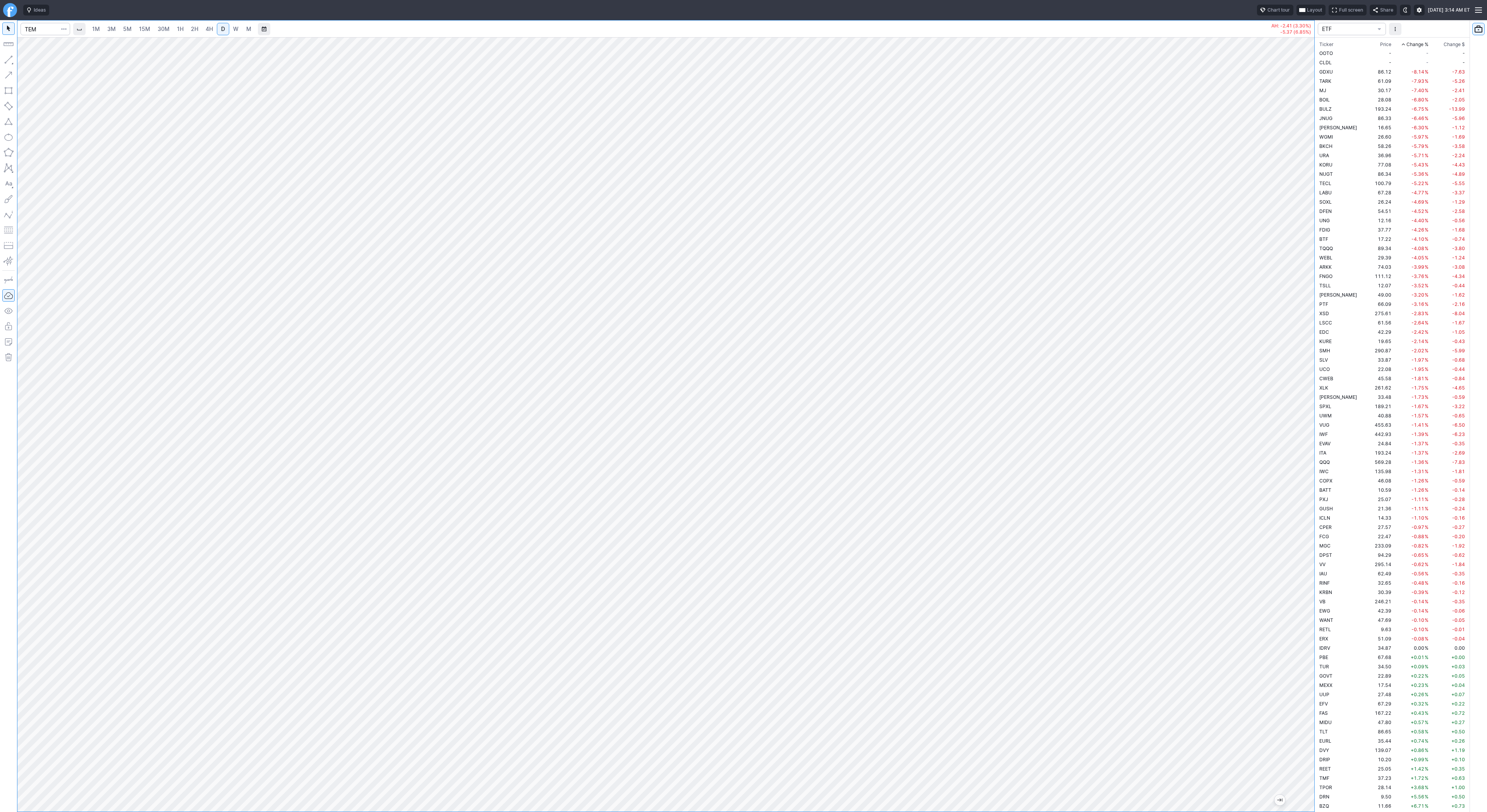
click at [206, 26] on span "4H" at bounding box center [209, 28] width 8 height 6
click at [1292, 588] on div at bounding box center [666, 424] width 1297 height 774
click at [13, 61] on button "button" at bounding box center [8, 59] width 12 height 12
click at [31, 62] on span "Line" at bounding box center [45, 61] width 31 height 8
click at [33, 59] on span "Line" at bounding box center [45, 61] width 31 height 8
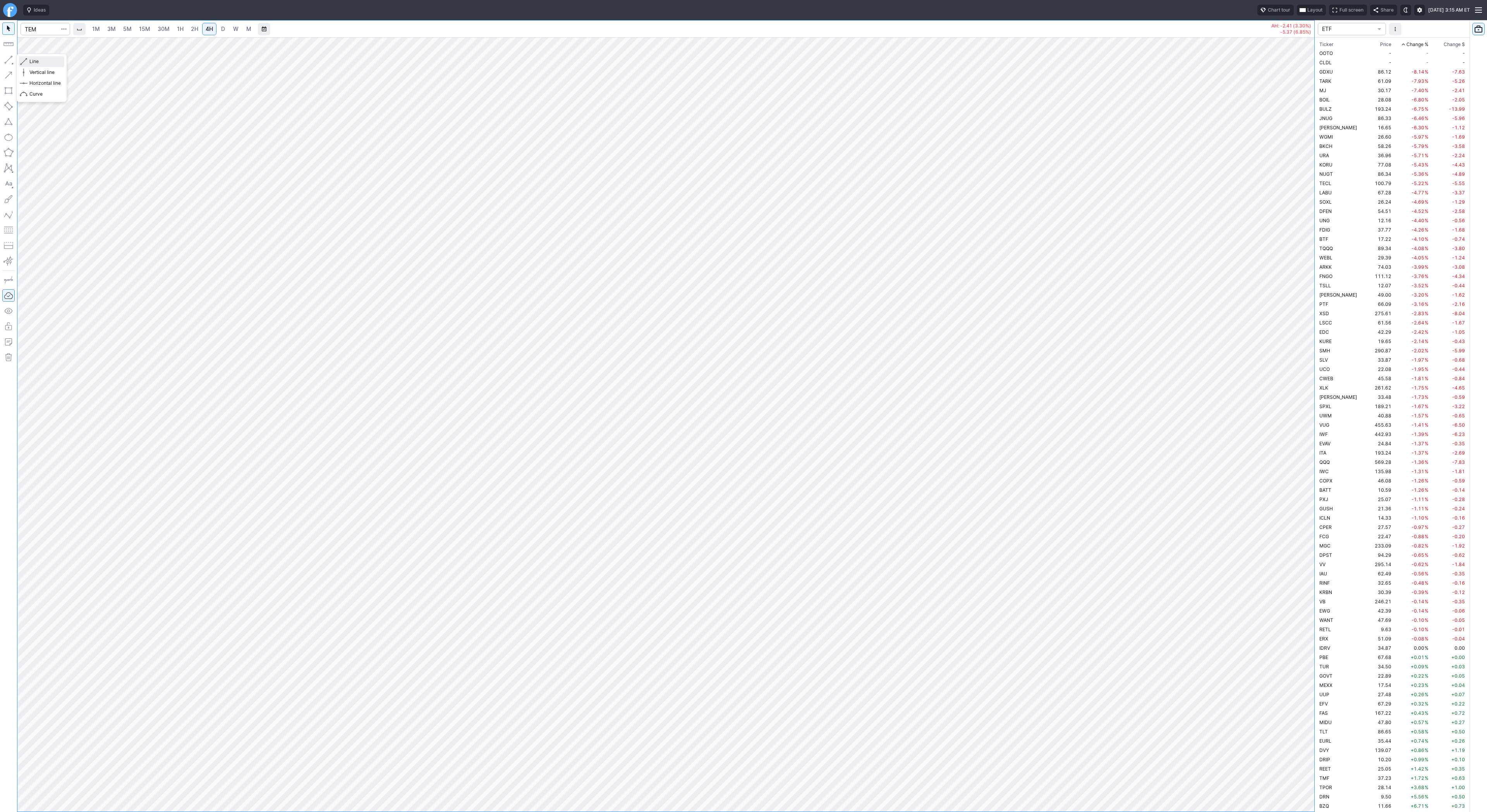
click at [27, 57] on button "Line" at bounding box center [42, 61] width 45 height 11
click at [40, 25] on input "Search" at bounding box center [46, 29] width 50 height 12
type input "tsla"
click at [218, 29] on link "D" at bounding box center [223, 29] width 12 height 12
click at [30, 61] on span "Line" at bounding box center [45, 61] width 31 height 8
